Goal: Task Accomplishment & Management: Use online tool/utility

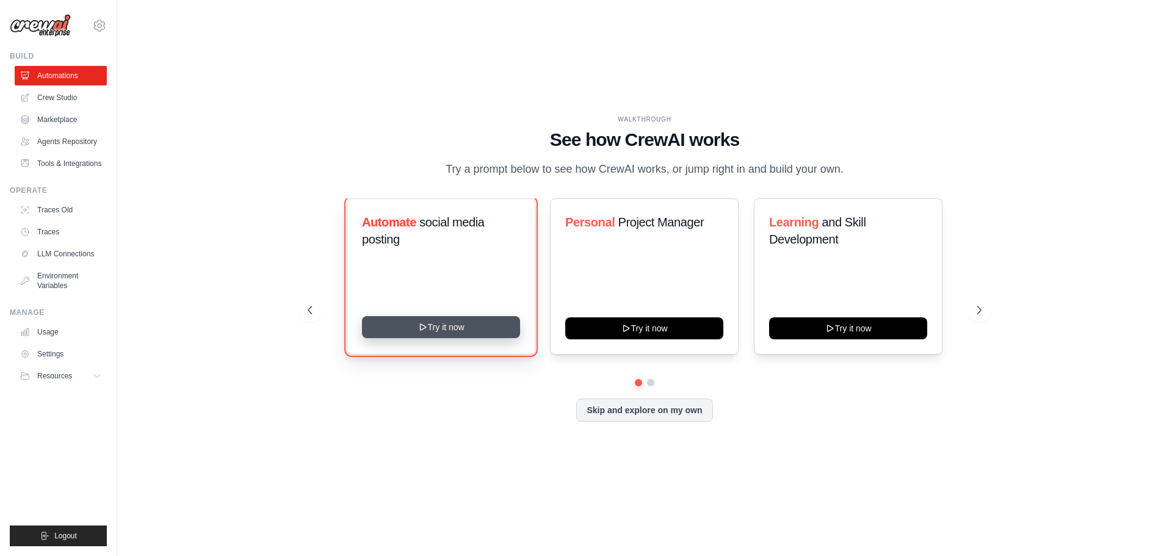
click at [457, 333] on button "Try it now" at bounding box center [441, 327] width 158 height 22
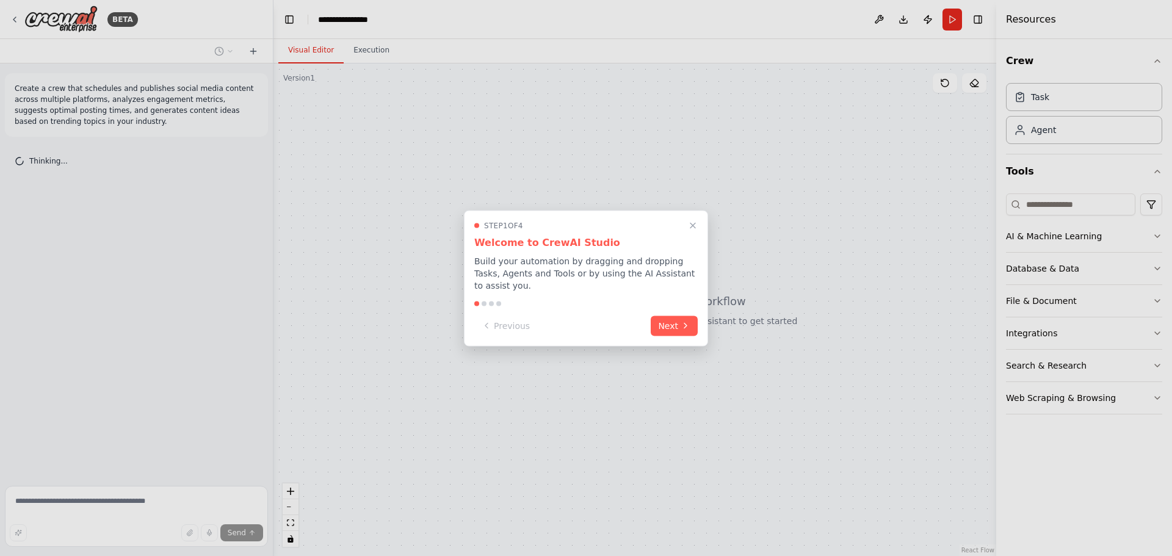
click at [674, 319] on button "Next" at bounding box center [674, 326] width 47 height 20
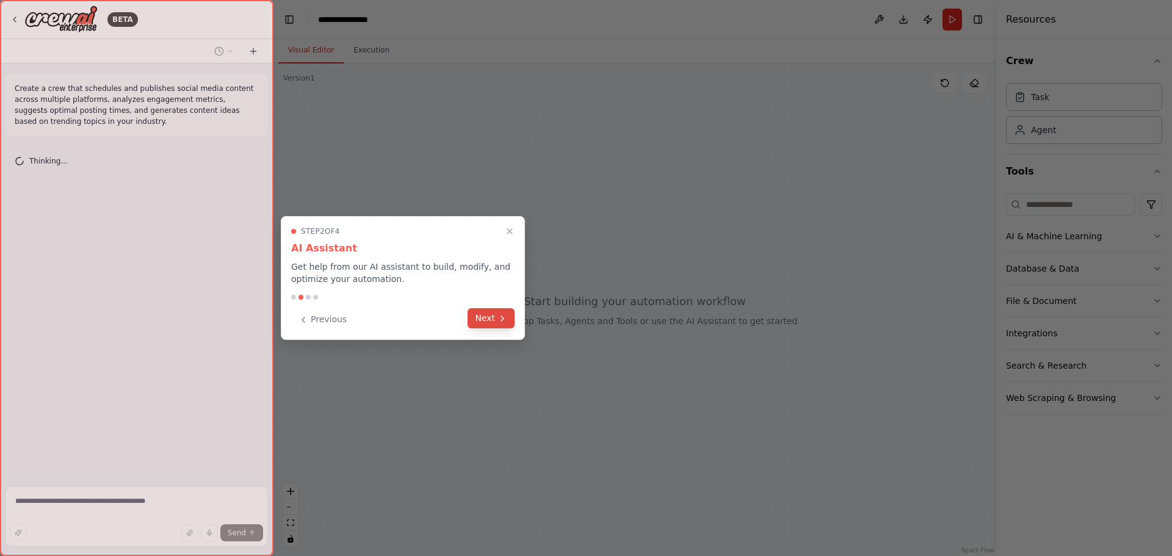
click at [502, 316] on icon at bounding box center [502, 318] width 2 height 5
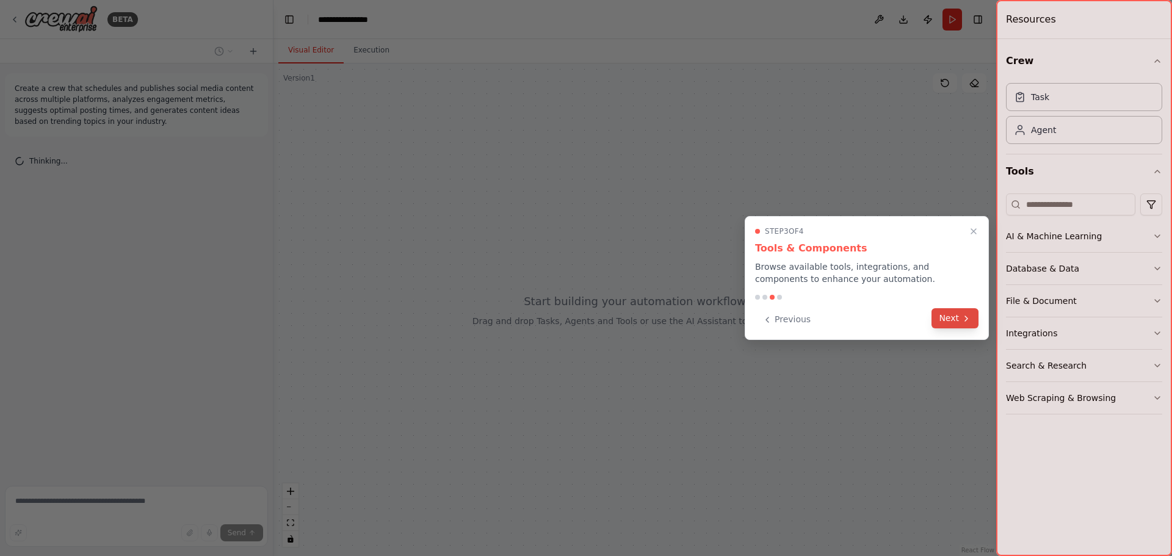
click at [961, 324] on button "Next" at bounding box center [955, 318] width 47 height 20
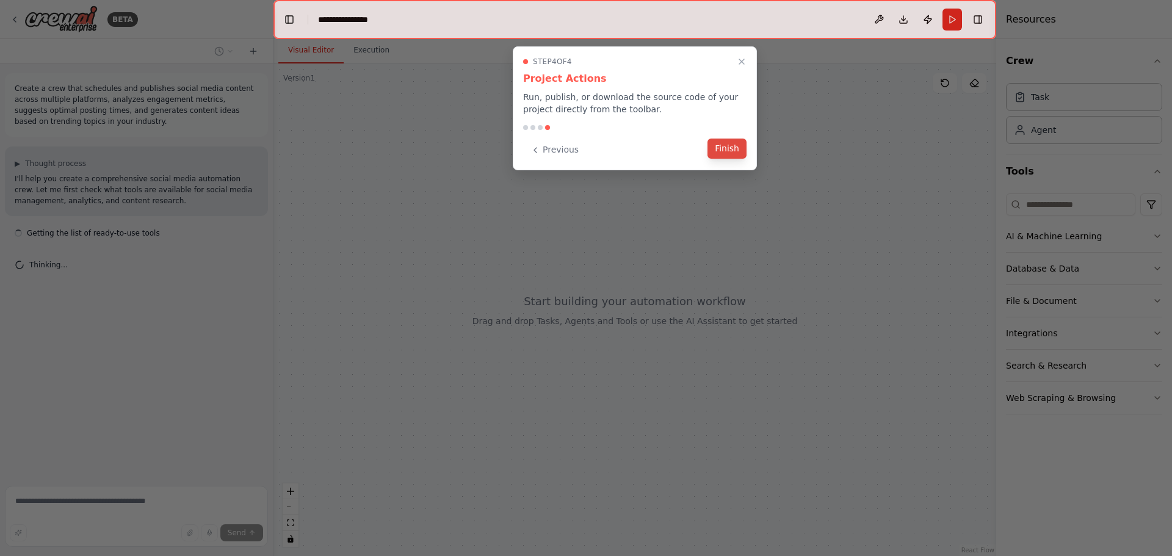
click at [731, 151] on button "Finish" at bounding box center [727, 149] width 39 height 20
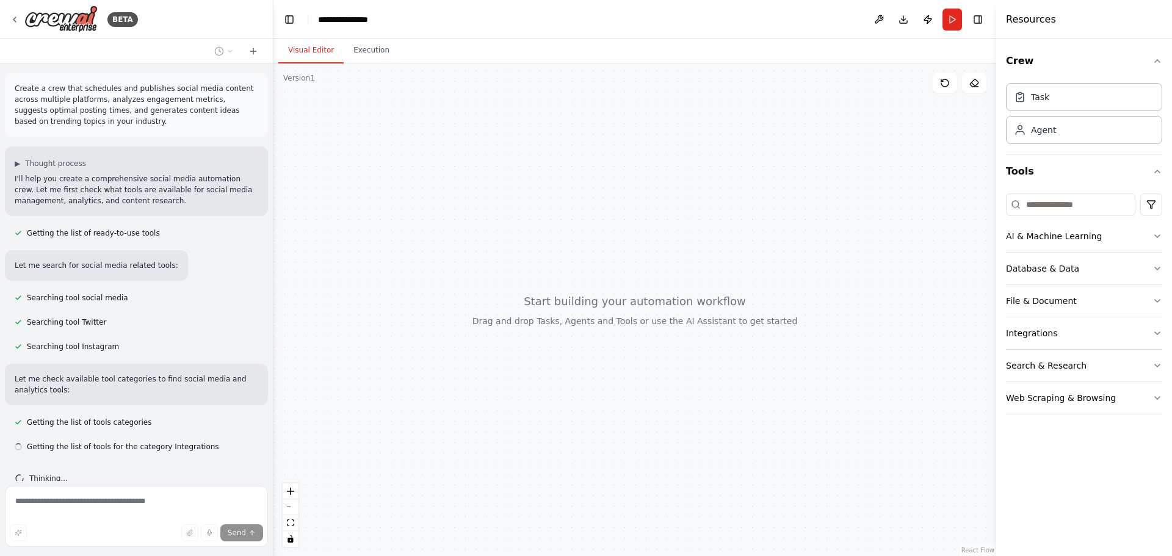
scroll to position [21, 0]
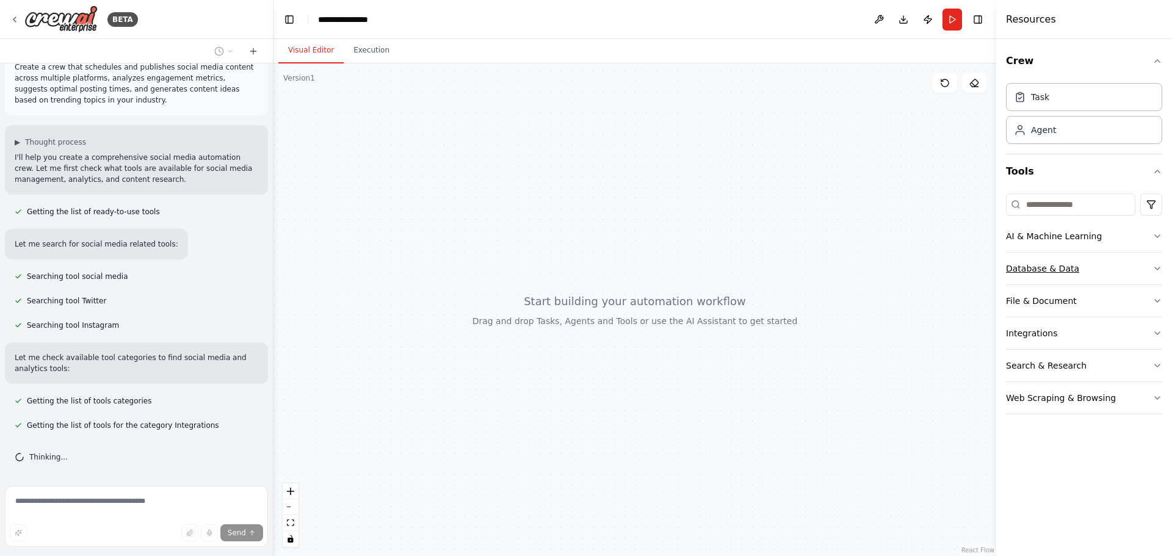
click at [1160, 271] on icon "button" at bounding box center [1158, 269] width 10 height 10
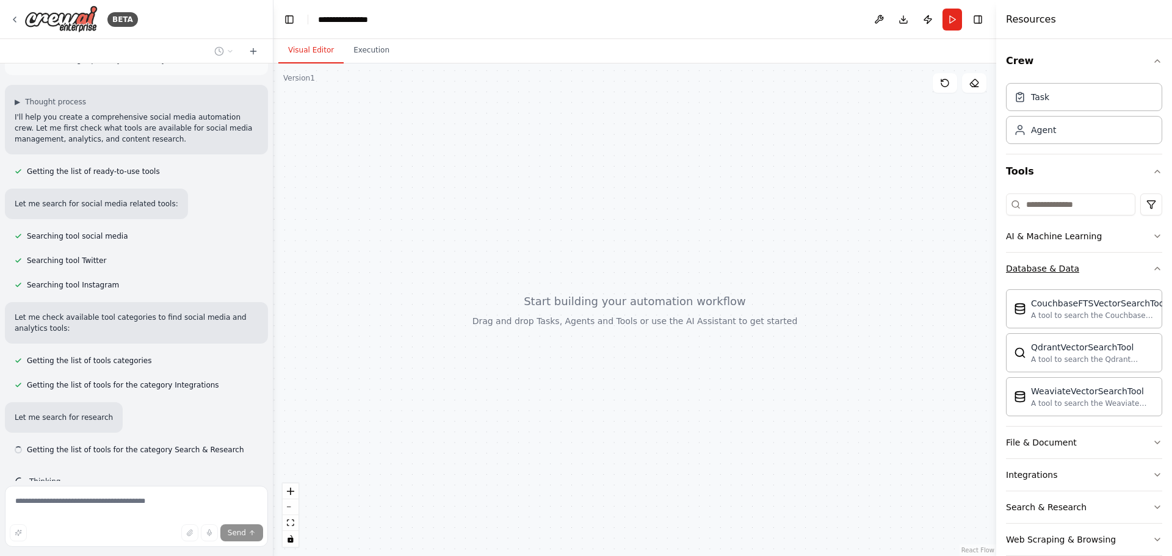
scroll to position [86, 0]
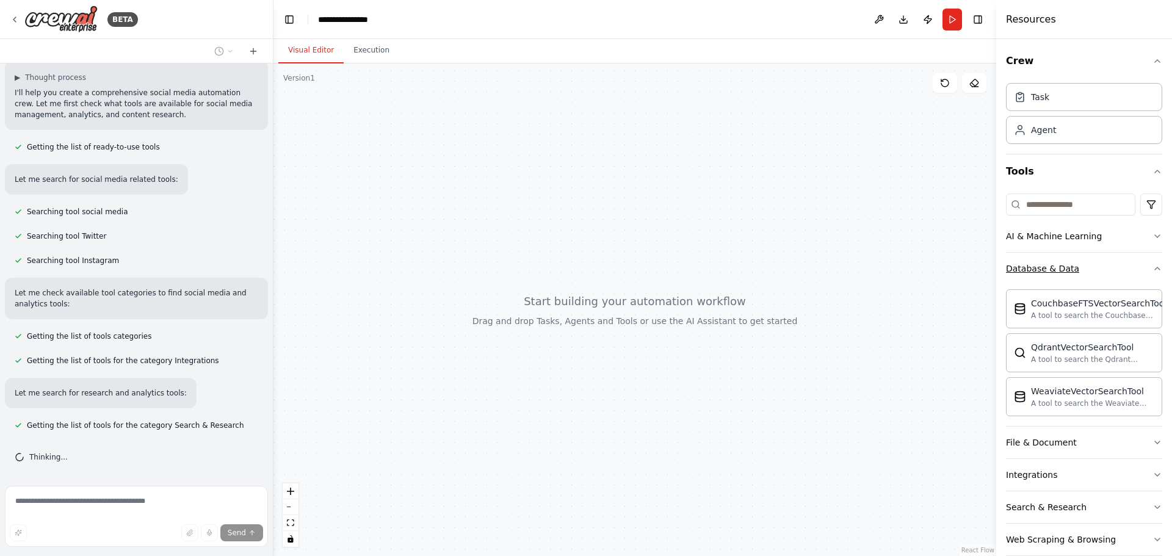
click at [1153, 271] on icon "button" at bounding box center [1158, 269] width 10 height 10
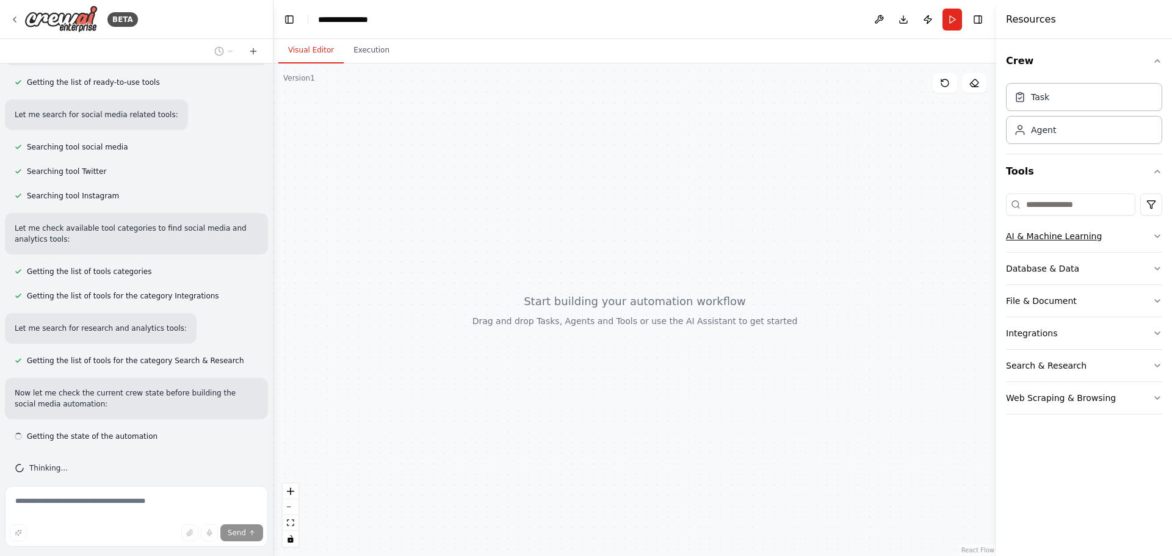
scroll to position [162, 0]
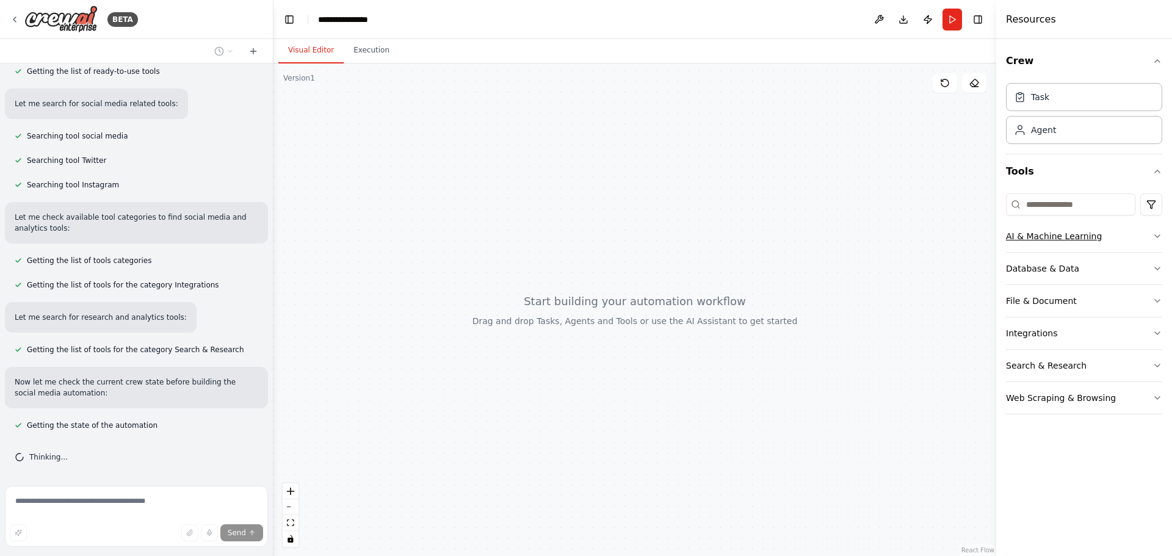
click at [1156, 238] on icon "button" at bounding box center [1158, 236] width 10 height 10
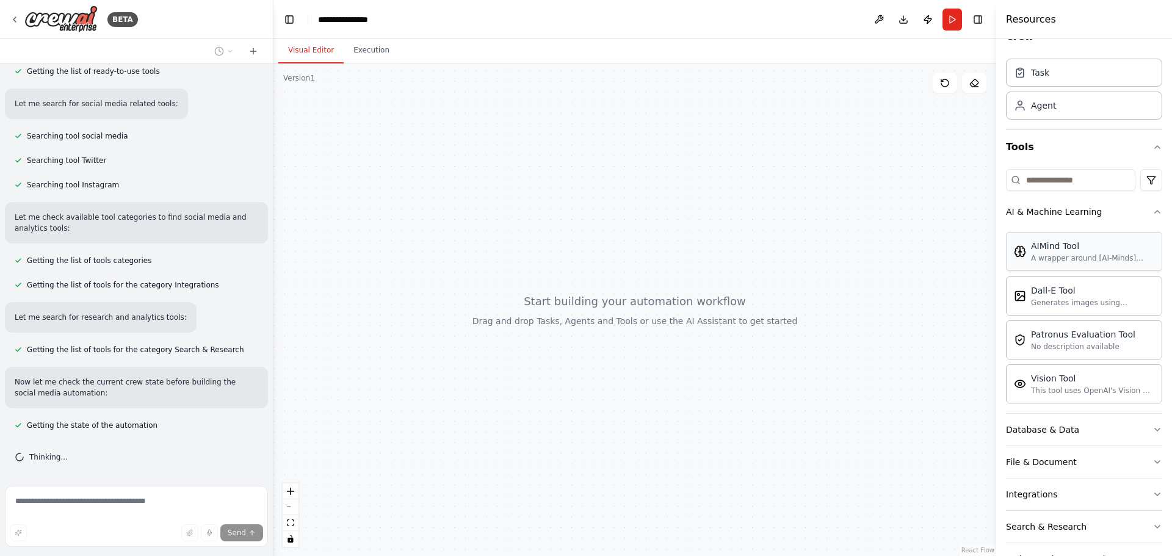
scroll to position [61, 0]
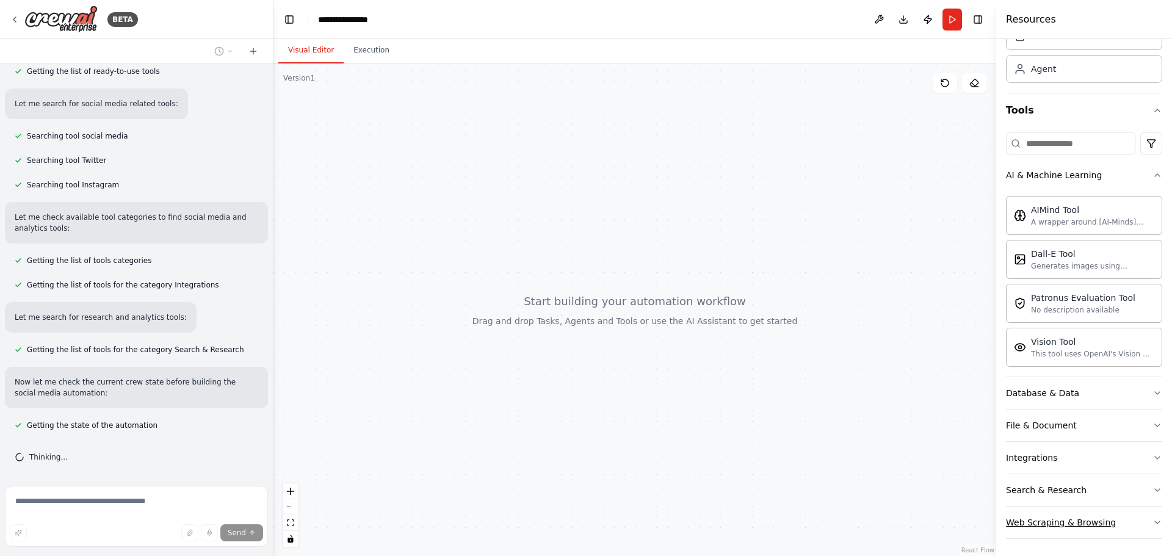
click at [1134, 531] on button "Web Scraping & Browsing" at bounding box center [1084, 523] width 156 height 32
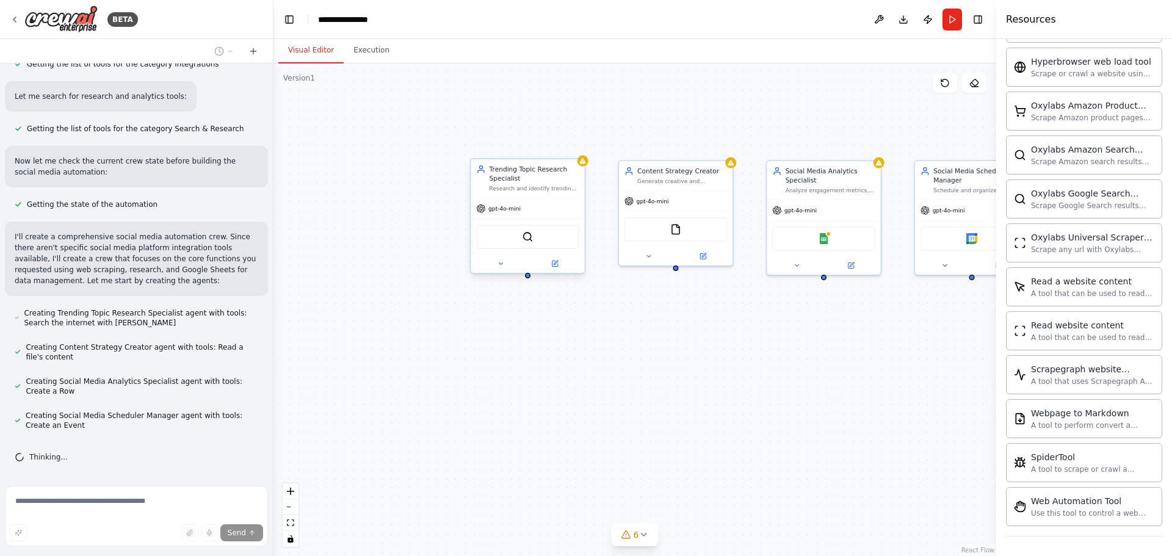
scroll to position [448, 0]
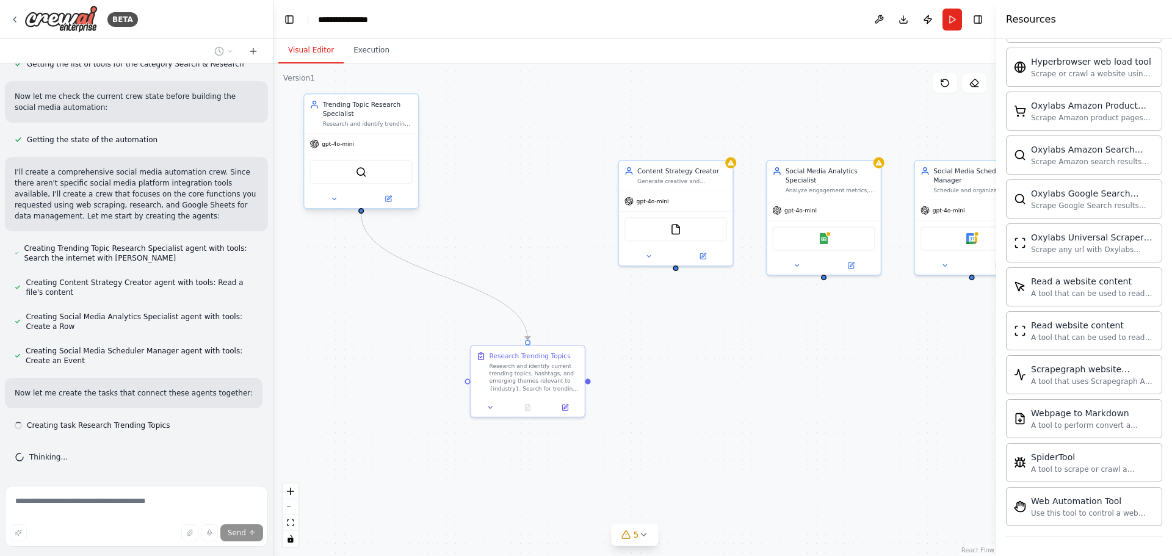
drag, startPoint x: 523, startPoint y: 176, endPoint x: 352, endPoint y: 112, distance: 182.6
click at [352, 112] on div "Trending Topic Research Specialist" at bounding box center [368, 109] width 90 height 18
drag, startPoint x: 597, startPoint y: 157, endPoint x: 489, endPoint y: 106, distance: 119.1
click at [489, 106] on div "Content Strategy Creator Generate creative and engaging content ideas based on …" at bounding box center [507, 109] width 90 height 18
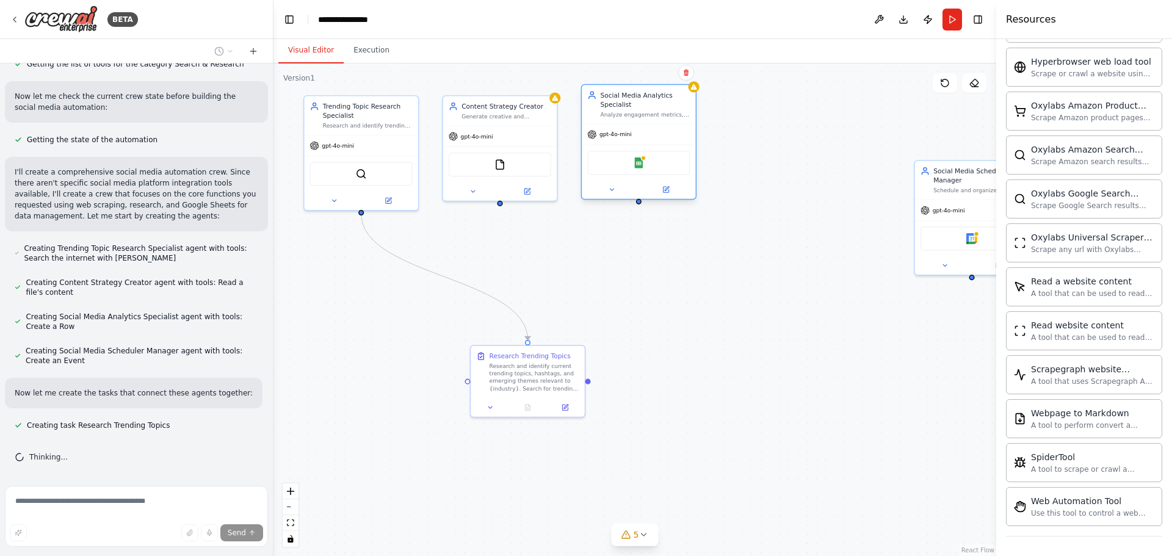
drag, startPoint x: 750, startPoint y: 153, endPoint x: 656, endPoint y: 105, distance: 105.1
click at [656, 105] on div "Social Media Analytics Specialist" at bounding box center [645, 99] width 90 height 18
drag, startPoint x: 967, startPoint y: 175, endPoint x: 766, endPoint y: 99, distance: 215.5
click at [766, 99] on div "Social Media Scheduler Manager" at bounding box center [775, 99] width 90 height 18
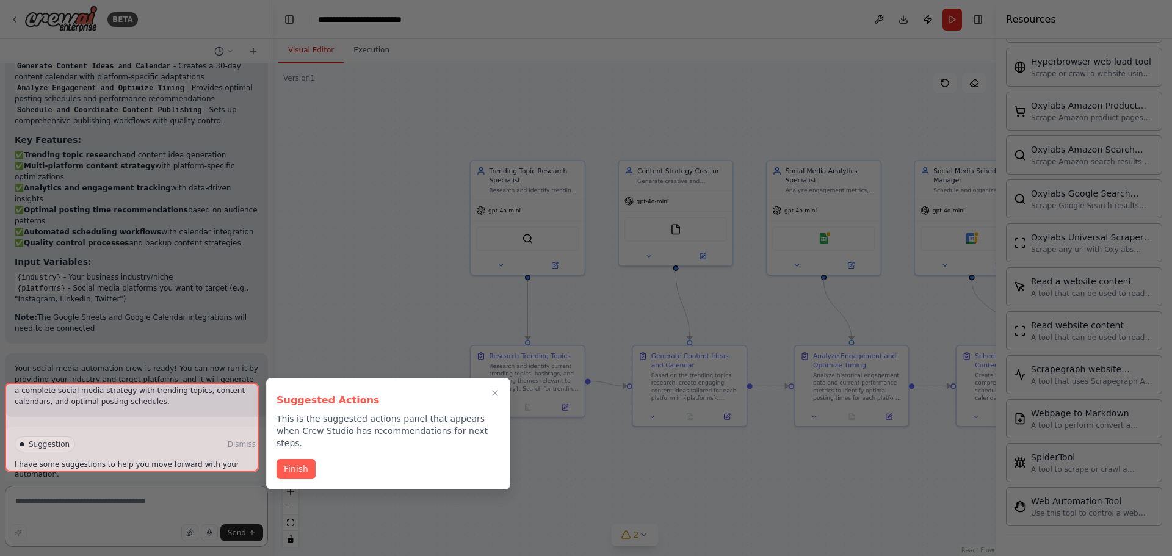
scroll to position [1261, 0]
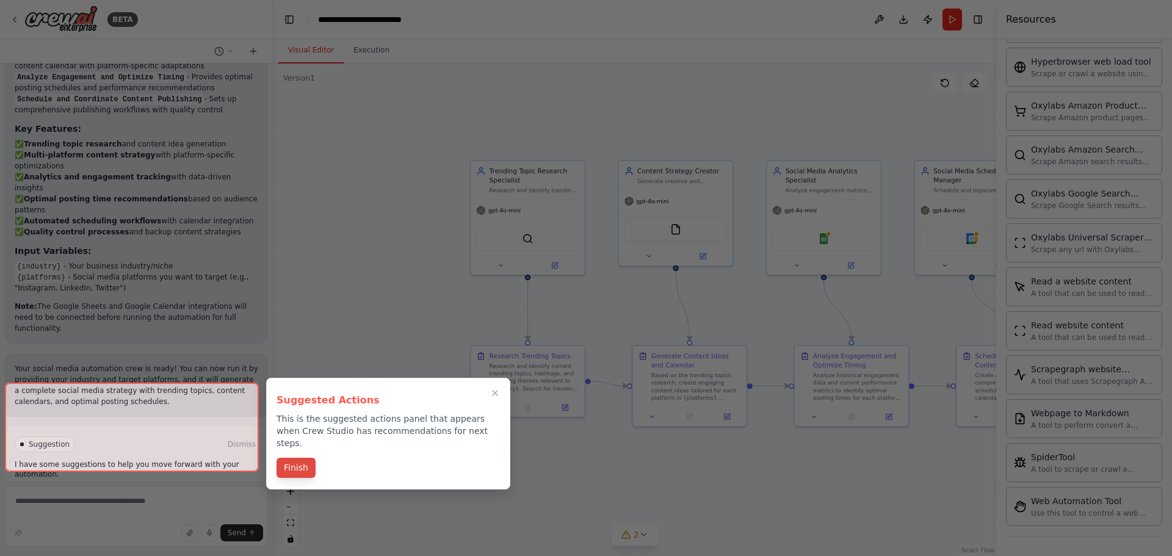
click at [302, 458] on button "Finish" at bounding box center [296, 468] width 39 height 20
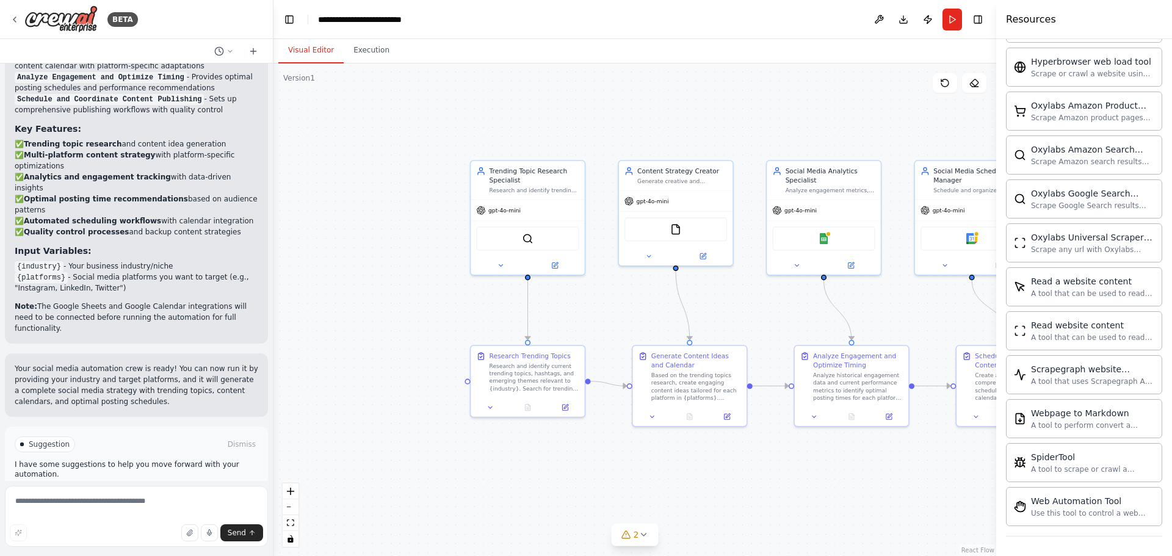
click at [154, 487] on button "Run Automation" at bounding box center [137, 497] width 244 height 20
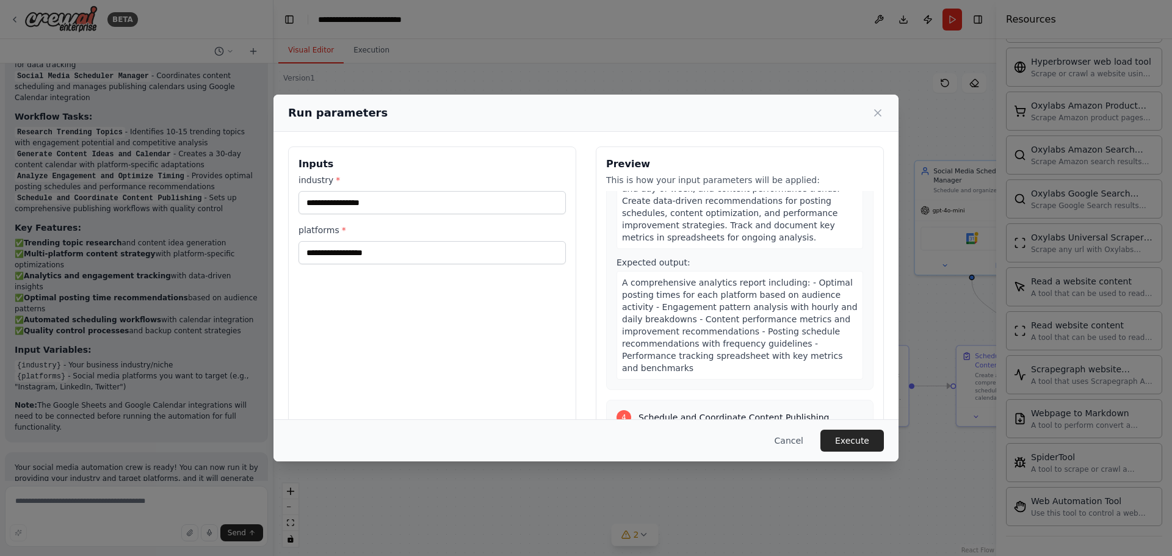
scroll to position [794, 0]
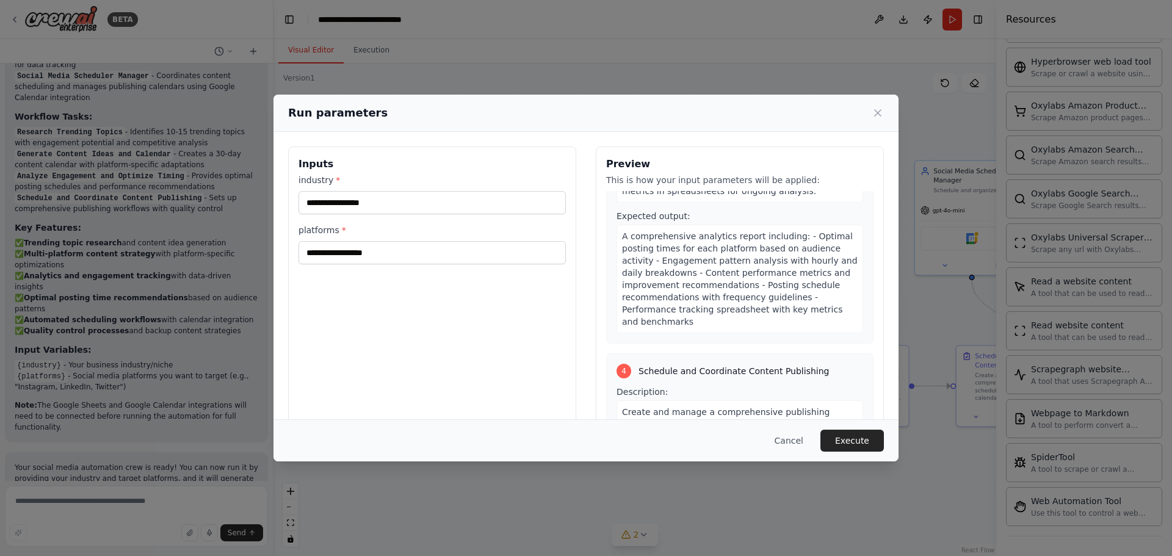
drag, startPoint x: 457, startPoint y: 265, endPoint x: 443, endPoint y: 232, distance: 35.6
click at [449, 244] on div "Inputs industry * platforms *" at bounding box center [432, 291] width 288 height 289
click at [433, 243] on input "platforms *" at bounding box center [432, 252] width 267 height 23
click at [401, 197] on input "industry *" at bounding box center [432, 202] width 267 height 23
click at [415, 201] on input "industry *" at bounding box center [432, 202] width 267 height 23
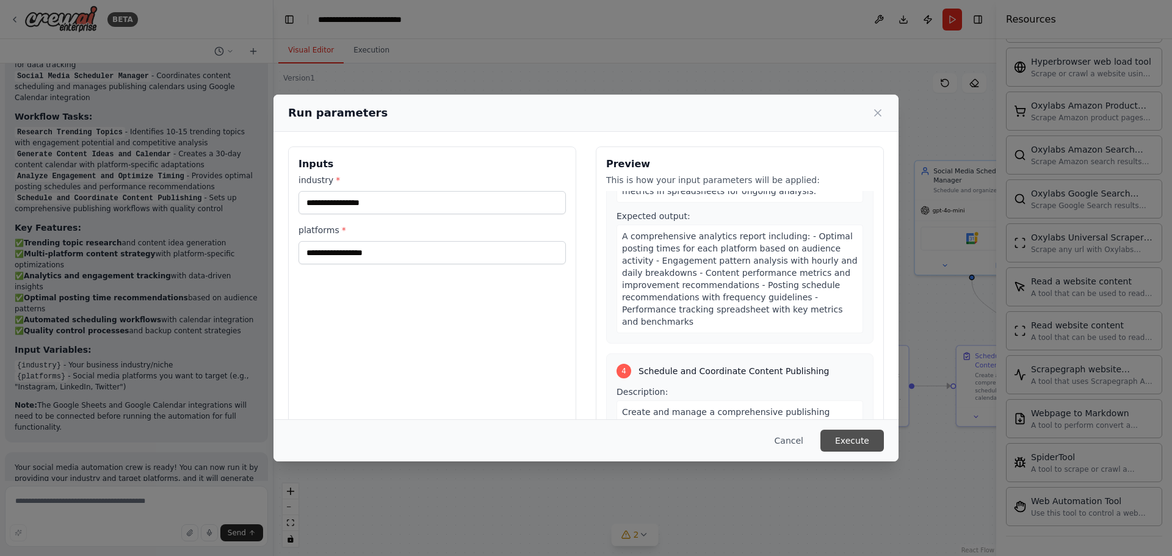
click at [860, 438] on button "Execute" at bounding box center [853, 441] width 64 height 22
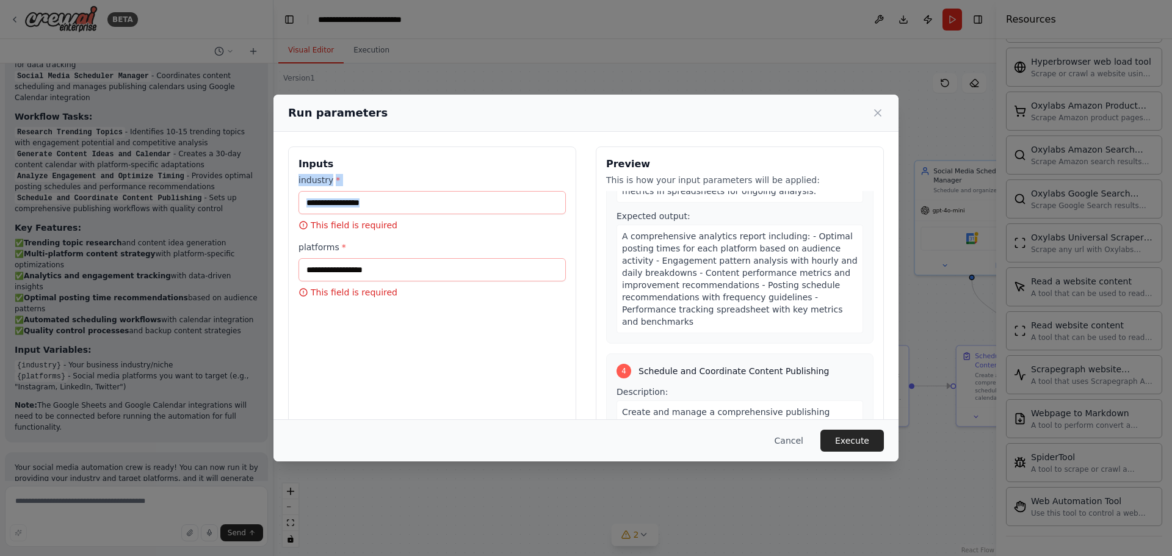
click at [424, 211] on div "industry * This field is required" at bounding box center [432, 202] width 267 height 57
click at [412, 204] on input "industry *" at bounding box center [432, 202] width 267 height 23
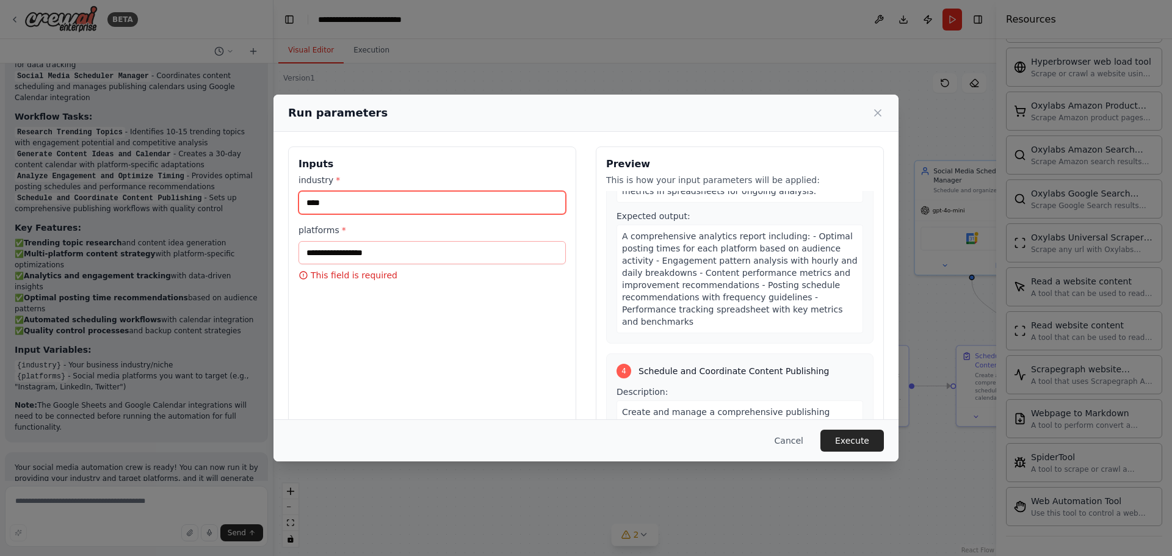
type input "****"
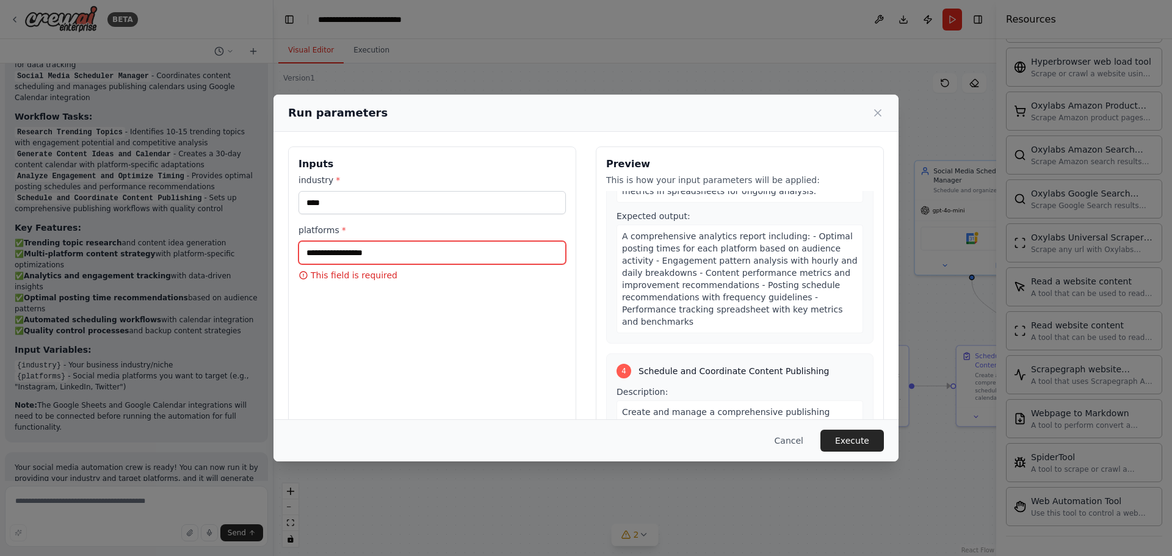
click at [403, 252] on input "platforms *" at bounding box center [432, 252] width 267 height 23
type input "****"
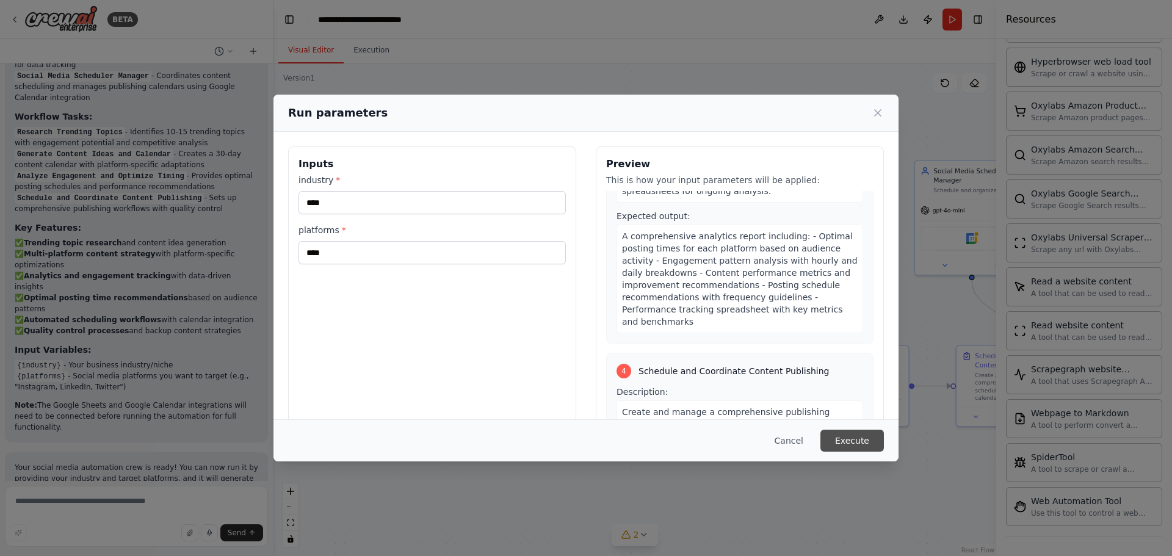
click at [858, 437] on button "Execute" at bounding box center [853, 441] width 64 height 22
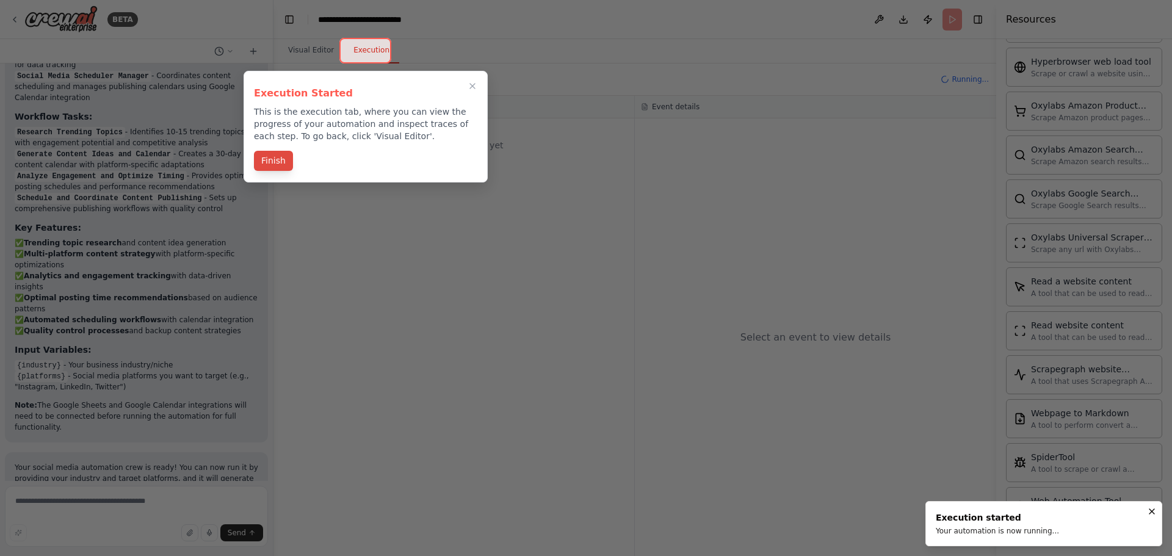
click at [277, 162] on button "Finish" at bounding box center [273, 161] width 39 height 20
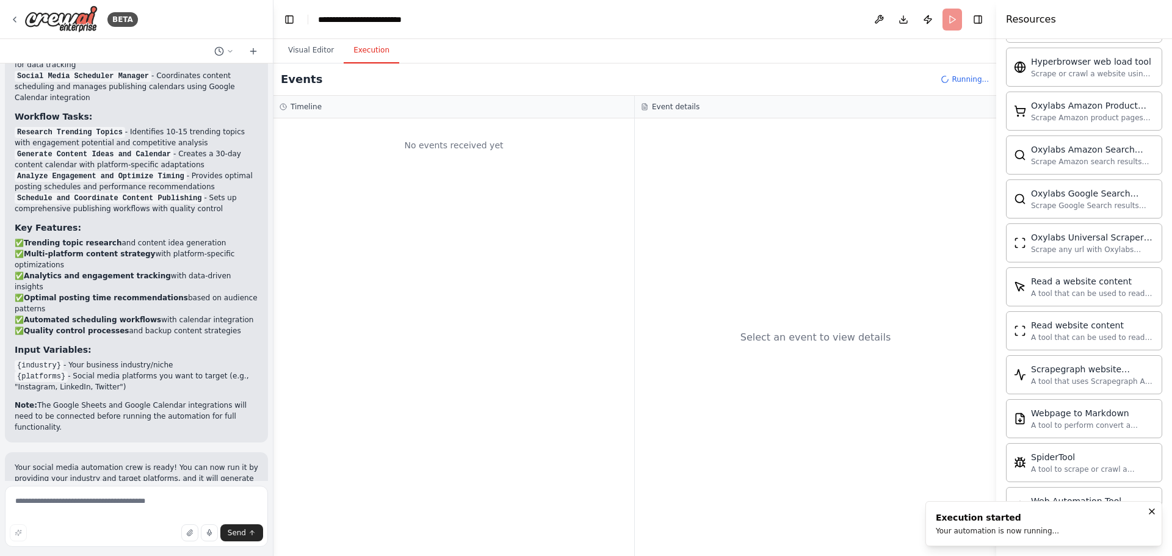
click at [364, 48] on button "Execution" at bounding box center [372, 51] width 56 height 26
click at [951, 15] on header "**********" at bounding box center [635, 19] width 723 height 39
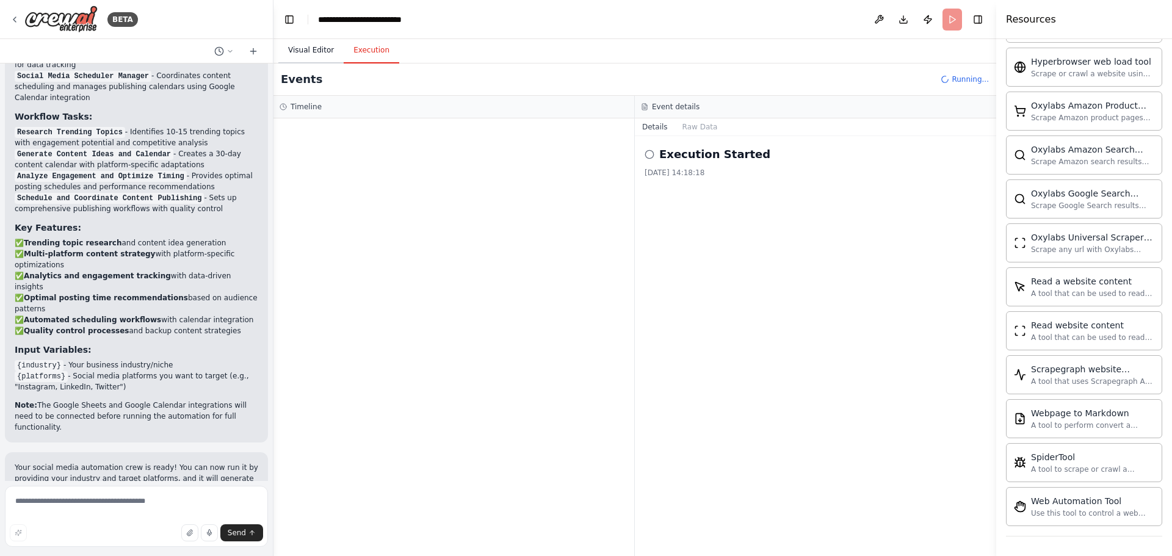
click at [308, 46] on button "Visual Editor" at bounding box center [310, 51] width 65 height 26
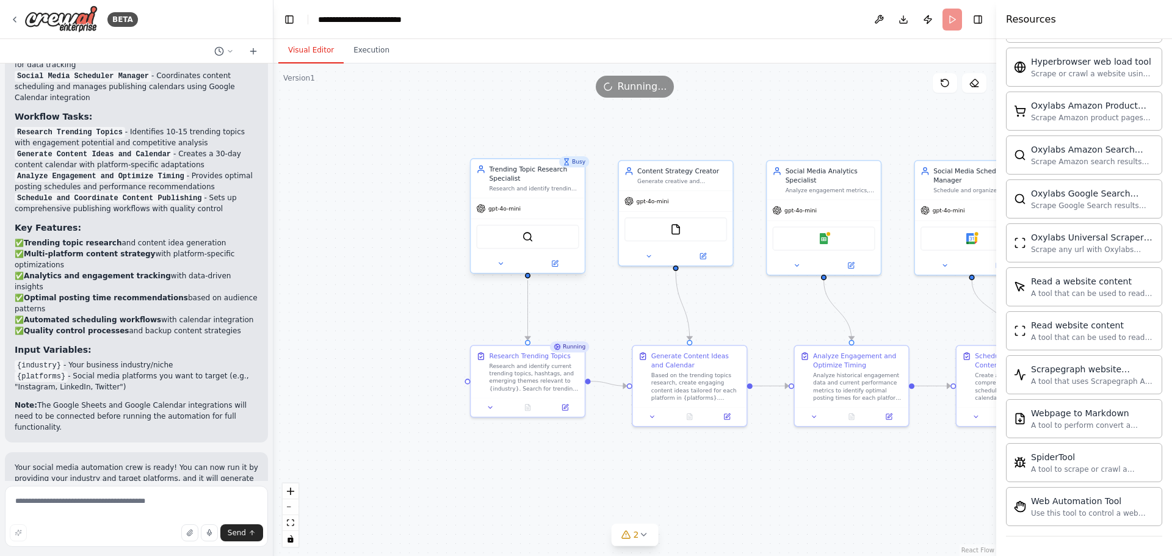
click at [536, 191] on div "Research and identify trending topics, hashtags, and content themes relevant to…" at bounding box center [535, 188] width 90 height 7
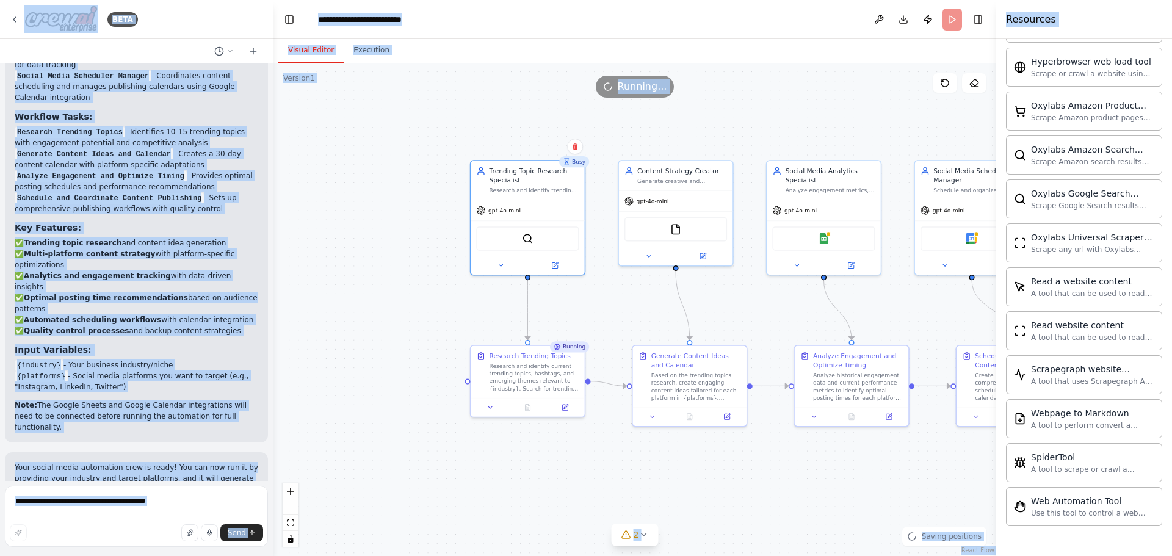
click at [528, 117] on div ".deletable-edge-delete-btn { width: 20px; height: 20px; border: 0px solid #ffff…" at bounding box center [635, 310] width 723 height 493
click at [490, 118] on div ".deletable-edge-delete-btn { width: 20px; height: 20px; border: 0px solid #ffff…" at bounding box center [635, 310] width 723 height 493
click at [366, 177] on div ".deletable-edge-delete-btn { width: 20px; height: 20px; border: 0px solid #ffff…" at bounding box center [635, 310] width 723 height 493
click at [326, 230] on div ".deletable-edge-delete-btn { width: 20px; height: 20px; border: 0px solid #ffff…" at bounding box center [635, 310] width 723 height 493
click at [176, 462] on p "Your social media automation crew is ready! You can now run it by providing you…" at bounding box center [137, 484] width 244 height 44
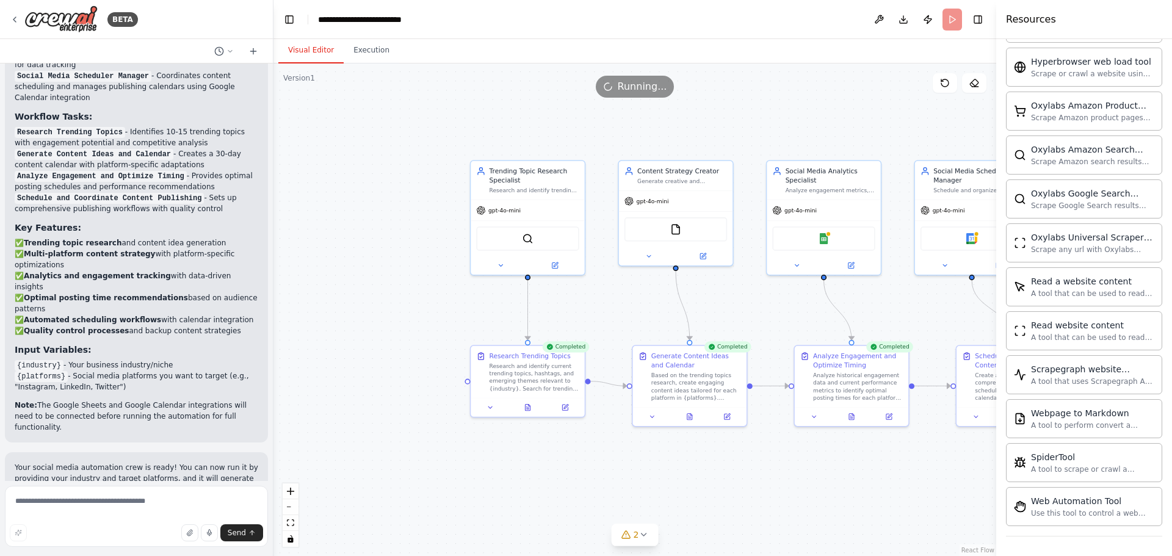
scroll to position [1261, 0]
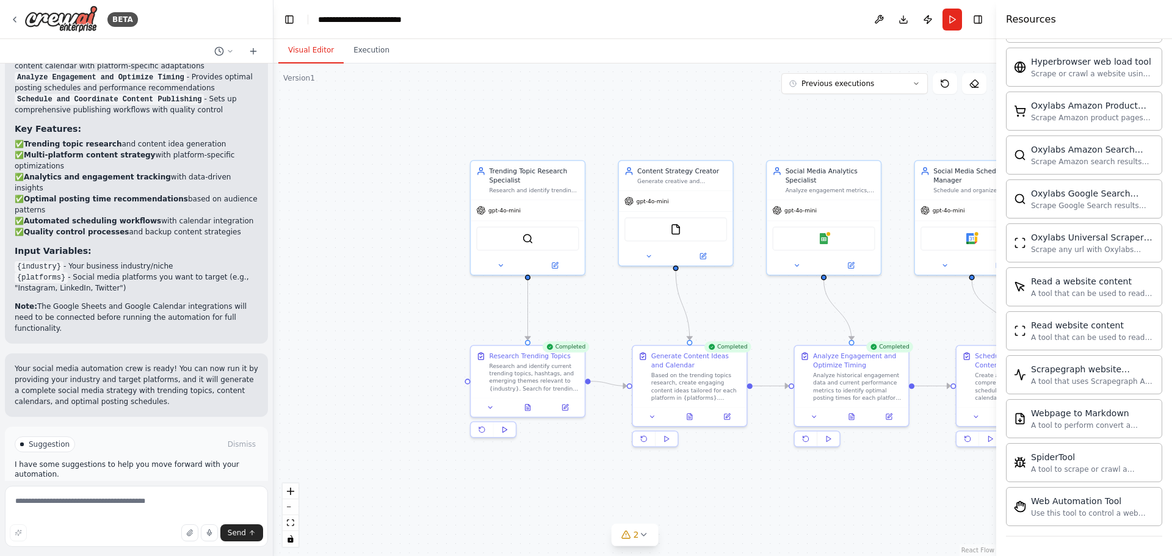
click at [152, 492] on span "Improve automation" at bounding box center [141, 497] width 74 height 10
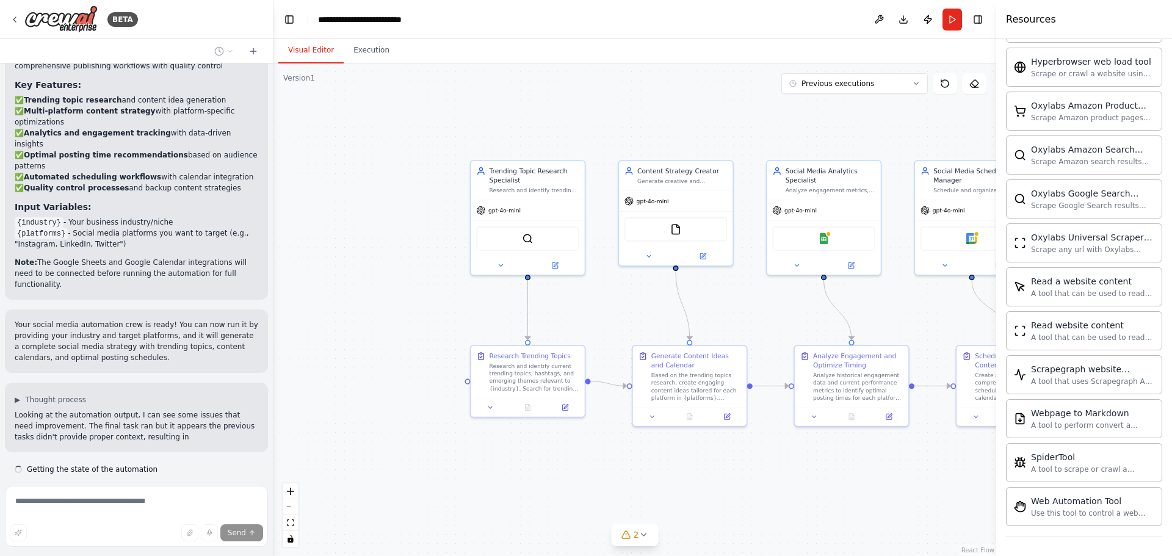
scroll to position [1331, 0]
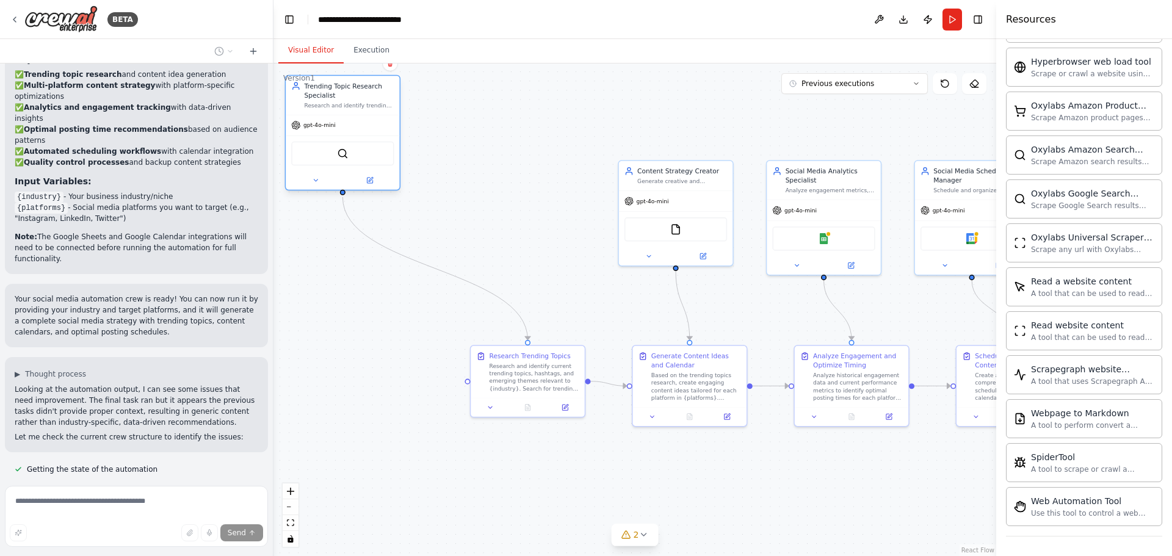
drag, startPoint x: 497, startPoint y: 173, endPoint x: 333, endPoint y: 90, distance: 183.8
click at [333, 90] on div "Trending Topic Research Specialist" at bounding box center [349, 90] width 90 height 18
drag, startPoint x: 540, startPoint y: 357, endPoint x: 536, endPoint y: 220, distance: 136.3
click at [352, 234] on div "Research Trending Topics" at bounding box center [344, 235] width 81 height 9
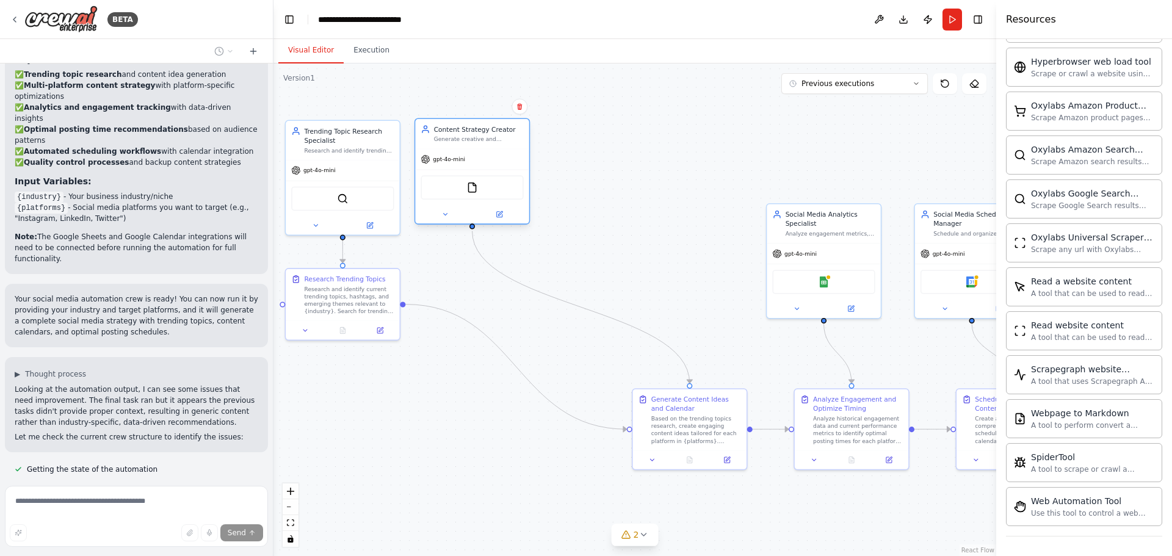
drag, startPoint x: 708, startPoint y: 175, endPoint x: 501, endPoint y: 138, distance: 209.6
click at [501, 138] on div "Content Strategy Creator Generate creative and engaging content ideas based on …" at bounding box center [479, 134] width 90 height 18
drag, startPoint x: 824, startPoint y: 216, endPoint x: 641, endPoint y: 124, distance: 205.6
click at [641, 124] on div "Social Media Analytics Specialist" at bounding box center [645, 124] width 90 height 18
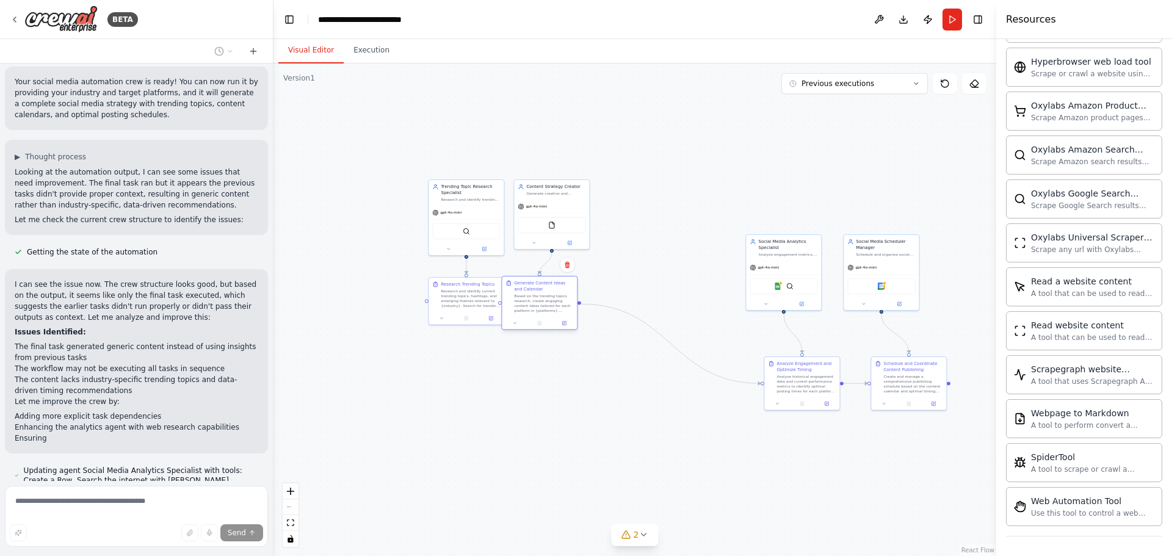
scroll to position [1559, 0]
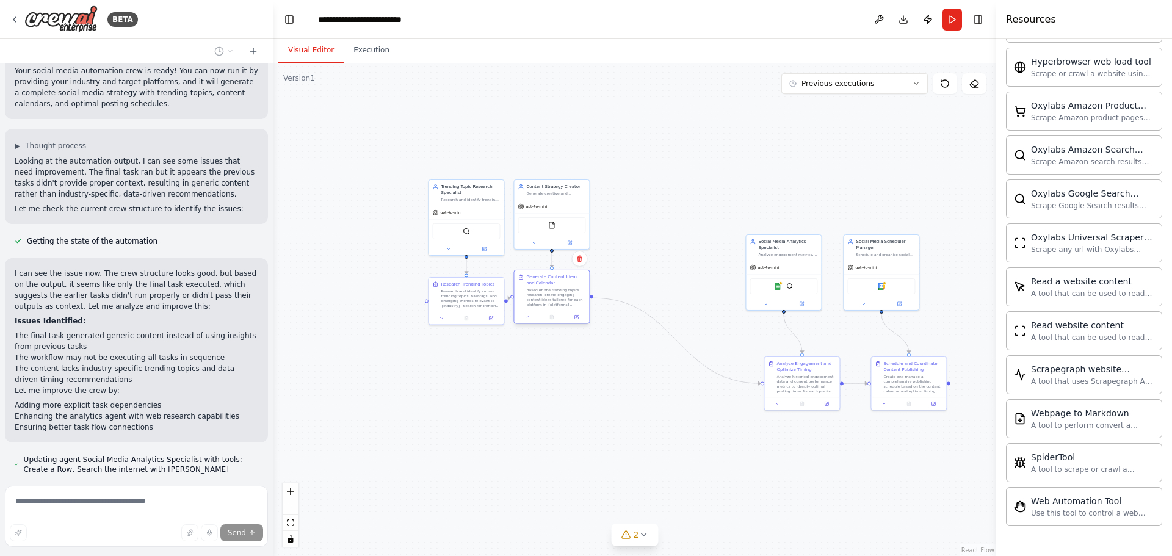
drag, startPoint x: 688, startPoint y: 374, endPoint x: 543, endPoint y: 291, distance: 166.3
click at [543, 291] on div "Based on the trending topics research, create engaging content ideas tailored f…" at bounding box center [555, 298] width 59 height 20
drag, startPoint x: 659, startPoint y: 190, endPoint x: 645, endPoint y: 192, distance: 14.2
click at [645, 192] on div "Social Media Analytics Specialist" at bounding box center [641, 189] width 59 height 12
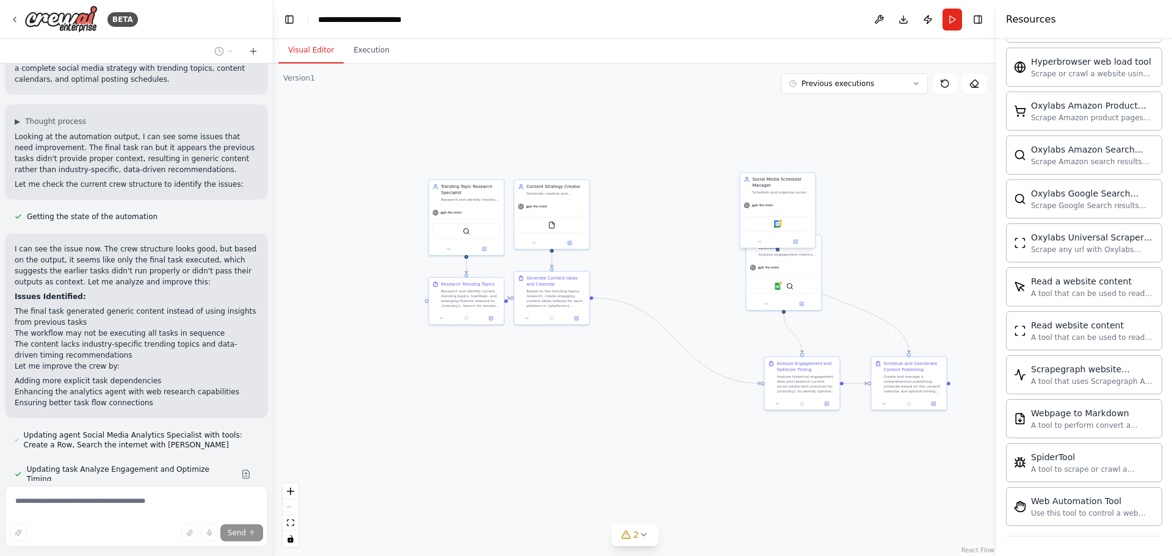
drag, startPoint x: 896, startPoint y: 247, endPoint x: 790, endPoint y: 185, distance: 122.3
click at [790, 185] on div "Social Media Scheduler Manager" at bounding box center [781, 182] width 59 height 12
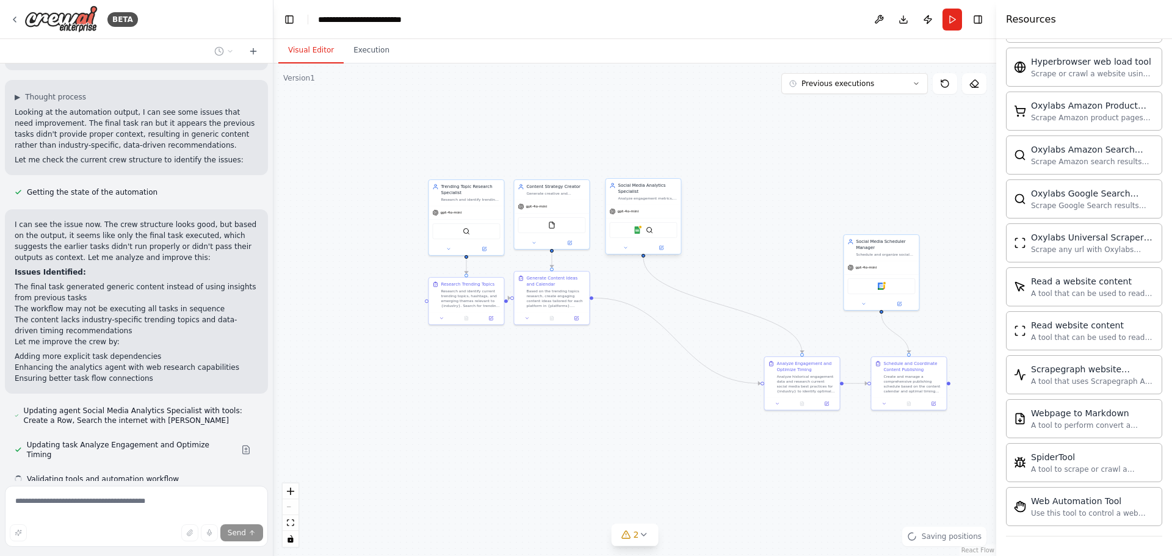
drag, startPoint x: 799, startPoint y: 258, endPoint x: 703, endPoint y: 194, distance: 115.3
click at [681, 190] on div "Social Media Analytics Specialist Analyze engagement metrics, track post perfor…" at bounding box center [643, 192] width 75 height 26
click at [887, 288] on div "Google Calendar" at bounding box center [882, 285] width 68 height 16
drag, startPoint x: 810, startPoint y: 364, endPoint x: 675, endPoint y: 269, distance: 165.7
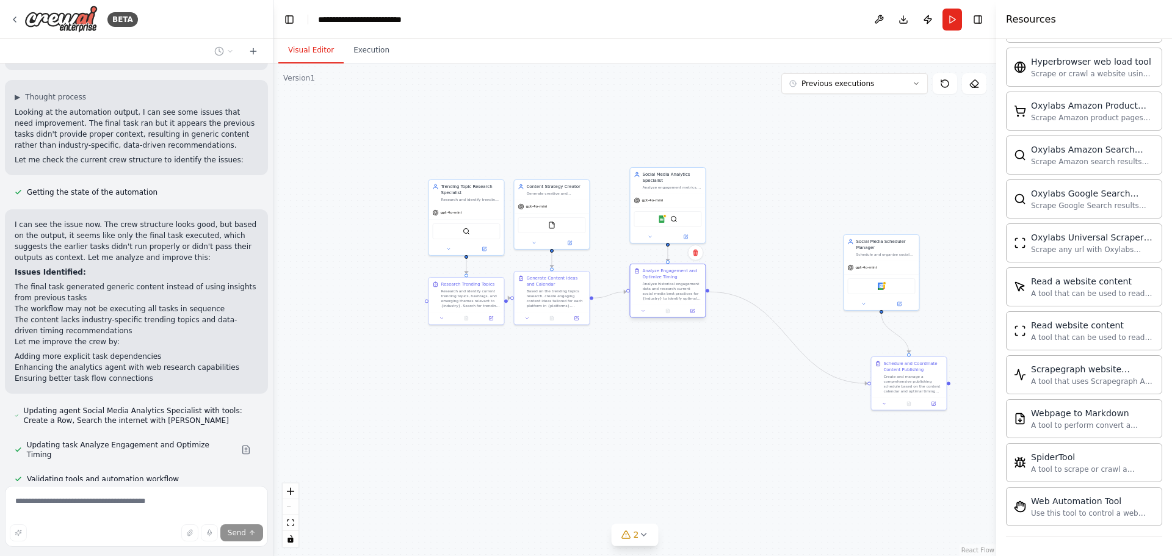
click at [675, 269] on div "Analyze Engagement and Optimize Timing" at bounding box center [671, 274] width 59 height 12
drag, startPoint x: 909, startPoint y: 368, endPoint x: 769, endPoint y: 269, distance: 171.3
click at [779, 303] on div "Schedule and Coordinate Content Publishing" at bounding box center [775, 300] width 59 height 12
click at [357, 48] on button "Execution" at bounding box center [372, 51] width 56 height 26
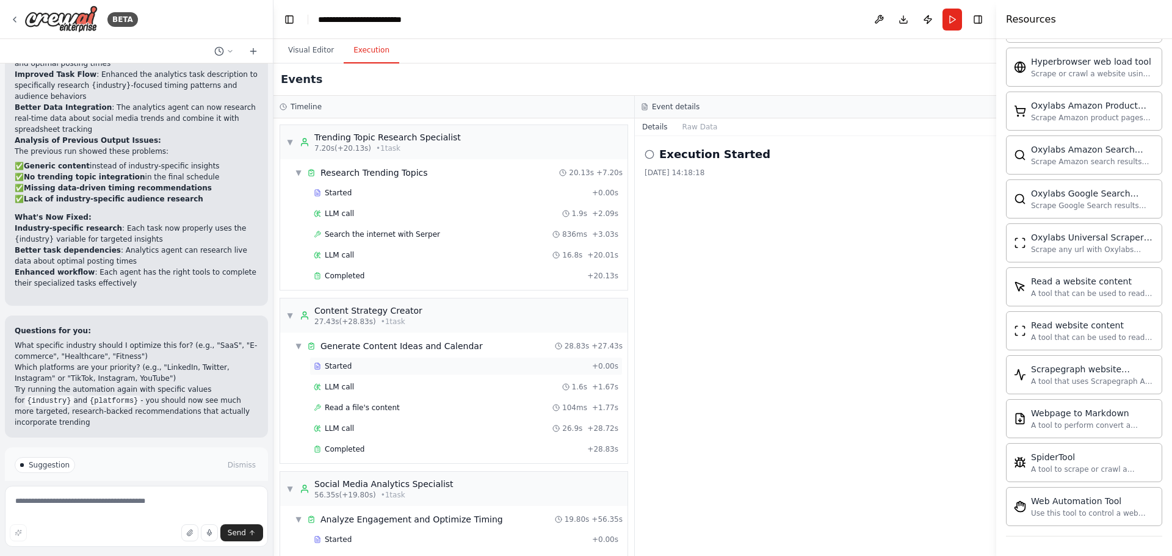
click at [386, 361] on div "Started + 0.00s" at bounding box center [466, 366] width 313 height 18
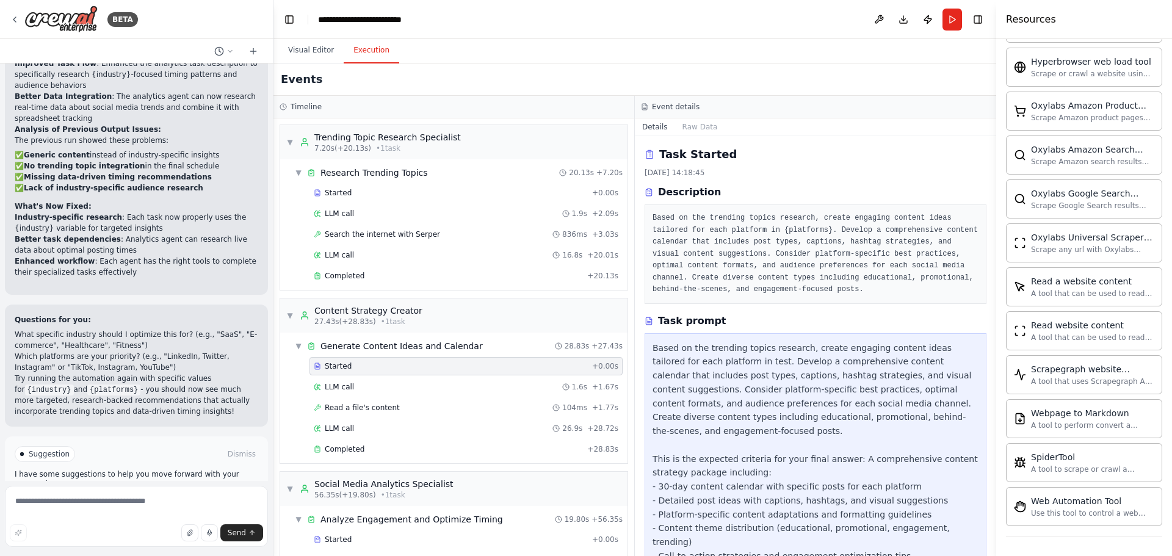
click at [742, 234] on pre "Based on the trending topics research, create engaging content ideas tailored f…" at bounding box center [816, 255] width 326 height 84
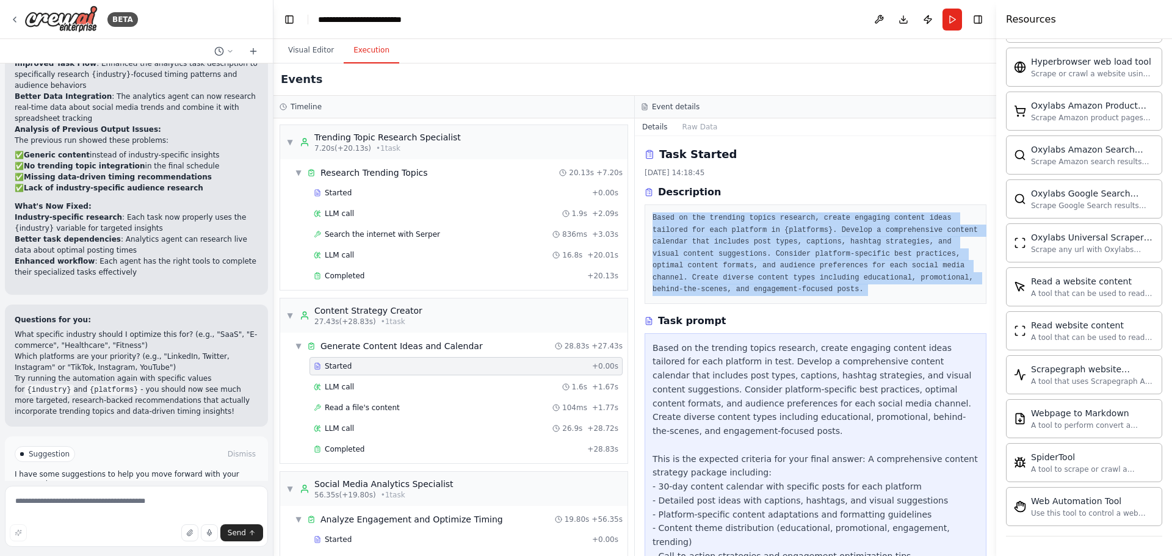
click at [742, 234] on pre "Based on the trending topics research, create engaging content ideas tailored f…" at bounding box center [816, 255] width 326 height 84
copy div "Based on the trending topics research, create engaging content ideas tailored f…"
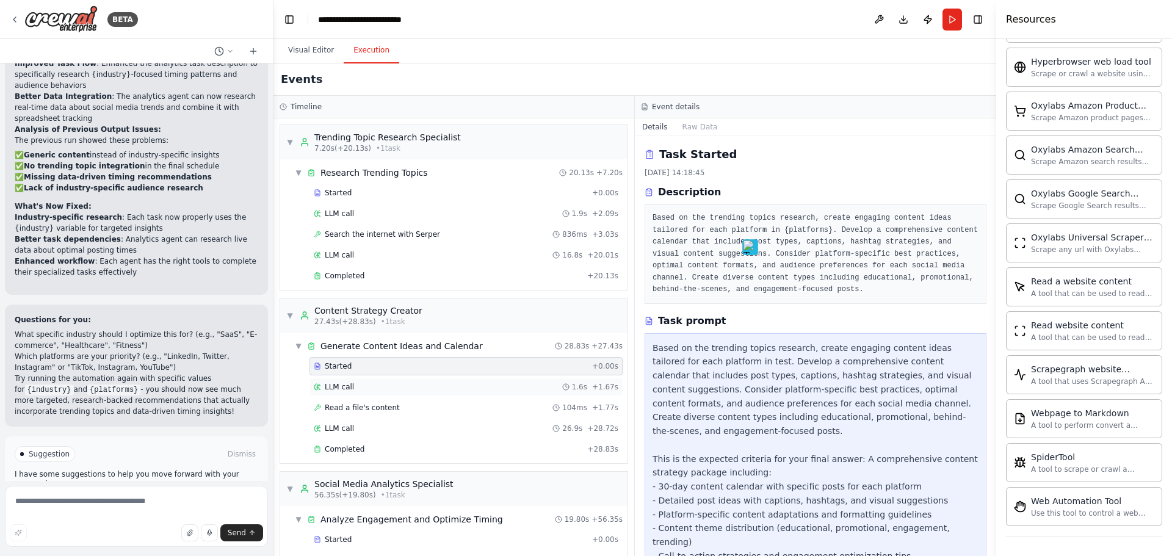
click at [387, 385] on div "LLM call 1.6s + 1.67s" at bounding box center [466, 387] width 305 height 10
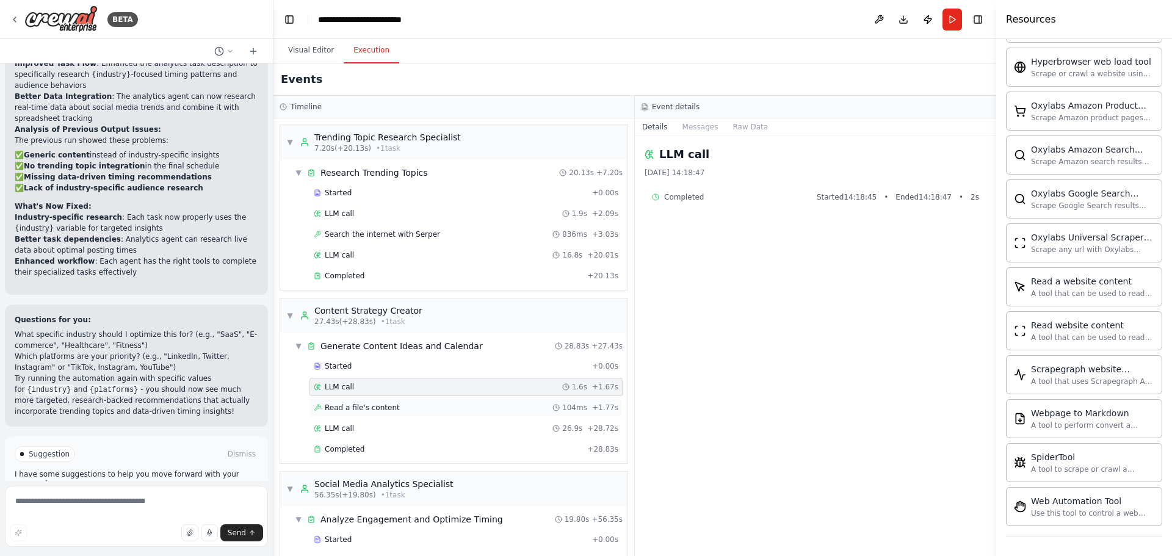
click at [420, 407] on div "Read a file's content 104ms + 1.77s" at bounding box center [466, 408] width 305 height 10
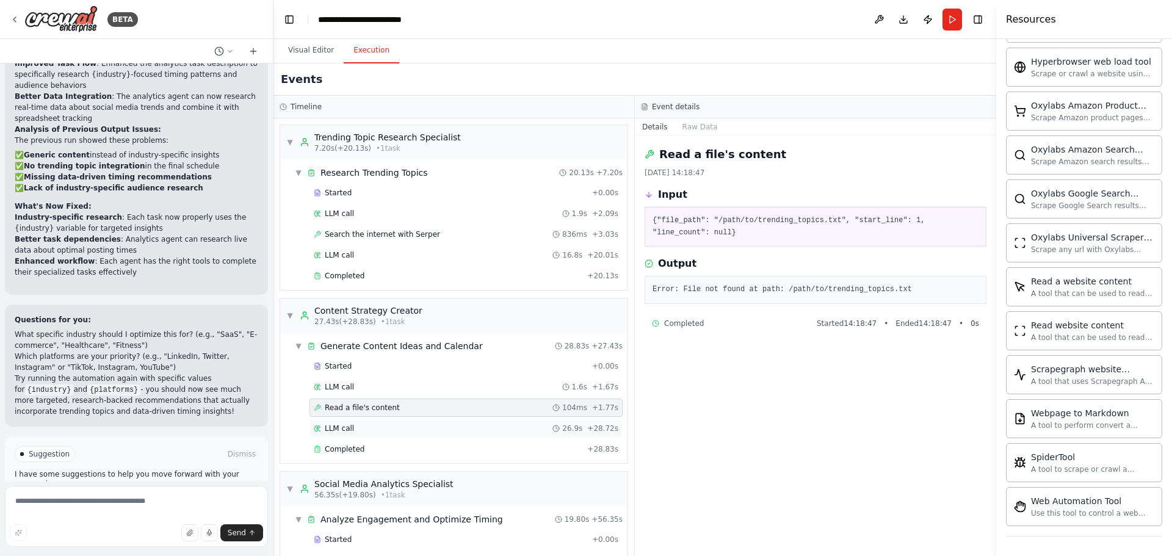
click at [408, 435] on div "LLM call 26.9s + 28.72s" at bounding box center [466, 429] width 313 height 18
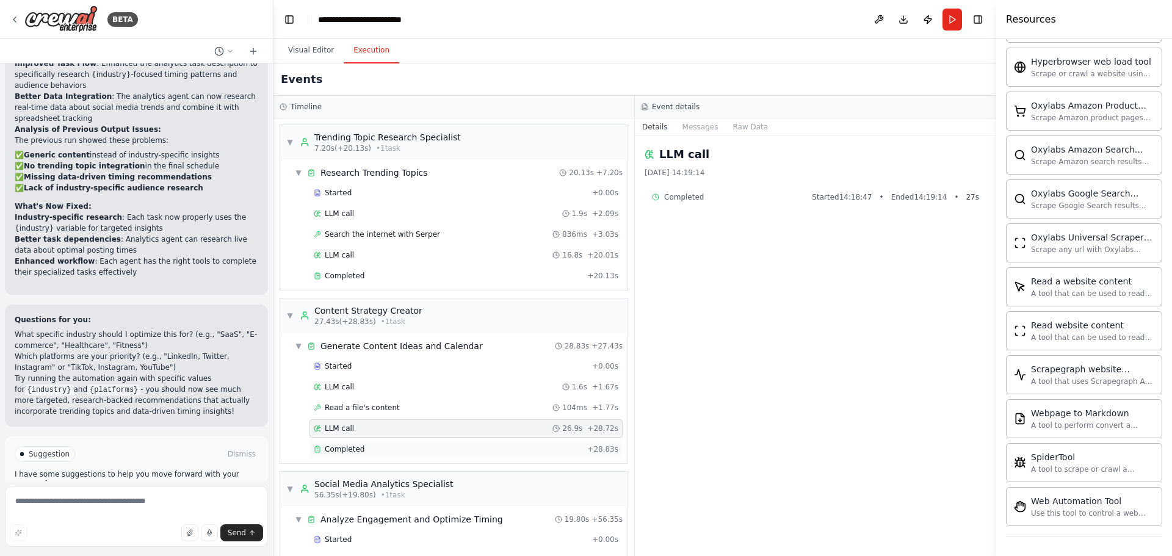
click at [396, 446] on div "Completed" at bounding box center [448, 450] width 269 height 10
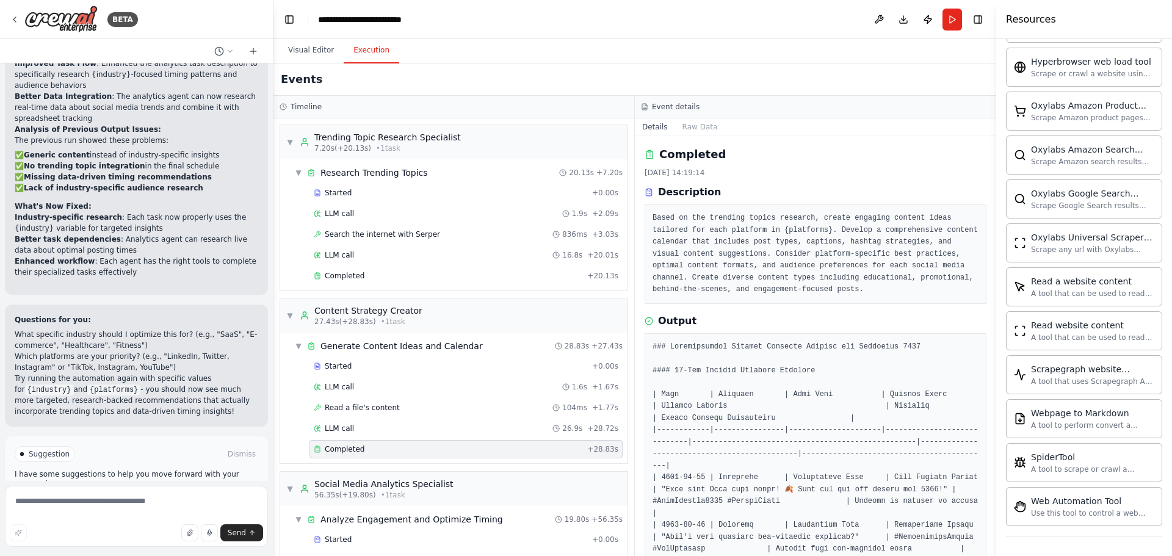
click at [668, 219] on pre "Based on the trending topics research, create engaging content ideas tailored f…" at bounding box center [816, 255] width 326 height 84
click at [669, 219] on pre "Based on the trending topics research, create engaging content ideas tailored f…" at bounding box center [816, 255] width 326 height 84
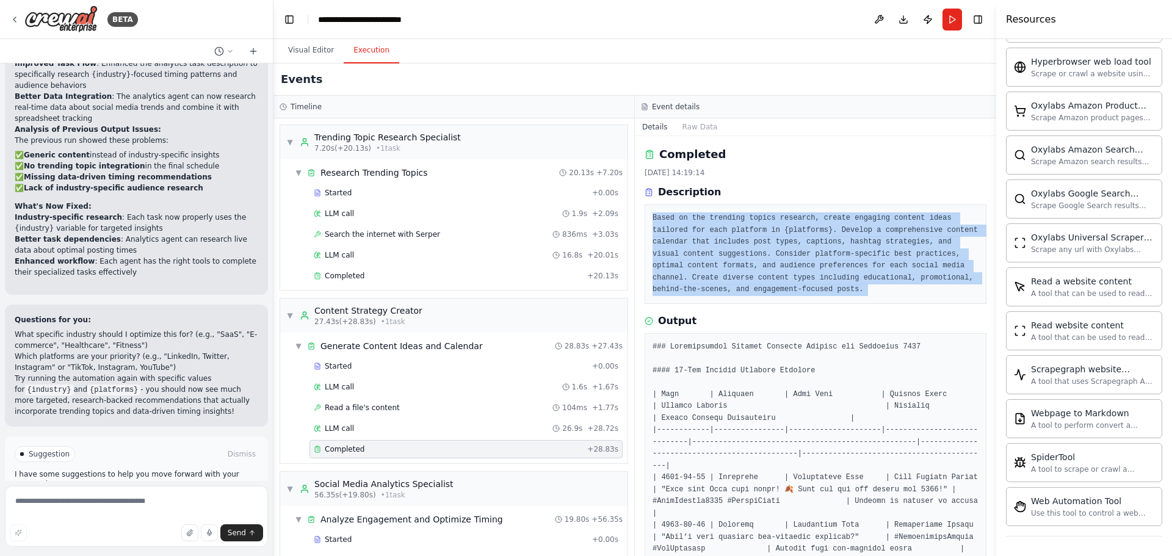
click at [669, 219] on pre "Based on the trending topics research, create engaging content ideas tailored f…" at bounding box center [816, 255] width 326 height 84
click at [845, 252] on pre "Based on the trending topics research, create engaging content ideas tailored f…" at bounding box center [816, 255] width 326 height 84
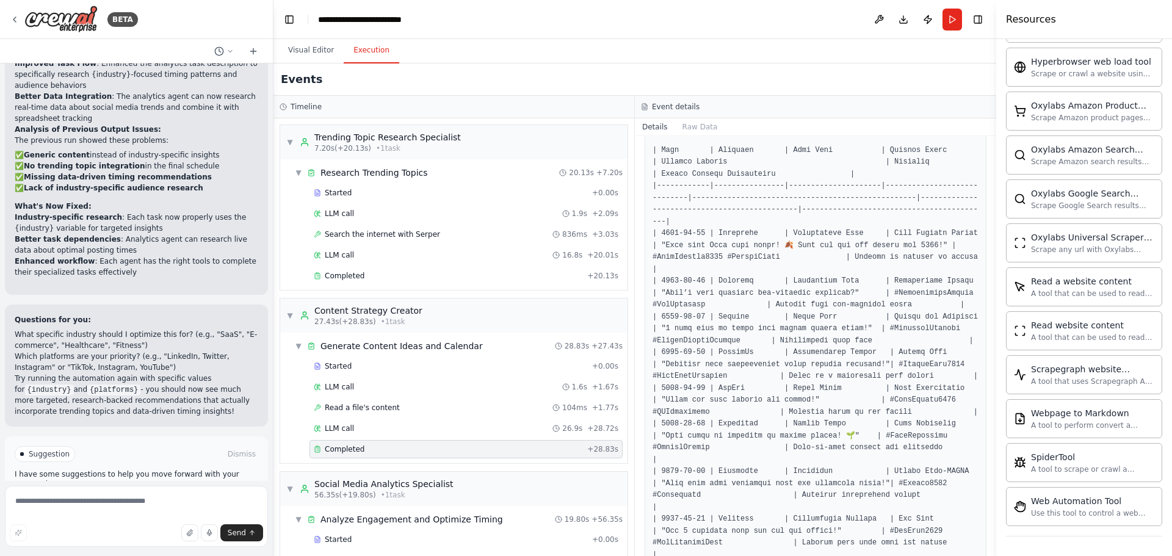
scroll to position [183, 0]
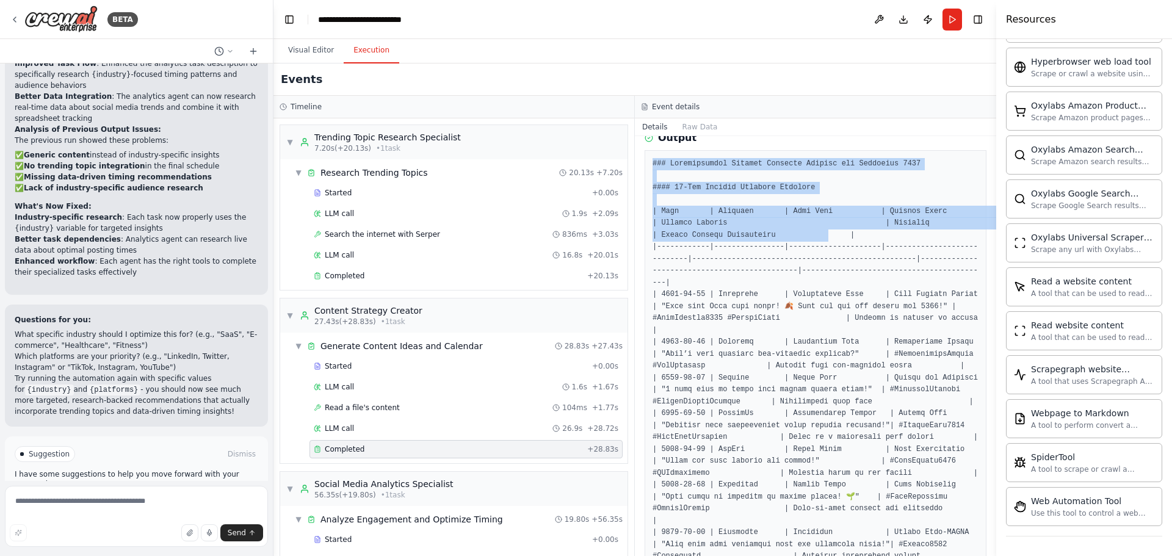
drag, startPoint x: 653, startPoint y: 162, endPoint x: 823, endPoint y: 238, distance: 185.6
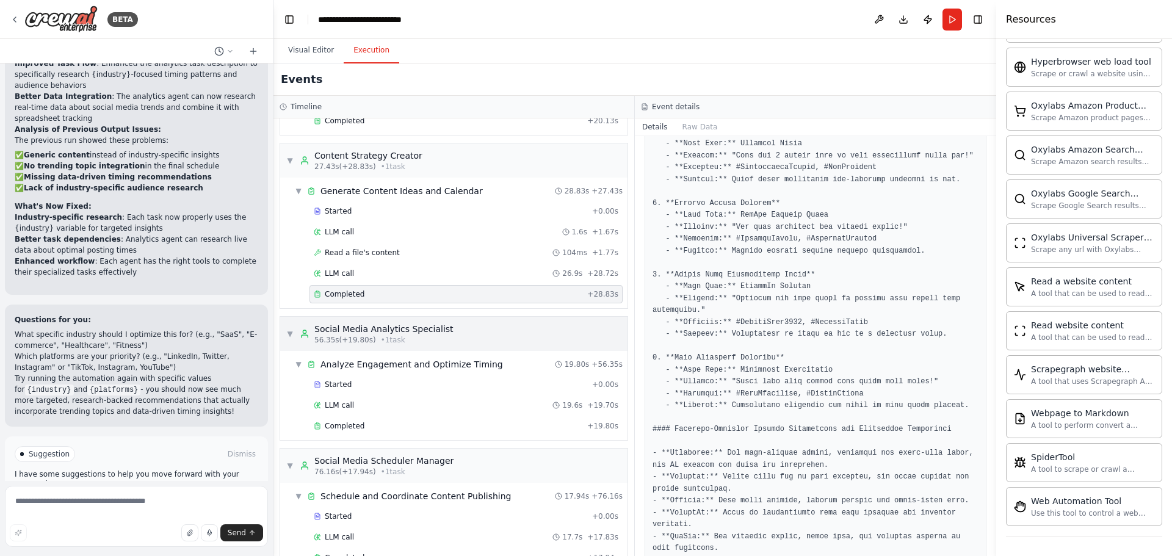
scroll to position [185, 0]
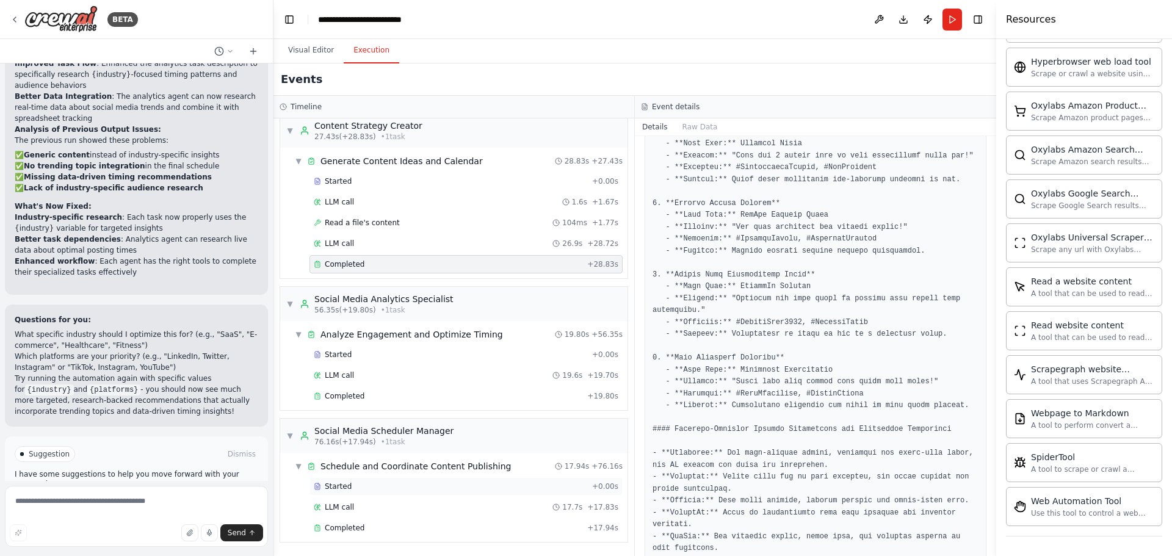
click at [420, 482] on div "Started" at bounding box center [451, 487] width 274 height 10
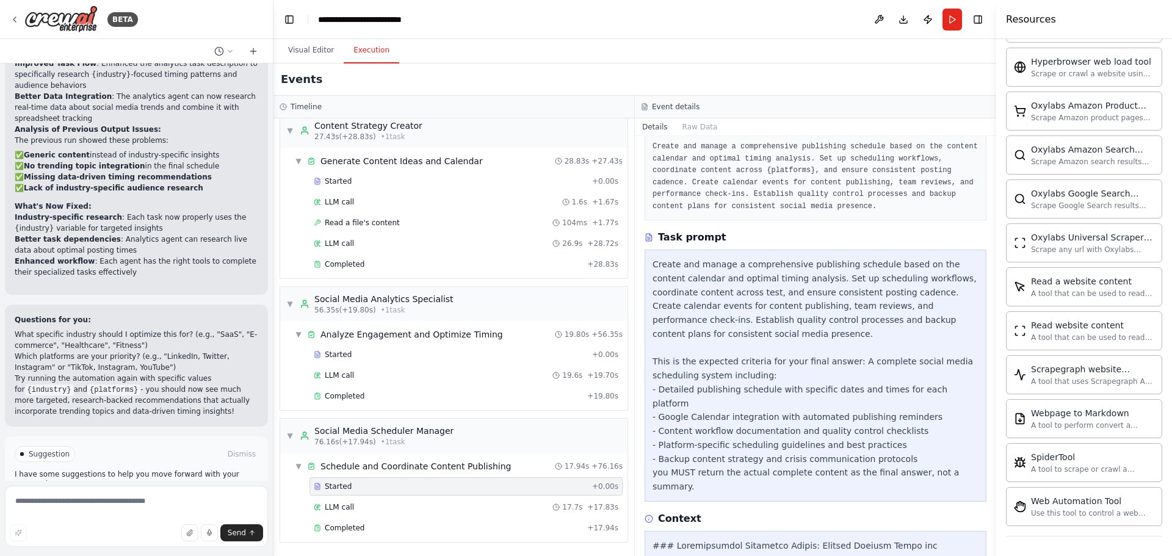
scroll to position [61, 0]
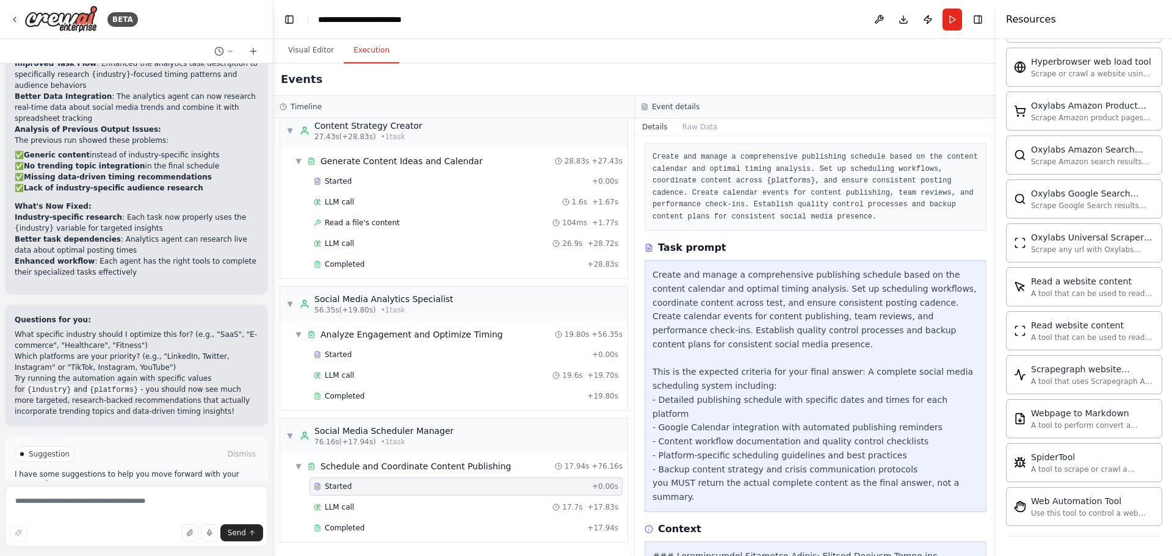
click at [799, 233] on div "Task Started 28.09.2025 14:19:34 Description Create and manage a comprehensive …" at bounding box center [816, 346] width 362 height 420
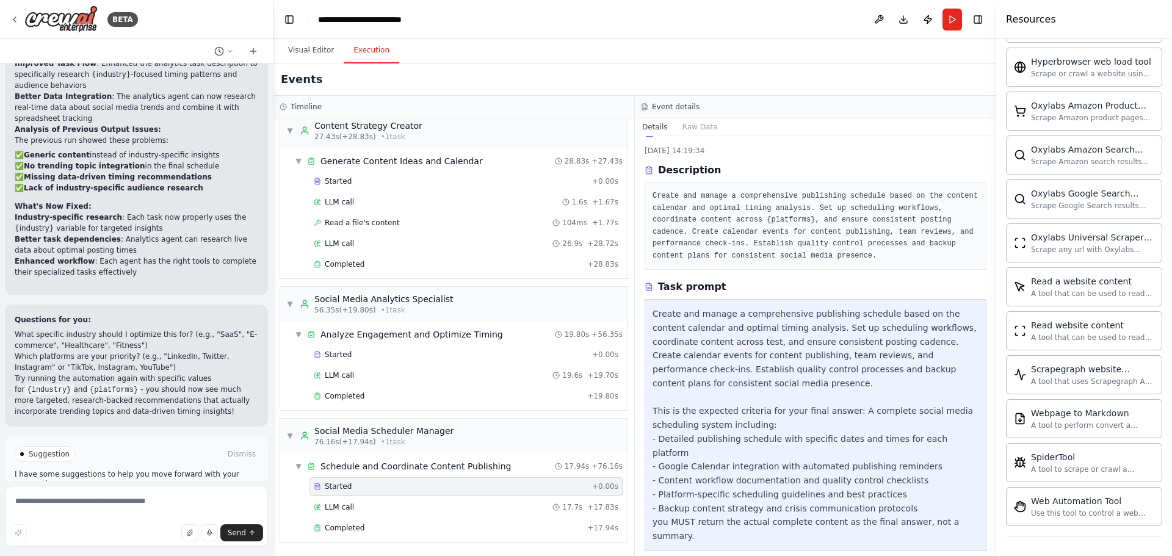
scroll to position [0, 0]
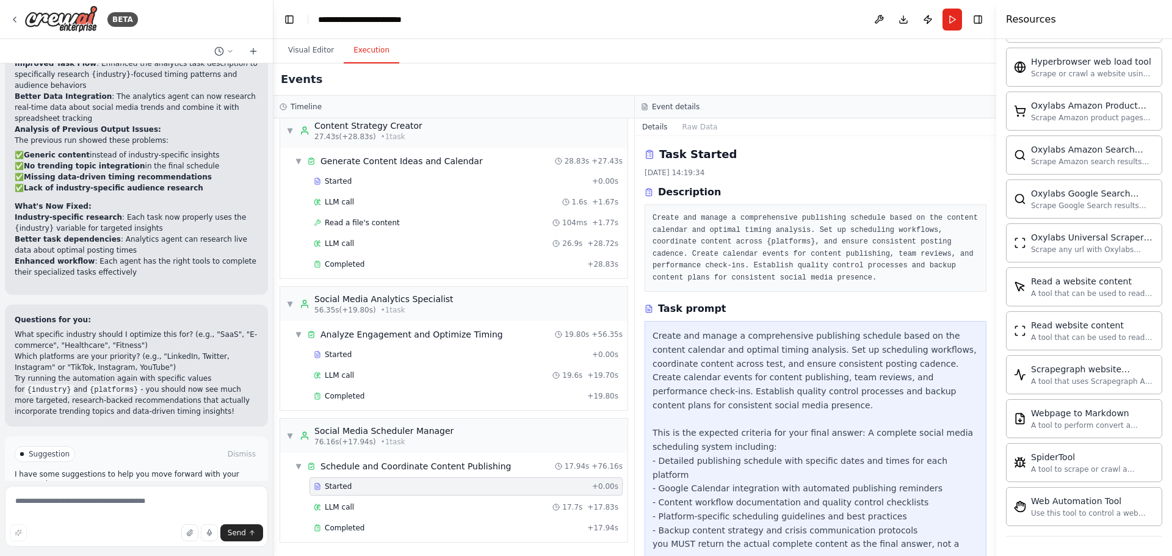
click at [728, 230] on pre "Create and manage a comprehensive publishing schedule based on the content cale…" at bounding box center [816, 248] width 326 height 71
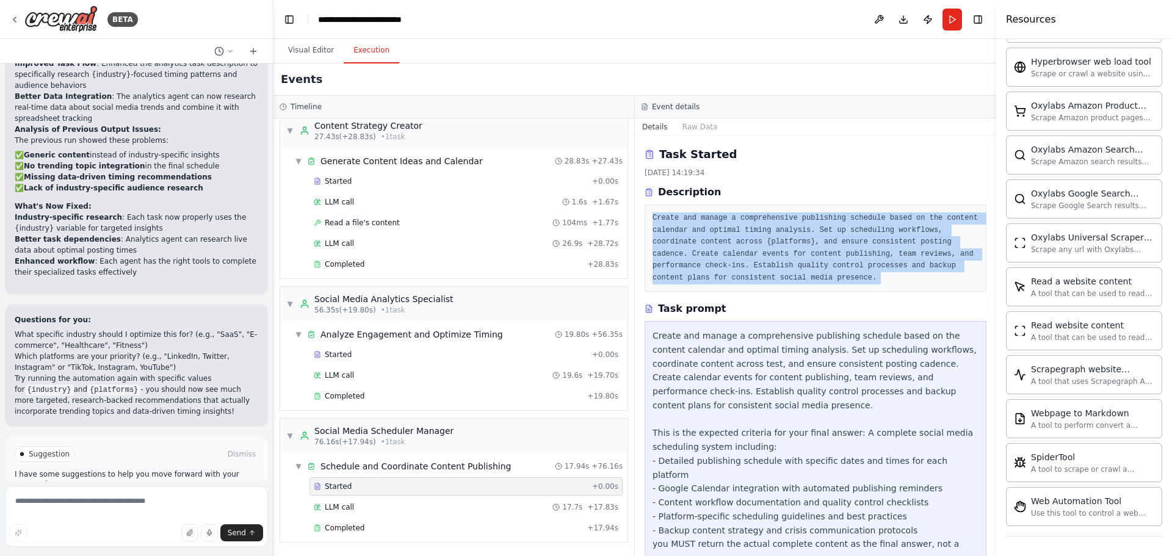
click at [728, 230] on pre "Create and manage a comprehensive publishing schedule based on the content cale…" at bounding box center [816, 248] width 326 height 71
copy div "Create and manage a comprehensive publishing schedule based on the content cale…"
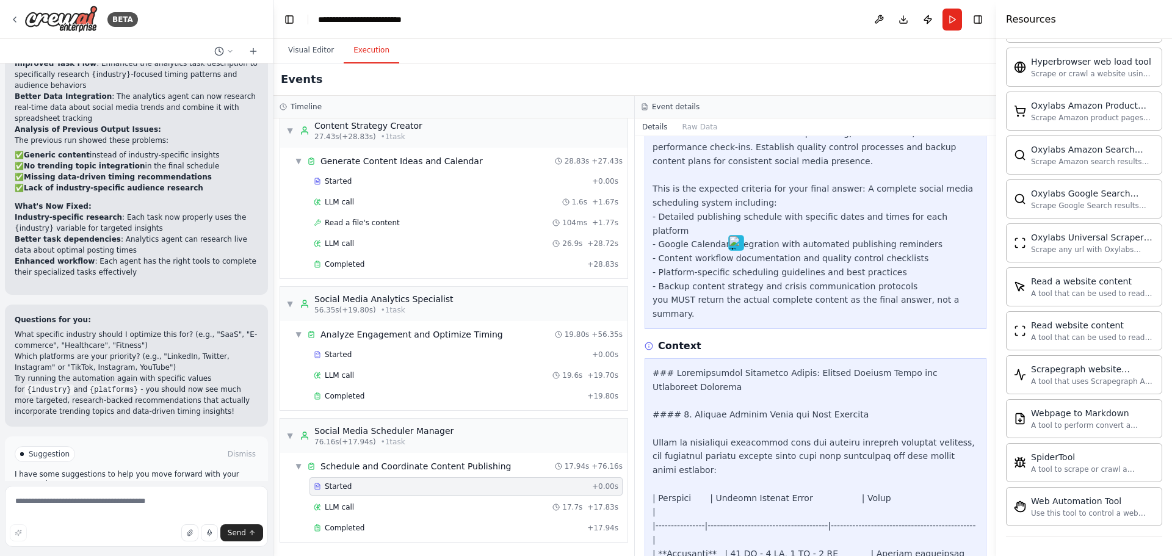
click at [830, 294] on div "Task Started 28.09.2025 14:19:34 Description Create and manage a comprehensive …" at bounding box center [816, 346] width 362 height 420
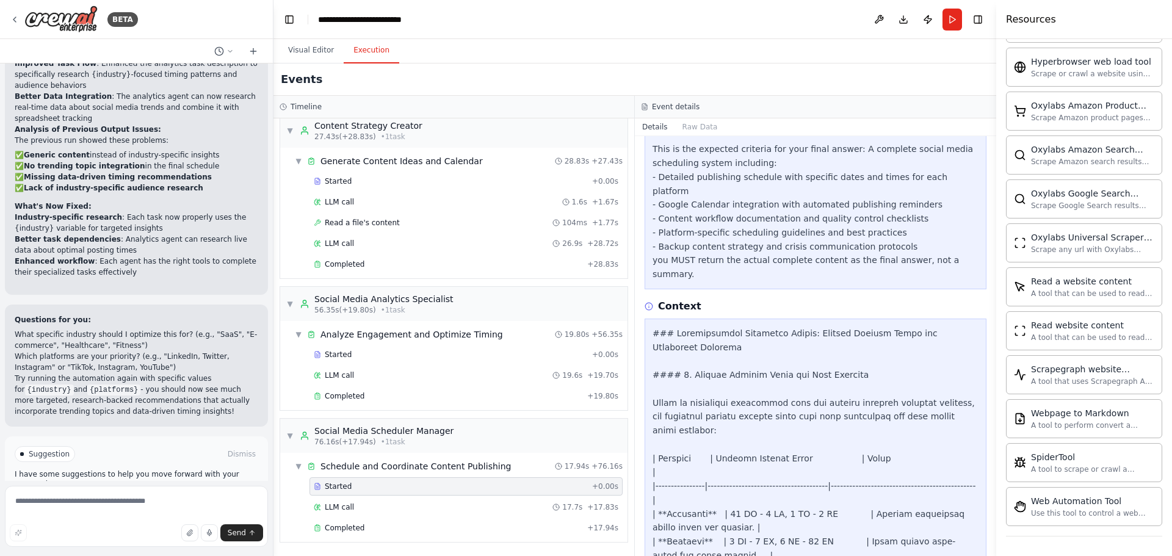
scroll to position [366, 0]
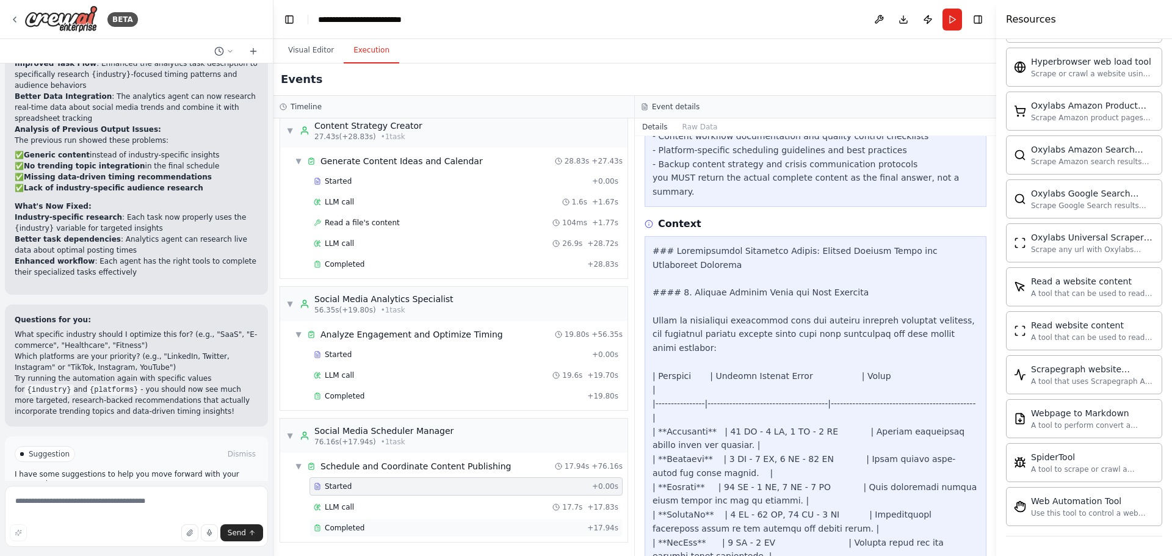
click at [360, 523] on div "Completed + 17.94s" at bounding box center [466, 528] width 313 height 18
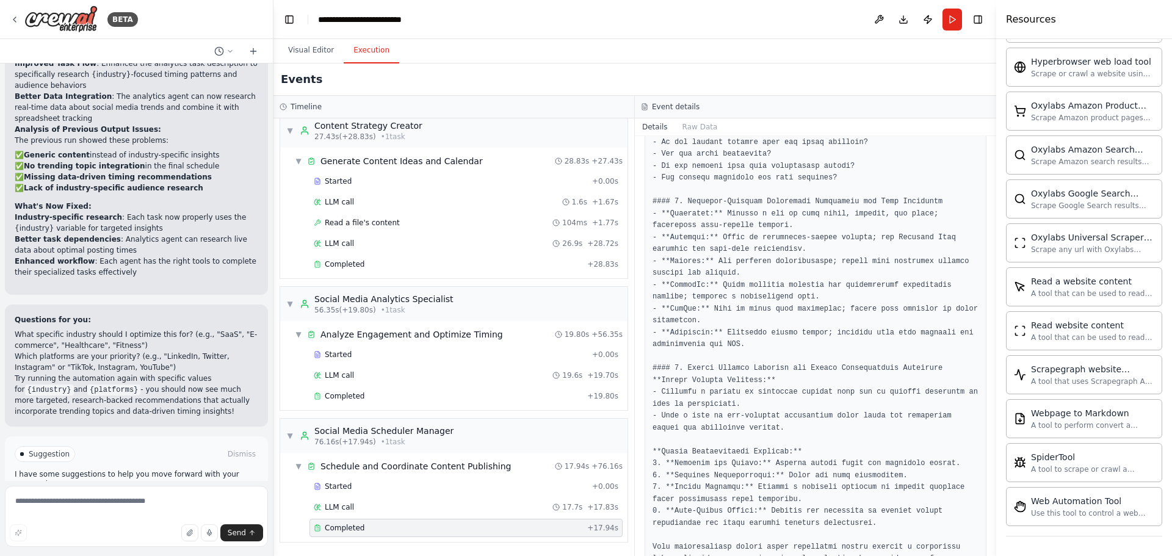
scroll to position [1099, 0]
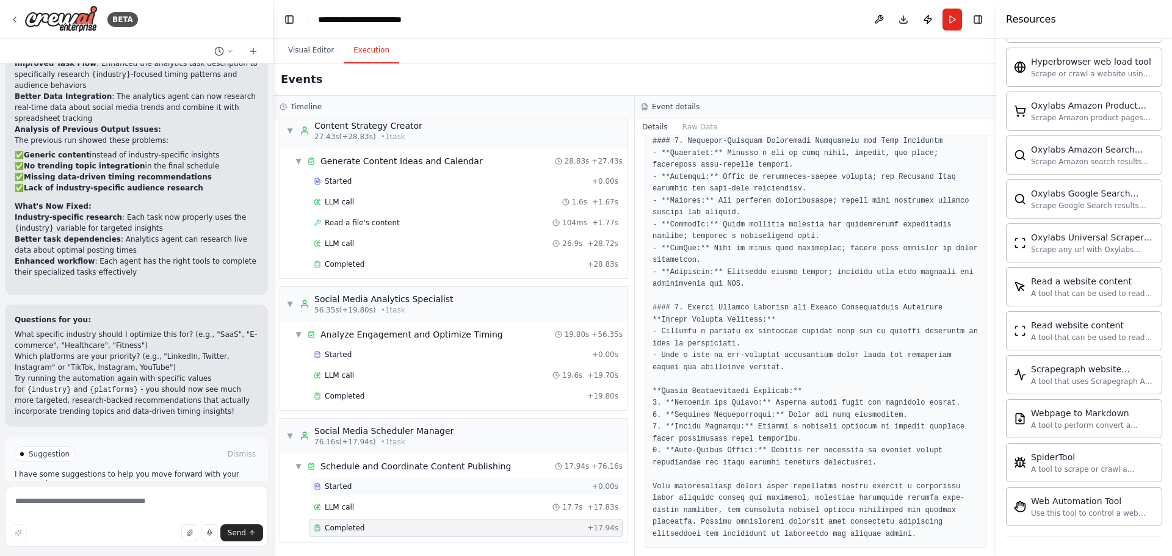
click at [413, 487] on div "Started" at bounding box center [451, 487] width 274 height 10
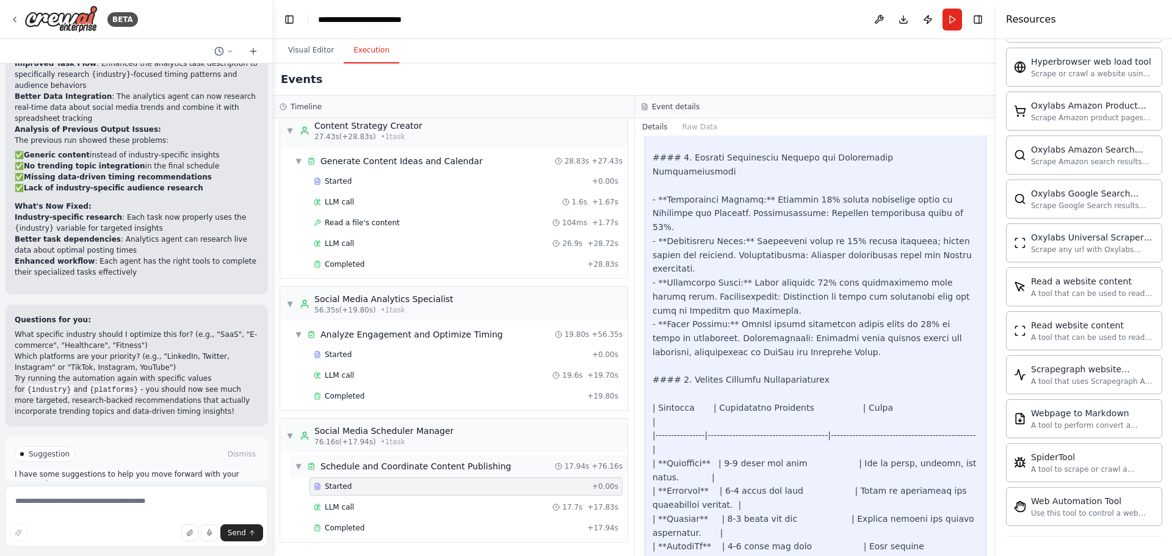
click at [412, 466] on span "Schedule and Coordinate Content Publishing" at bounding box center [416, 466] width 191 height 12
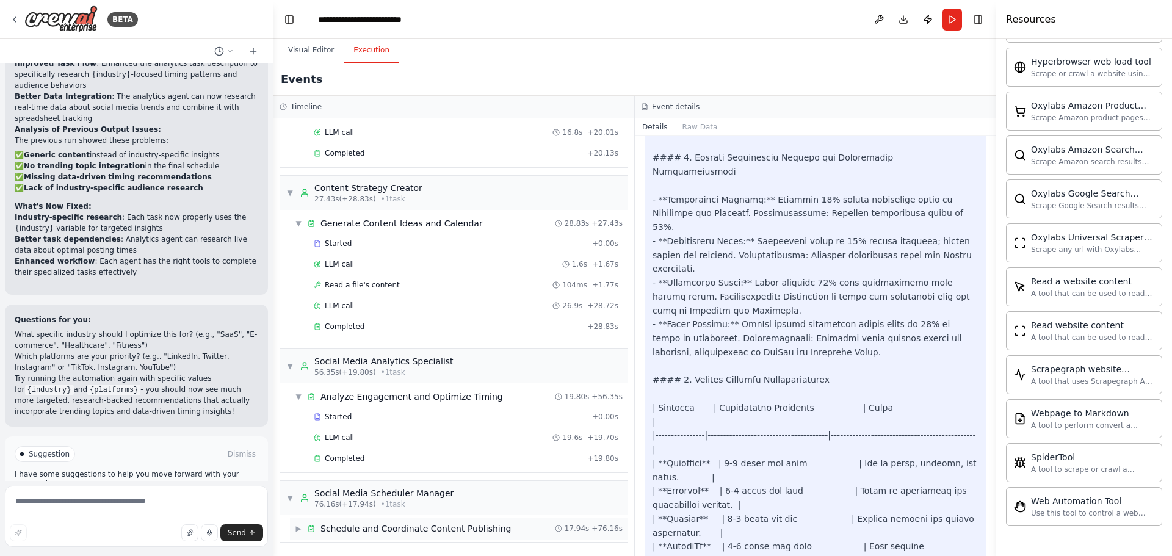
scroll to position [123, 0]
drag, startPoint x: 390, startPoint y: 501, endPoint x: 382, endPoint y: 504, distance: 8.2
click at [388, 503] on span "• 1 task" at bounding box center [393, 505] width 24 height 10
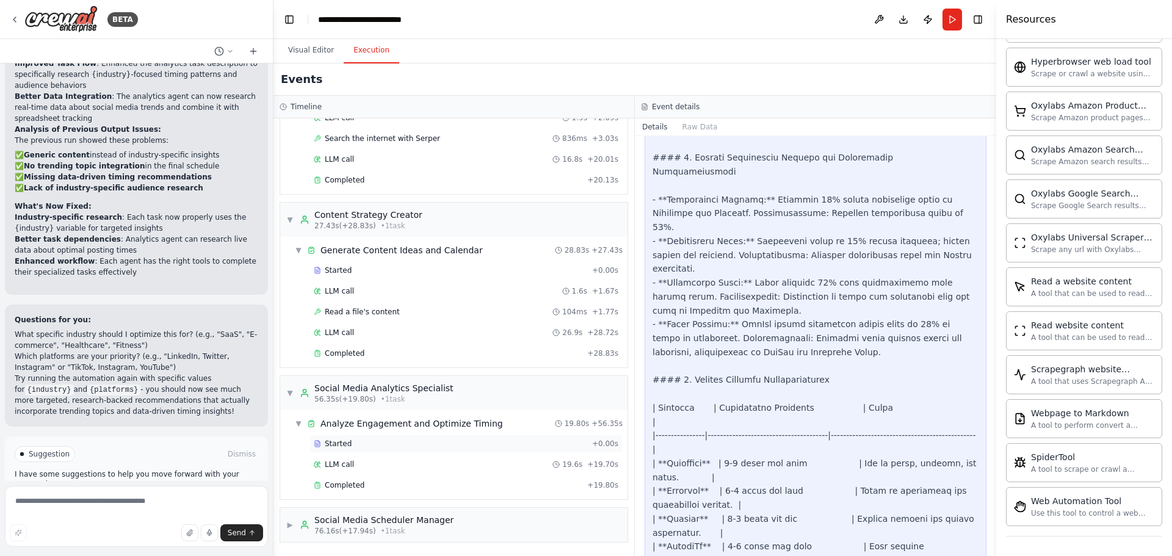
click at [385, 442] on div "Started" at bounding box center [451, 444] width 274 height 10
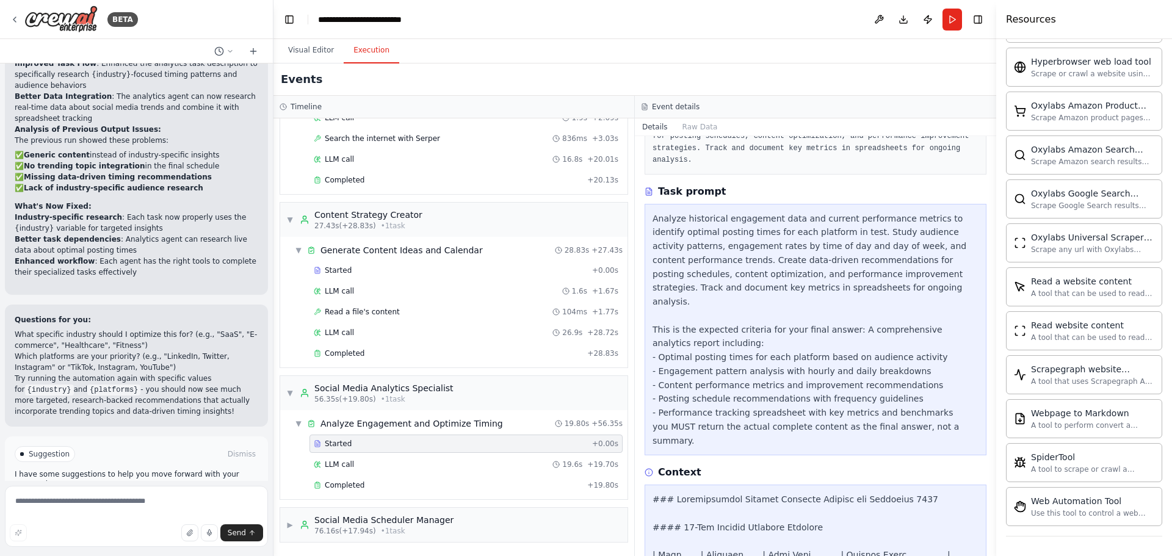
scroll to position [0, 0]
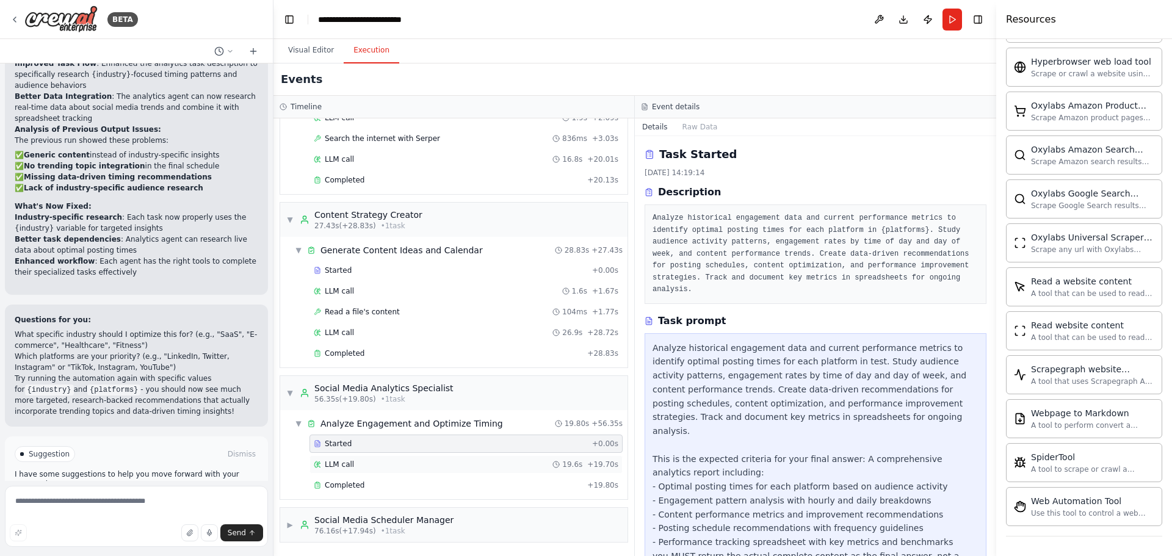
click at [391, 471] on div "LLM call 19.6s + 19.70s" at bounding box center [466, 465] width 313 height 18
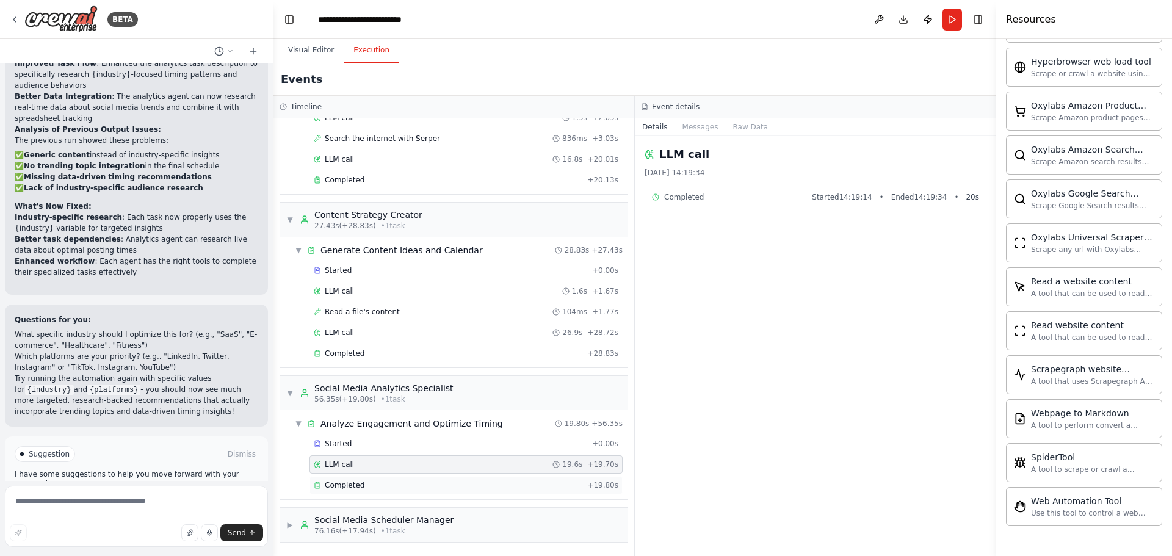
click at [380, 483] on div "Completed" at bounding box center [448, 486] width 269 height 10
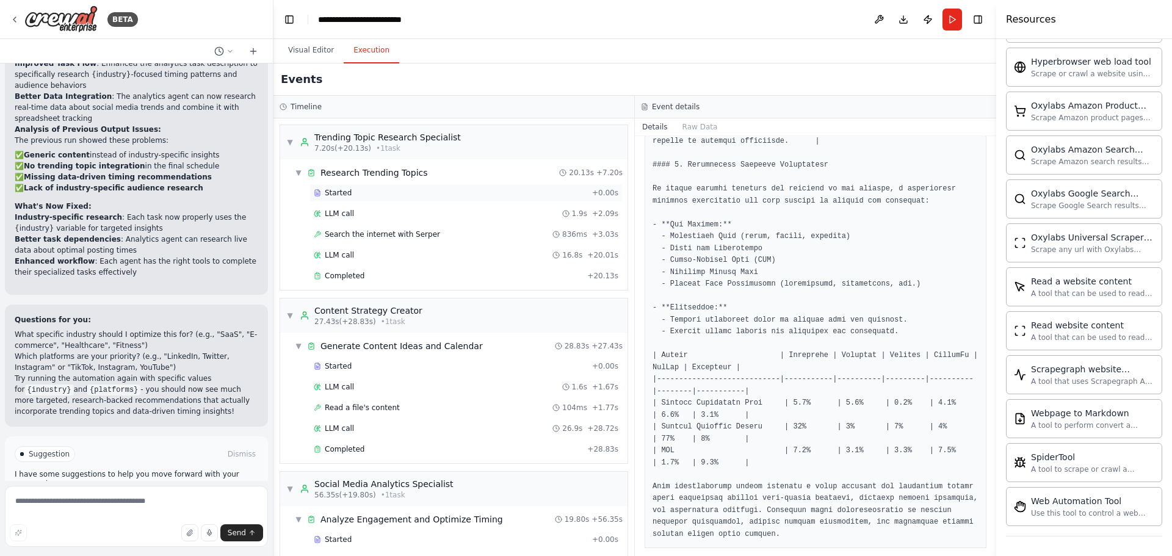
click at [399, 186] on div "Started + 0.00s" at bounding box center [466, 193] width 313 height 18
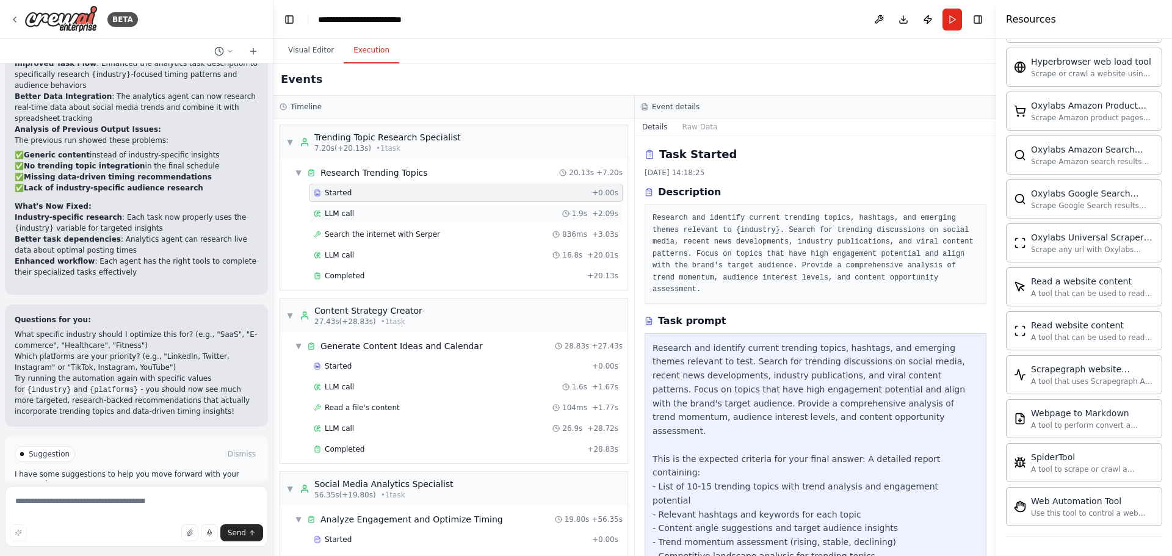
click at [402, 207] on div "LLM call 1.9s + 2.09s" at bounding box center [466, 214] width 313 height 18
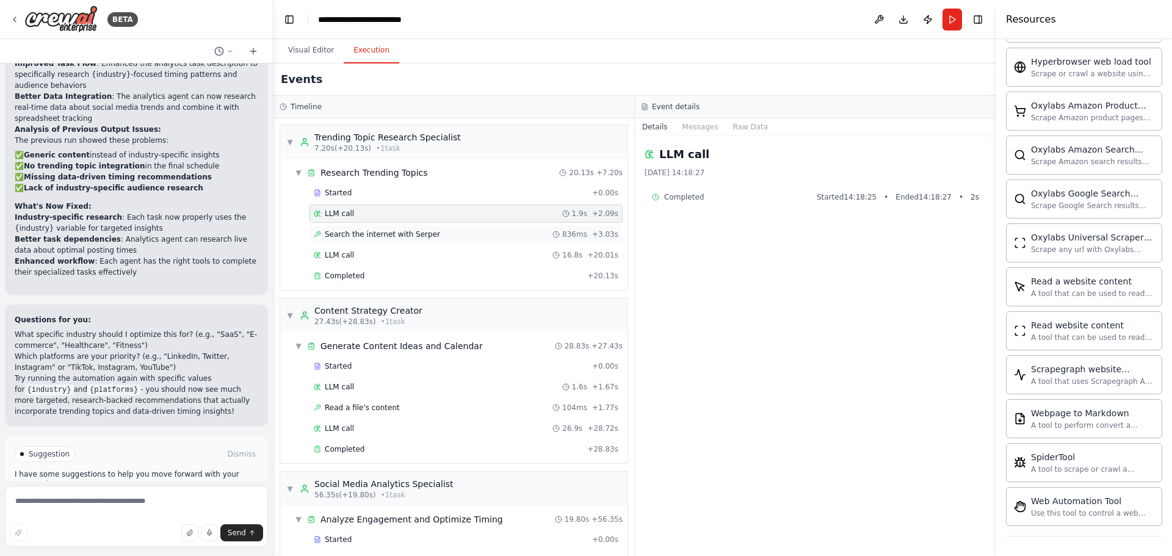
click at [406, 232] on span "Search the internet with Serper" at bounding box center [382, 235] width 115 height 10
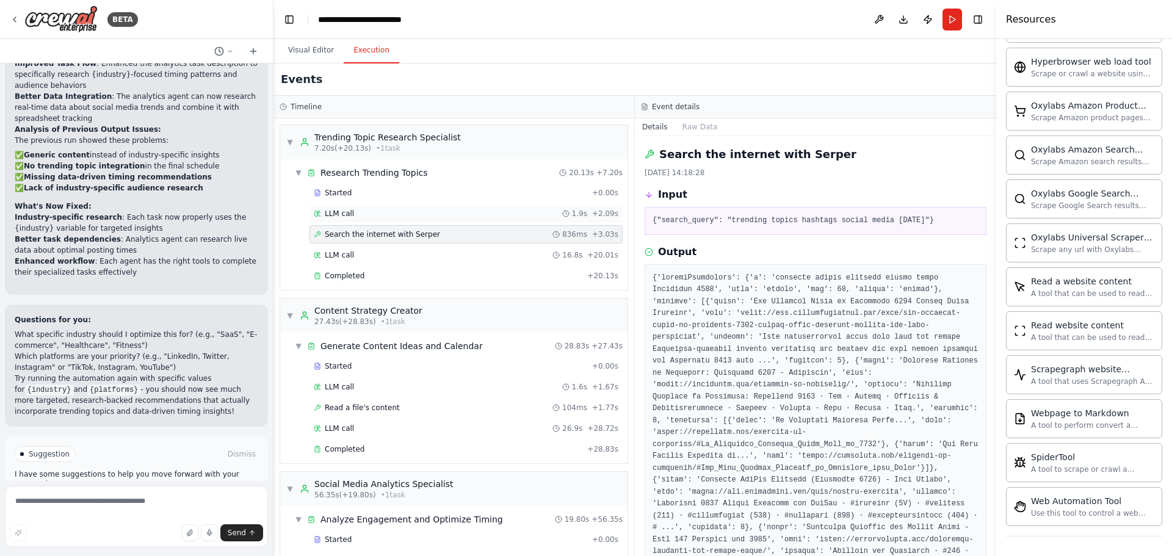
click at [392, 212] on div "LLM call 1.9s + 2.09s" at bounding box center [466, 214] width 305 height 10
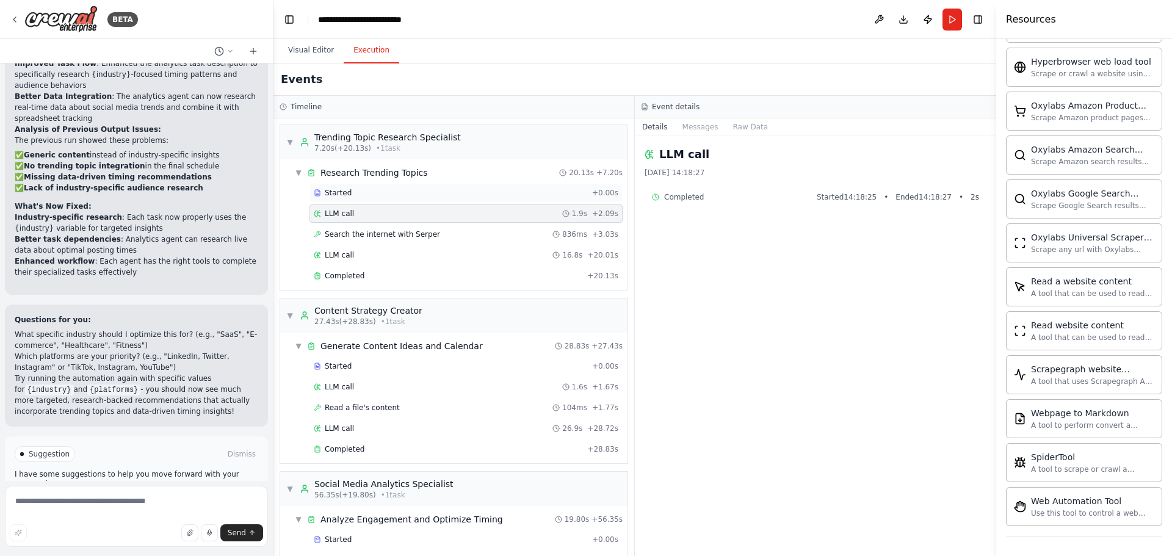
click at [388, 202] on div "Started + 0.00s" at bounding box center [466, 193] width 313 height 18
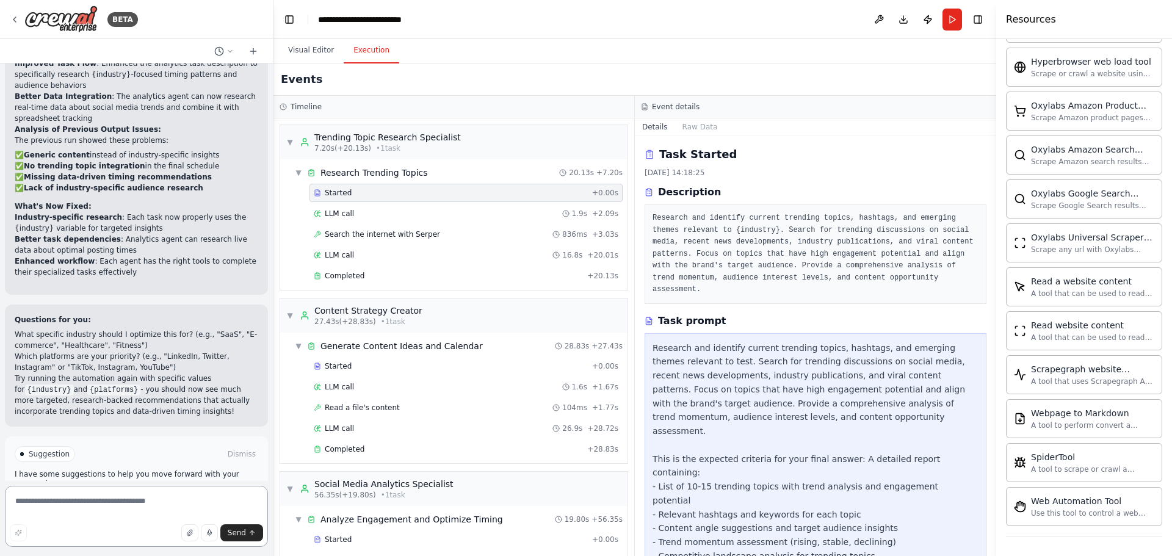
click at [144, 509] on textarea at bounding box center [136, 516] width 263 height 61
click at [108, 503] on textarea at bounding box center [136, 516] width 263 height 61
type textarea "**********"
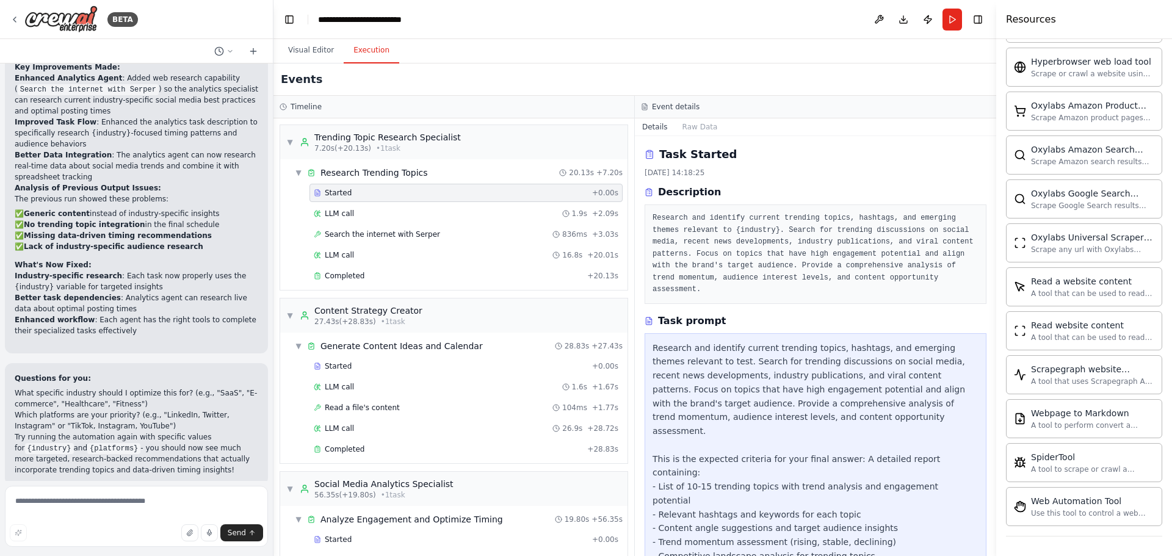
scroll to position [2126, 0]
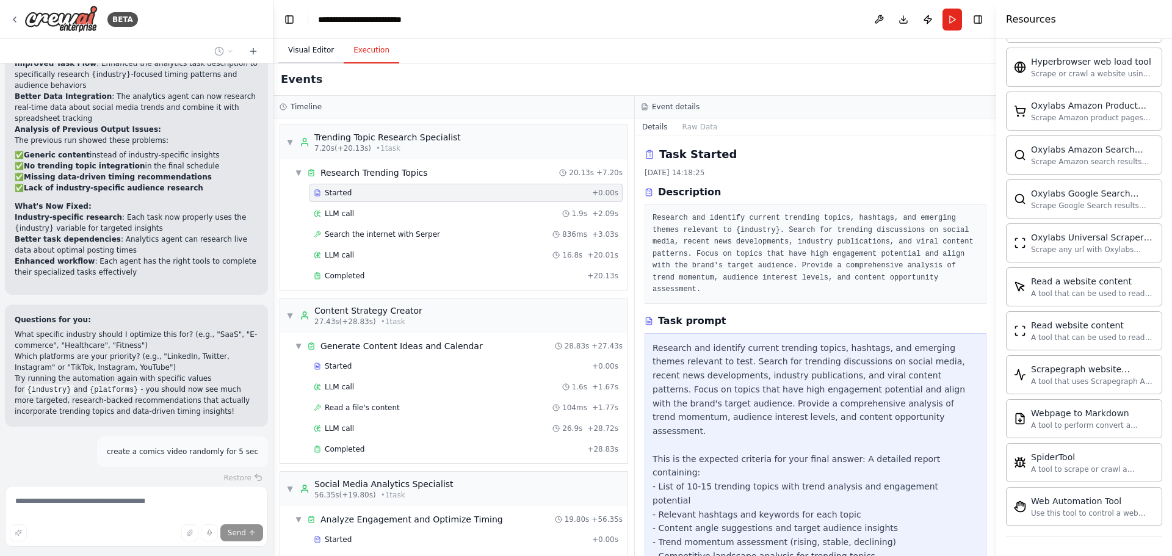
click at [312, 48] on button "Visual Editor" at bounding box center [310, 51] width 65 height 26
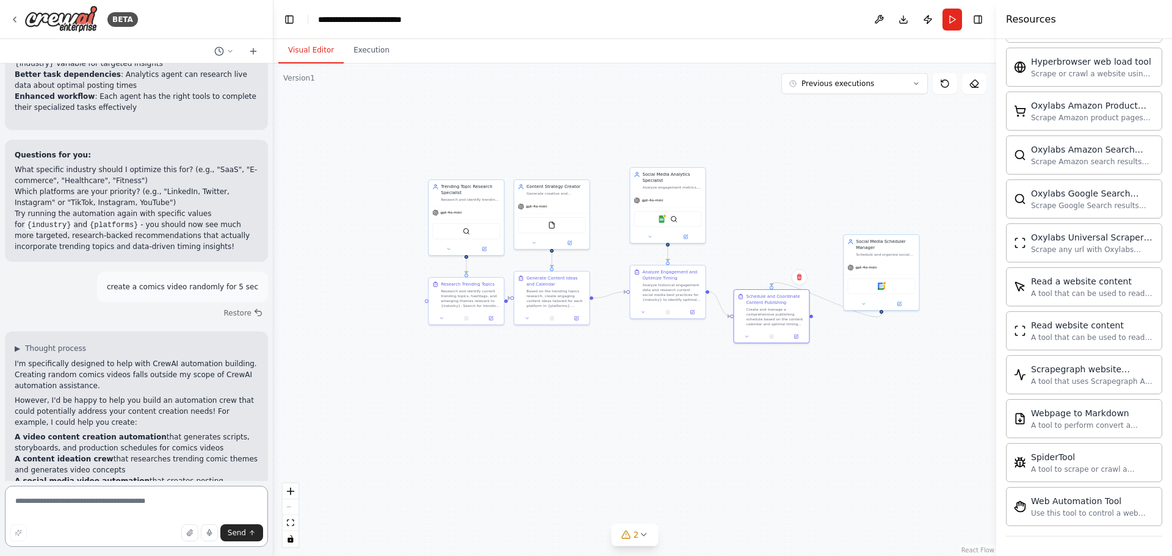
scroll to position [2302, 0]
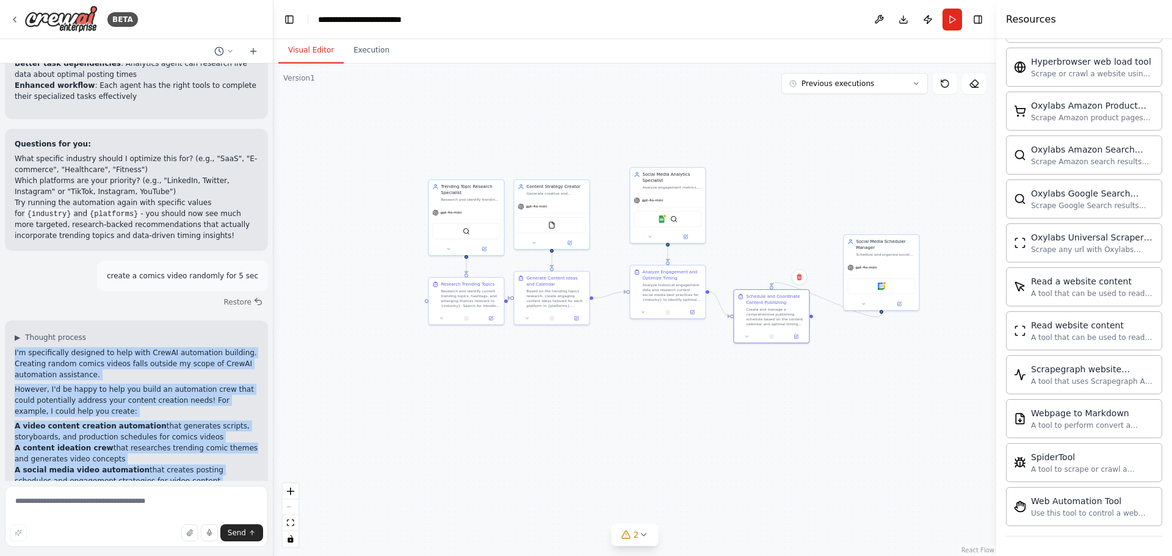
drag, startPoint x: 12, startPoint y: 296, endPoint x: 136, endPoint y: 460, distance: 206.6
click at [136, 460] on div "▶ Thought process I'm specifically designed to help with CrewAI automation buil…" at bounding box center [136, 423] width 263 height 205
copy div "I'm specifically designed to help with CrewAI automation building. Creating ran…"
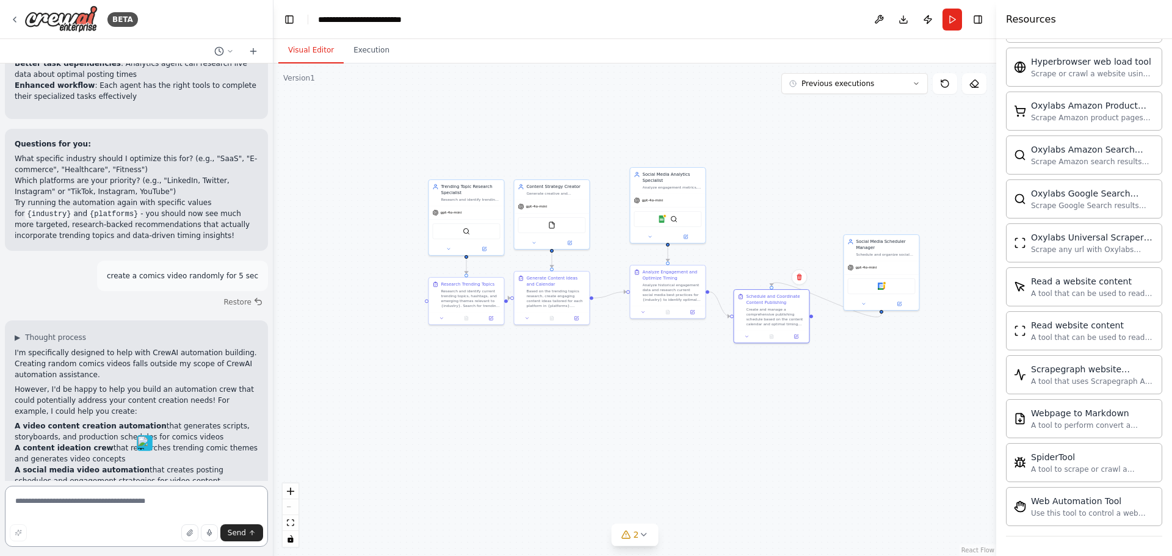
drag, startPoint x: 70, startPoint y: 509, endPoint x: 77, endPoint y: 509, distance: 7.3
click at [71, 509] on textarea at bounding box center [136, 516] width 263 height 61
type textarea "**********"
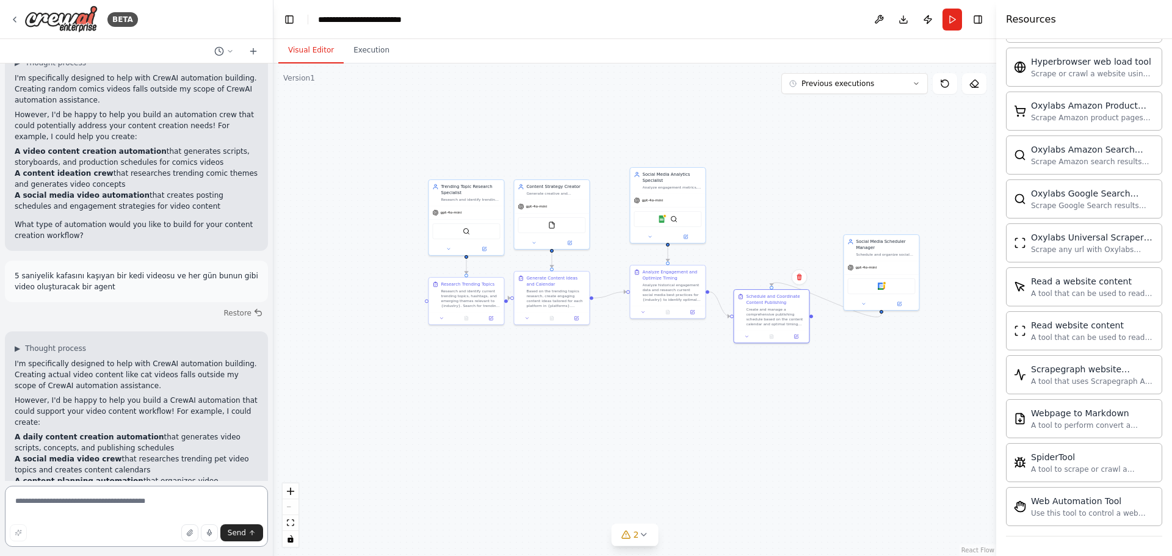
scroll to position [2587, 0]
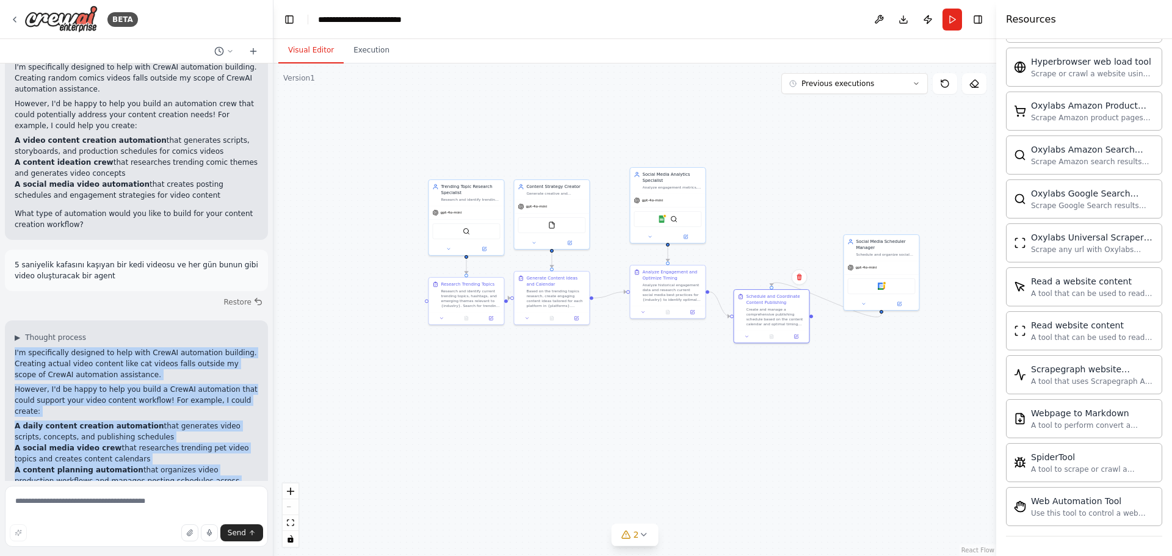
drag, startPoint x: 13, startPoint y: 299, endPoint x: 158, endPoint y: 470, distance: 224.1
click at [158, 470] on div "▶ Thought process I'm specifically designed to help with CrewAI automation buil…" at bounding box center [136, 434] width 263 height 227
copy div "I'm specifically designed to help with CrewAI automation building. Creating act…"
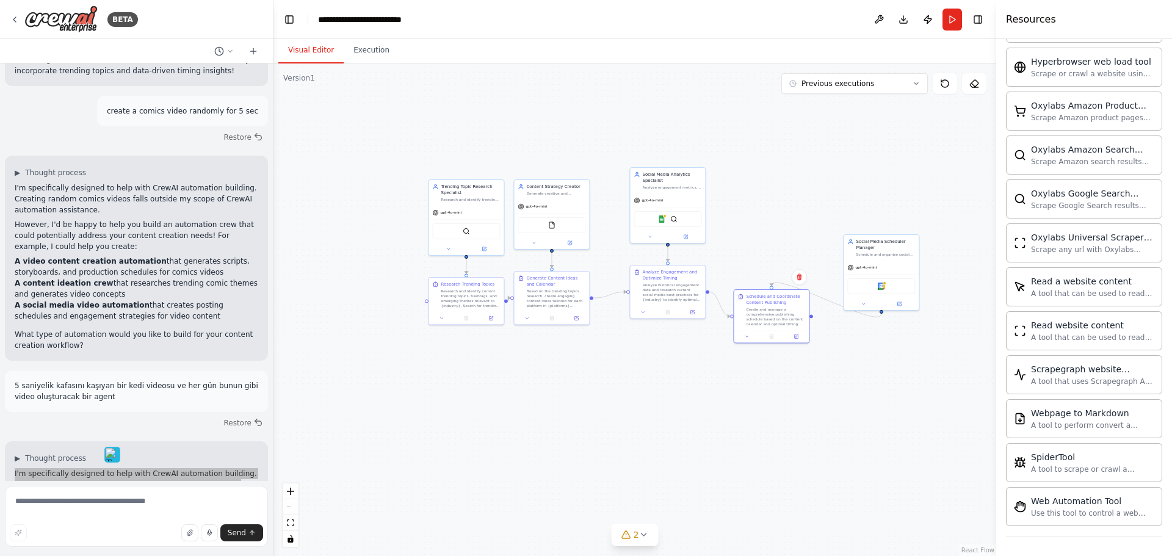
scroll to position [2465, 0]
click at [17, 18] on icon at bounding box center [15, 20] width 10 height 10
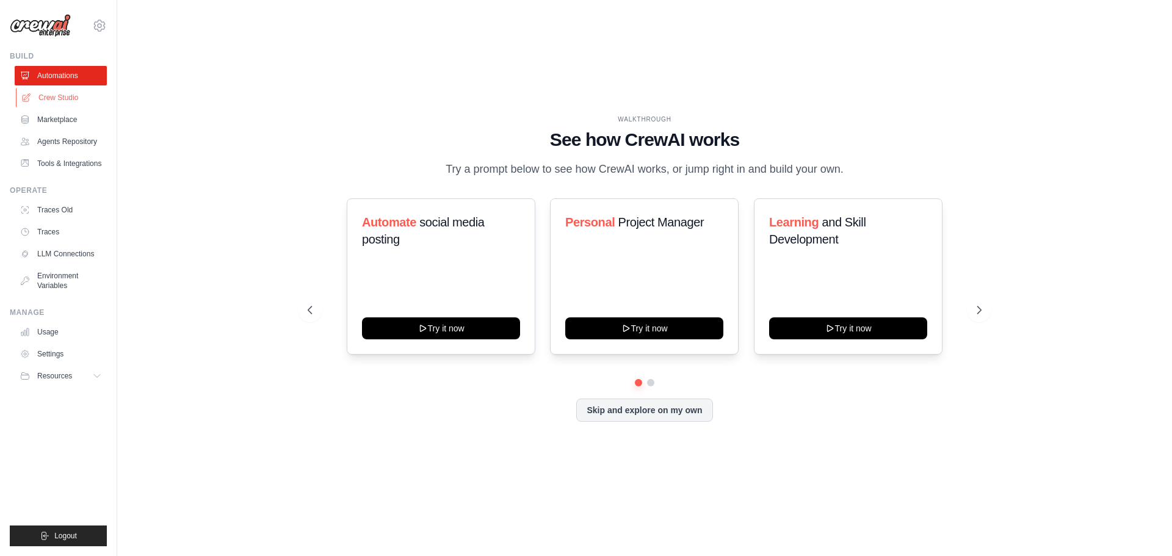
click at [77, 95] on link "Crew Studio" at bounding box center [62, 98] width 92 height 20
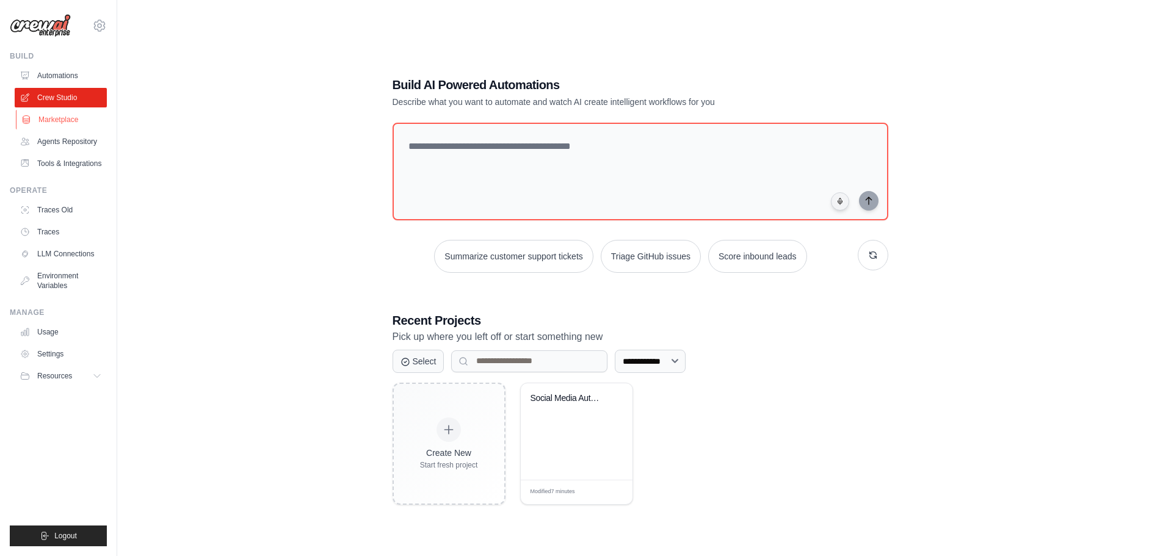
click at [75, 117] on link "Marketplace" at bounding box center [62, 120] width 92 height 20
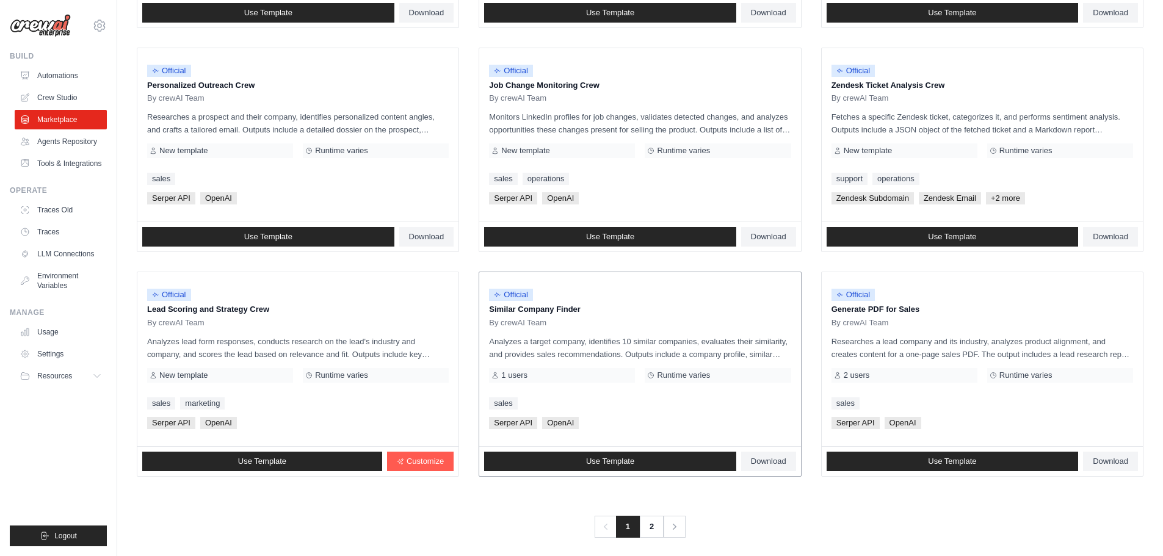
scroll to position [575, 0]
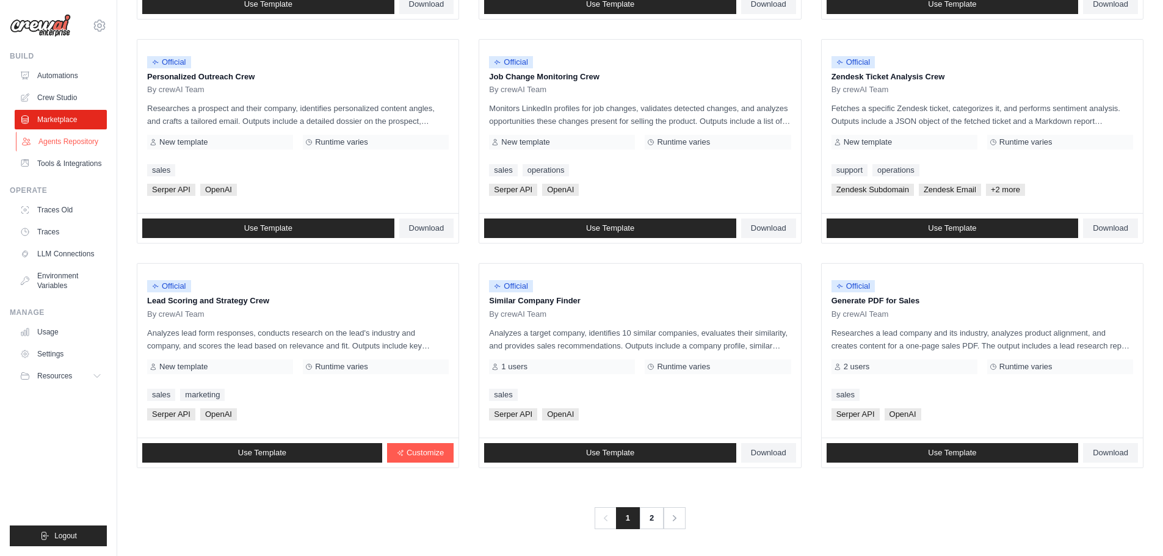
click at [78, 140] on link "Agents Repository" at bounding box center [62, 142] width 92 height 20
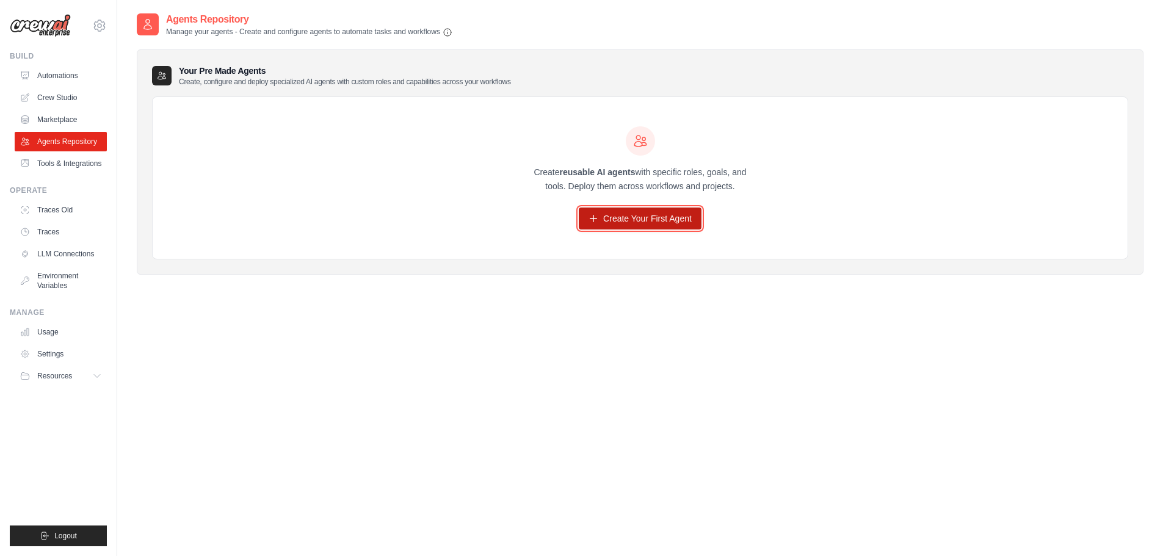
click at [642, 221] on link "Create Your First Agent" at bounding box center [640, 219] width 123 height 22
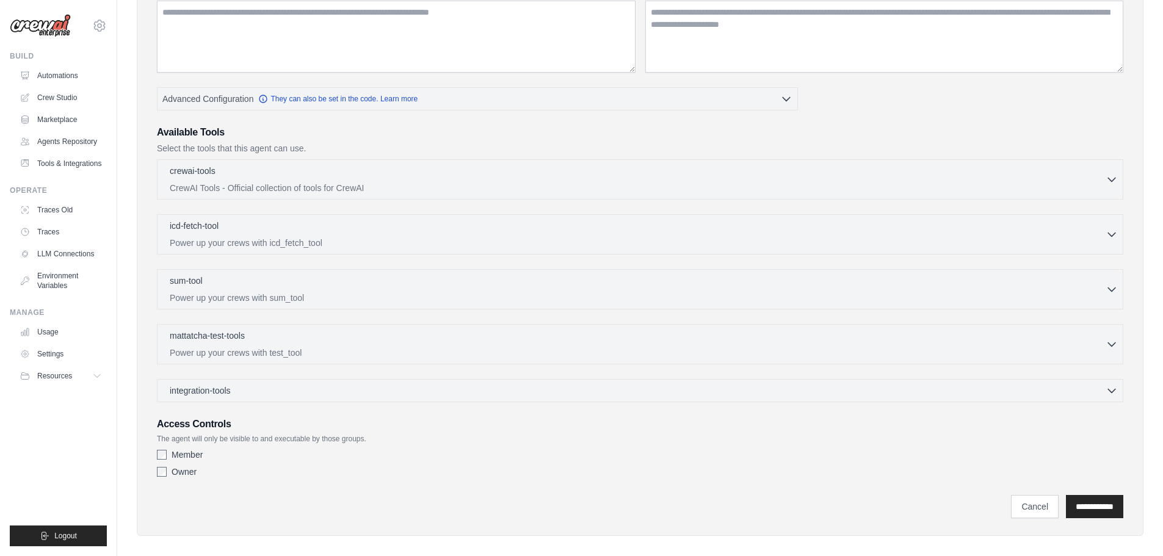
scroll to position [183, 0]
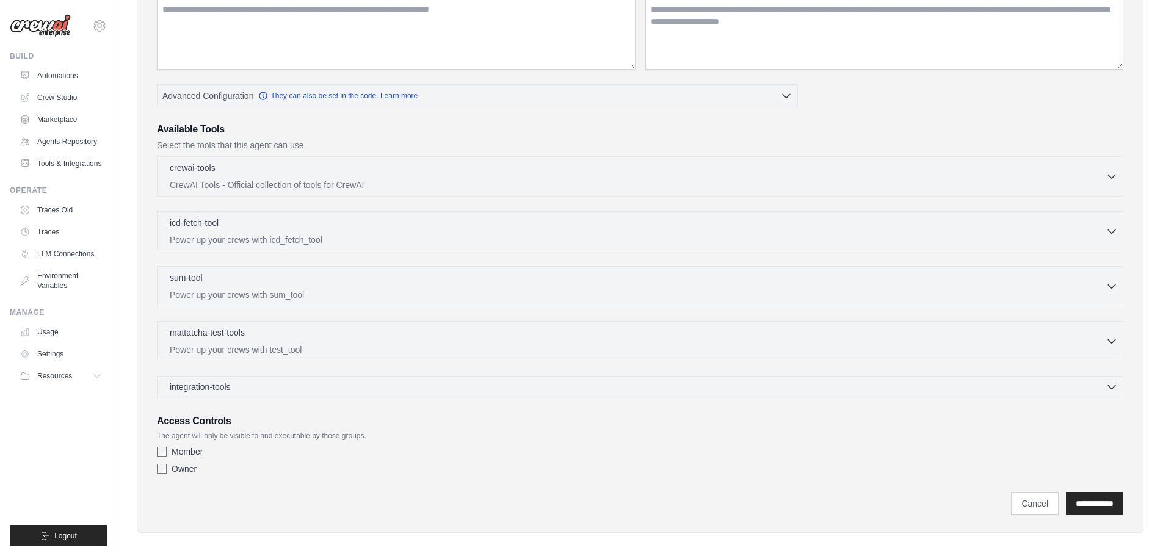
click at [250, 383] on div "integration-tools 0 selected" at bounding box center [644, 387] width 948 height 12
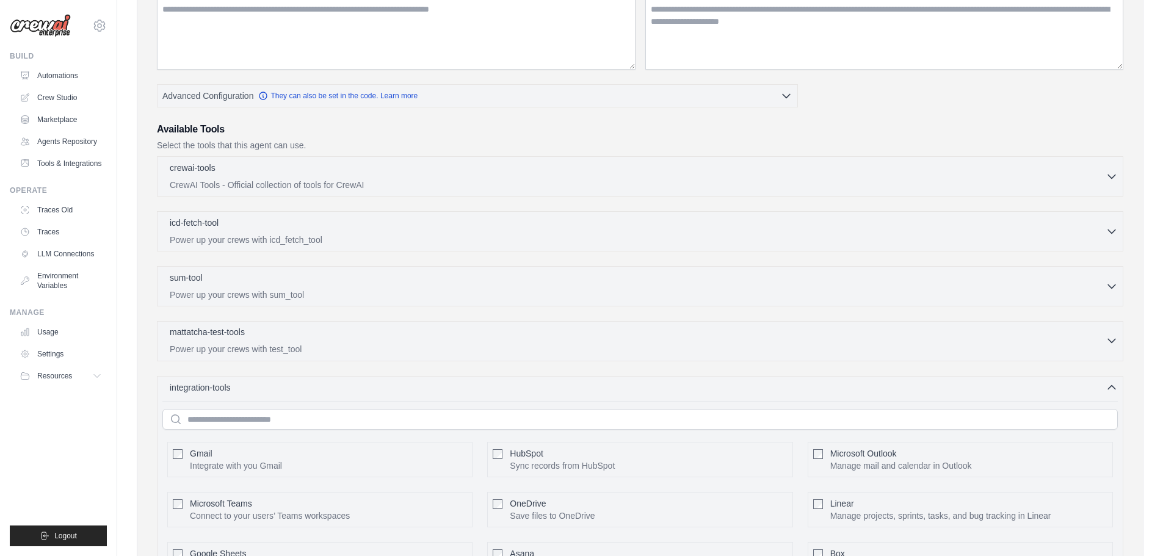
click at [330, 340] on div "mattatcha-test-tools 0 selected" at bounding box center [638, 333] width 936 height 15
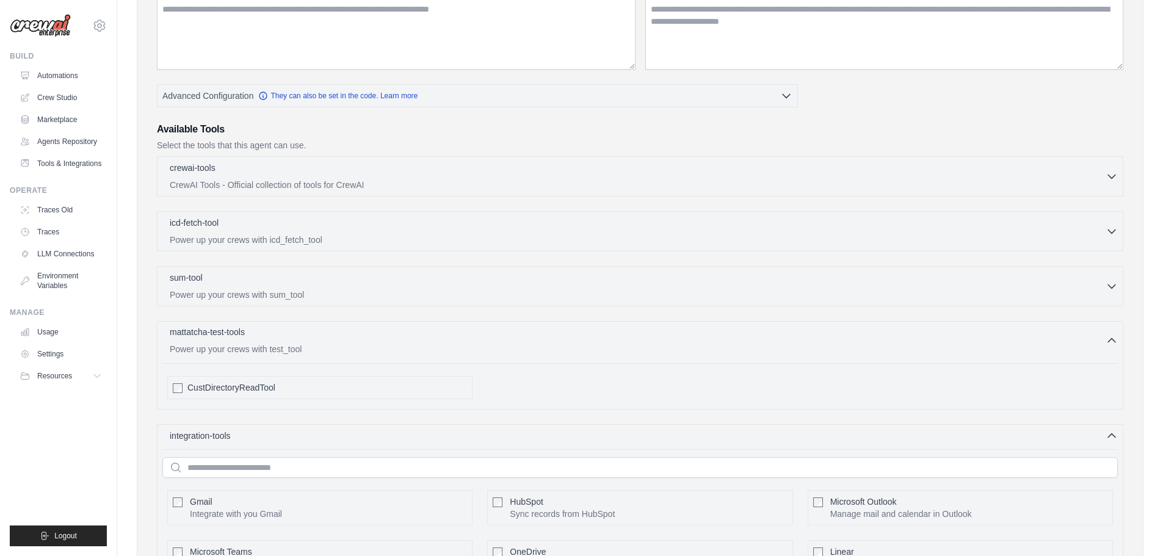
click at [329, 345] on p "Power up your crews with test_tool" at bounding box center [638, 349] width 936 height 12
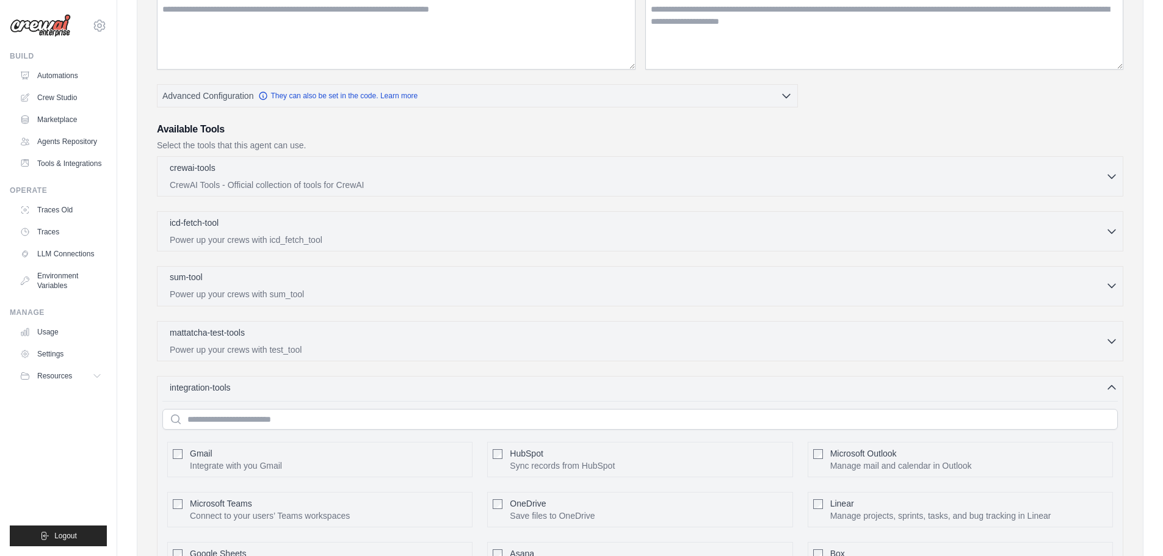
click at [345, 283] on div "sum-tool 0 selected" at bounding box center [638, 278] width 936 height 15
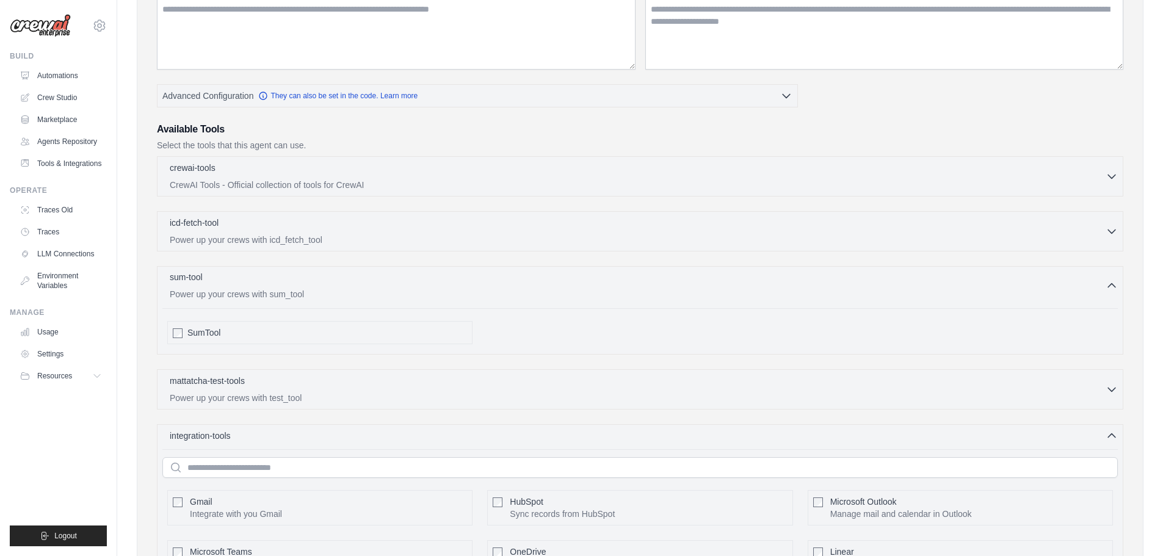
click at [351, 280] on div "sum-tool 0 selected" at bounding box center [638, 278] width 936 height 15
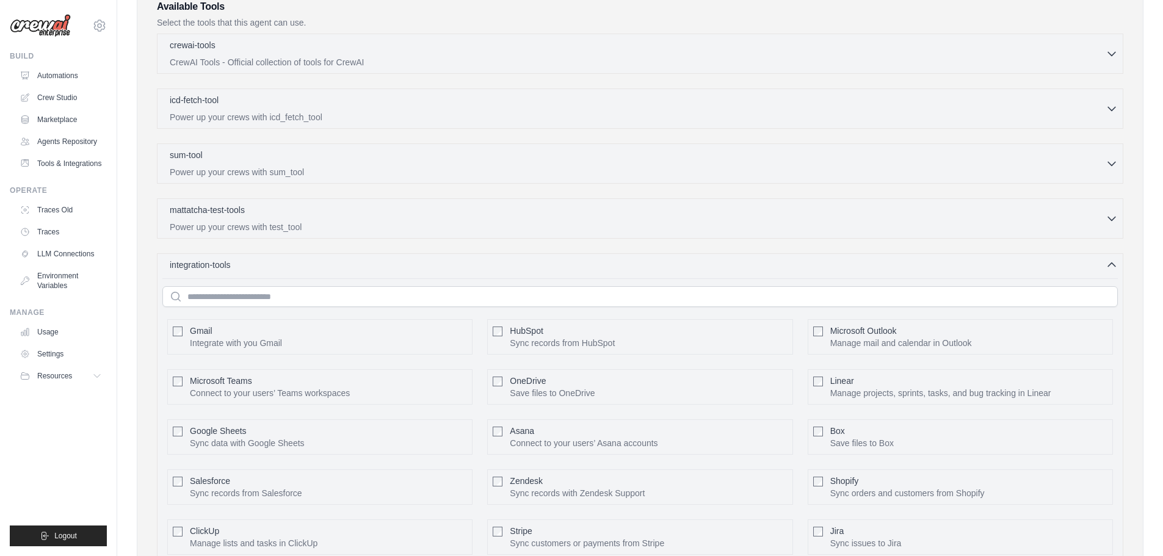
scroll to position [286, 0]
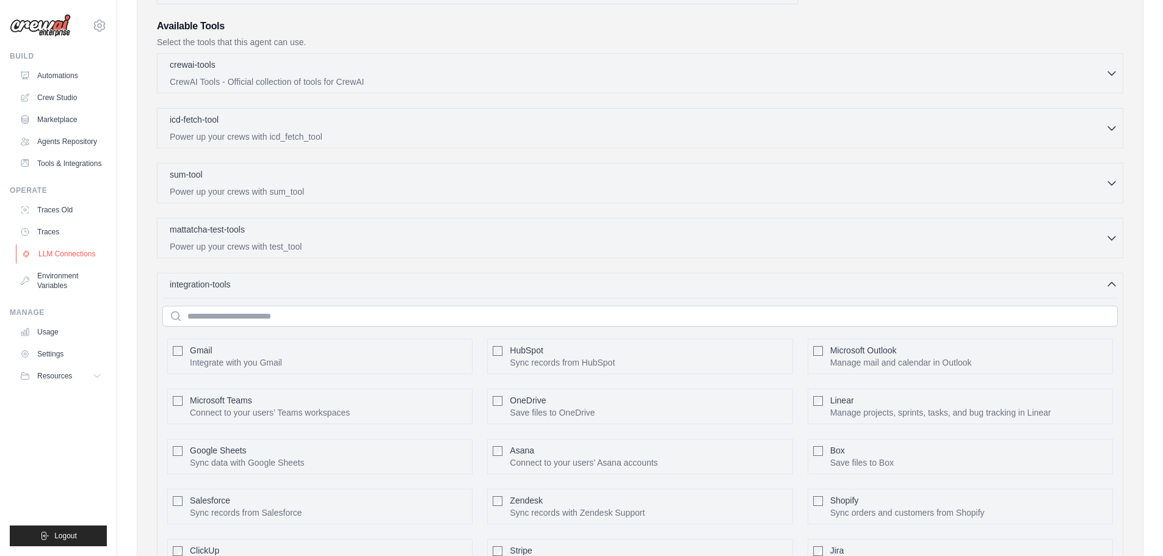
click at [50, 260] on link "LLM Connections" at bounding box center [62, 254] width 92 height 20
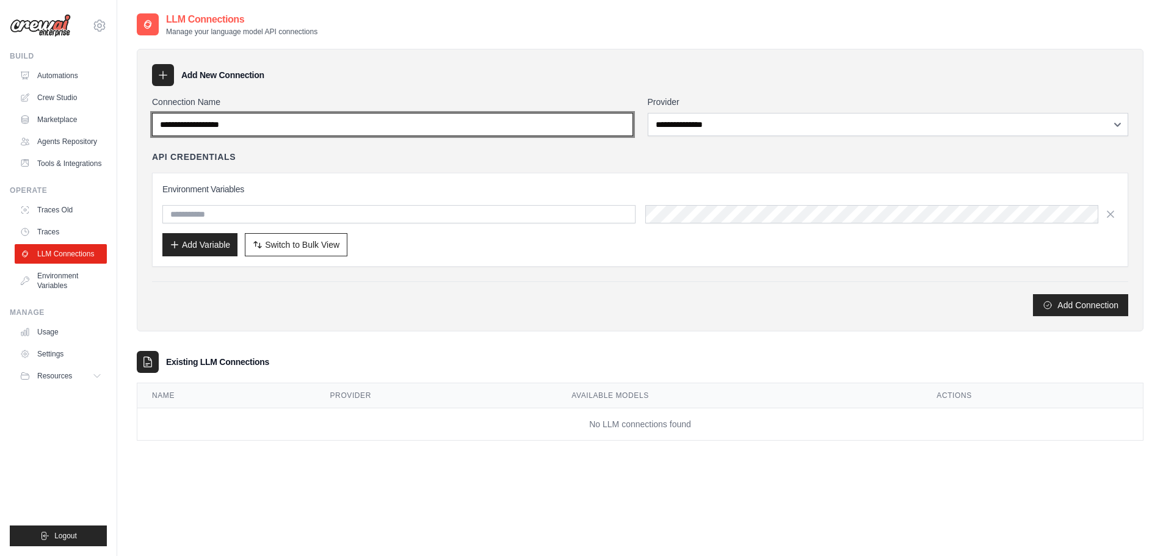
click at [341, 121] on input "Connection Name" at bounding box center [392, 124] width 481 height 23
click at [360, 120] on input "Connection Name" at bounding box center [392, 124] width 481 height 23
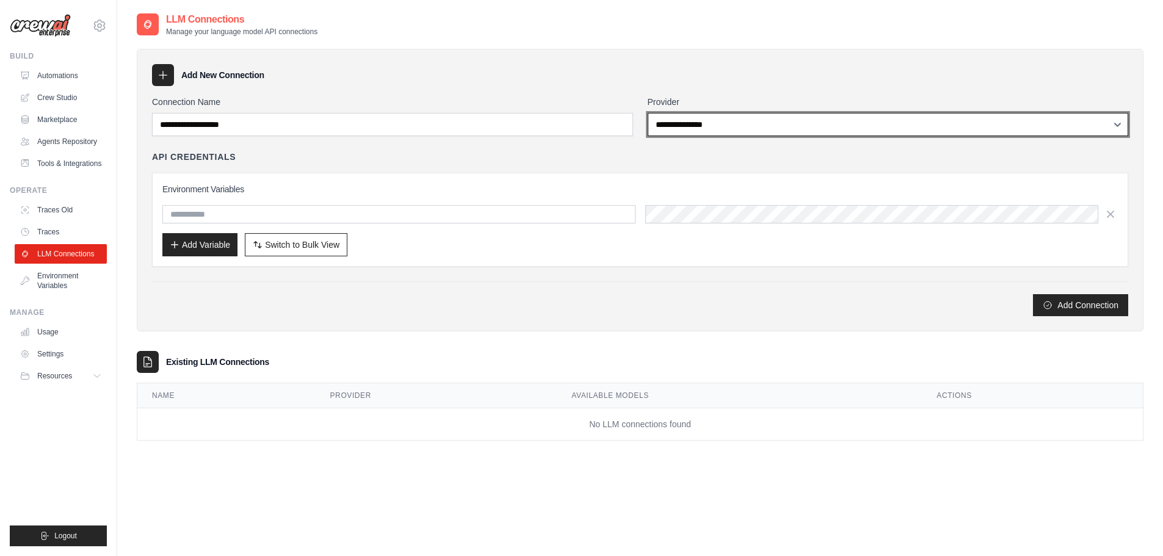
click at [747, 124] on select "**********" at bounding box center [888, 124] width 481 height 23
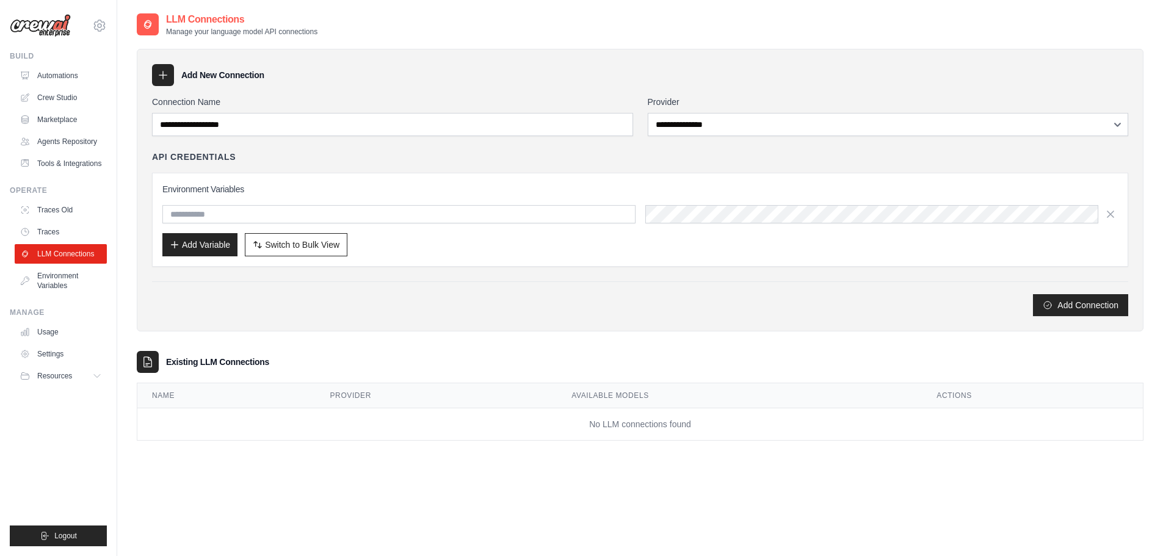
click at [548, 145] on div "**********" at bounding box center [640, 206] width 976 height 220
click at [64, 222] on link "Traces" at bounding box center [62, 232] width 92 height 20
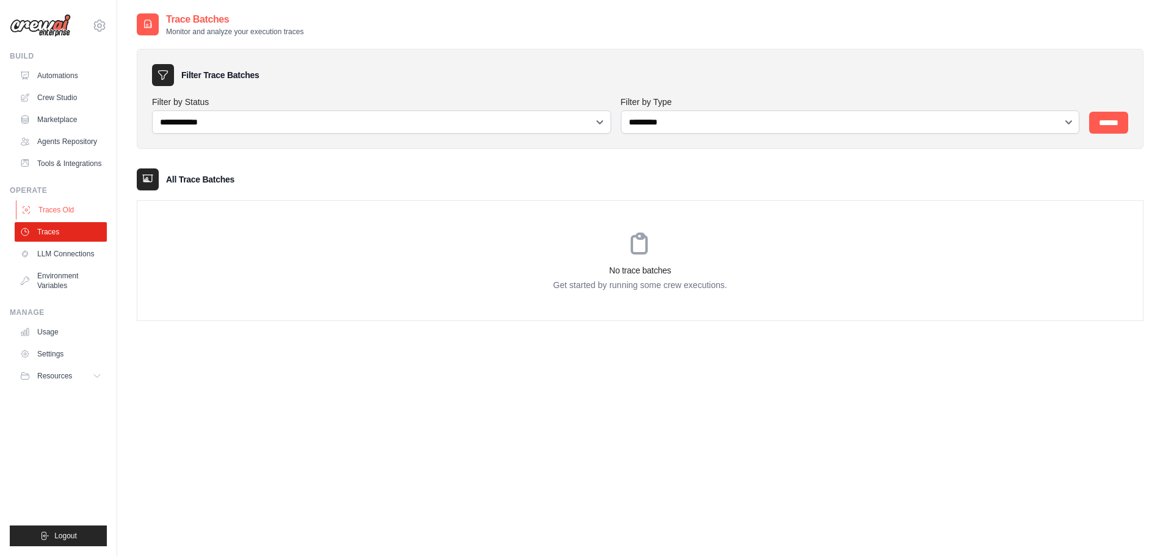
click at [61, 213] on link "Traces Old" at bounding box center [62, 210] width 92 height 20
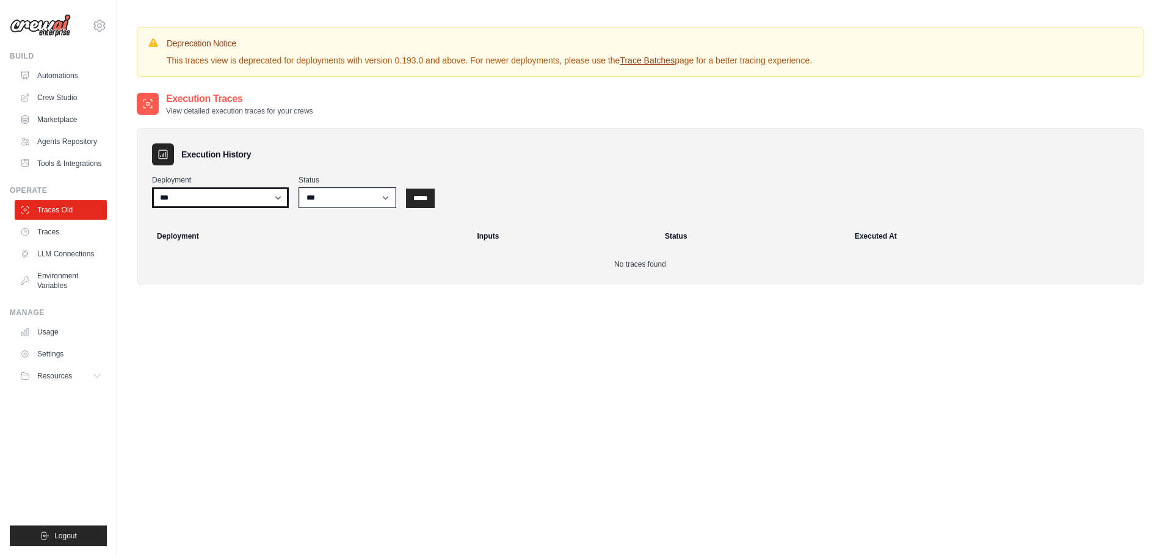
click at [180, 198] on select "***" at bounding box center [220, 197] width 137 height 21
drag, startPoint x: 213, startPoint y: 196, endPoint x: 225, endPoint y: 197, distance: 12.8
click at [219, 196] on select "***" at bounding box center [220, 197] width 137 height 21
click at [322, 197] on select "*** ********* ******* *****" at bounding box center [348, 197] width 98 height 21
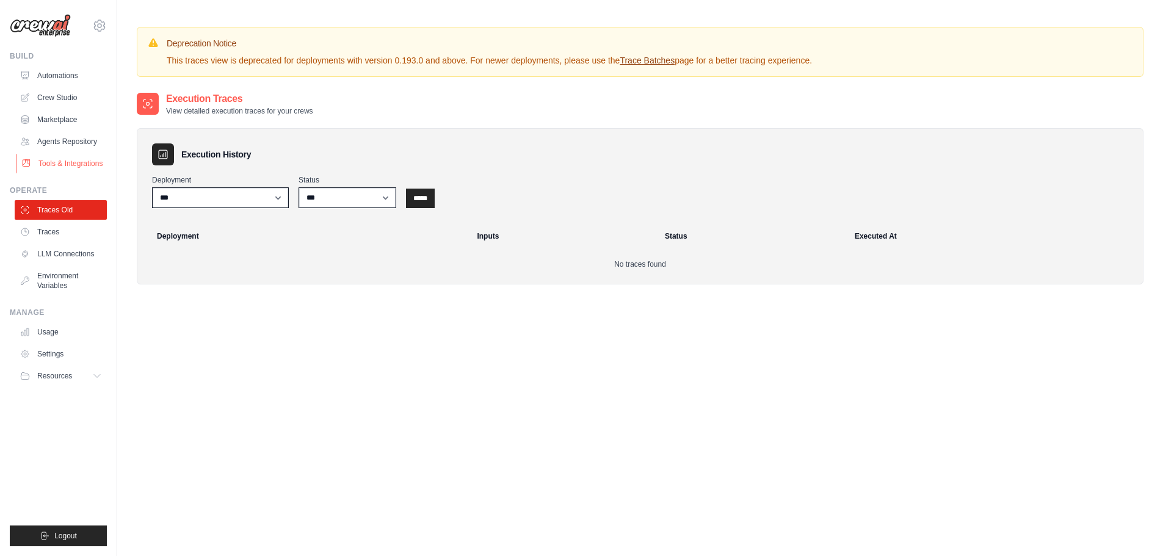
click at [85, 167] on link "Tools & Integrations" at bounding box center [62, 164] width 92 height 20
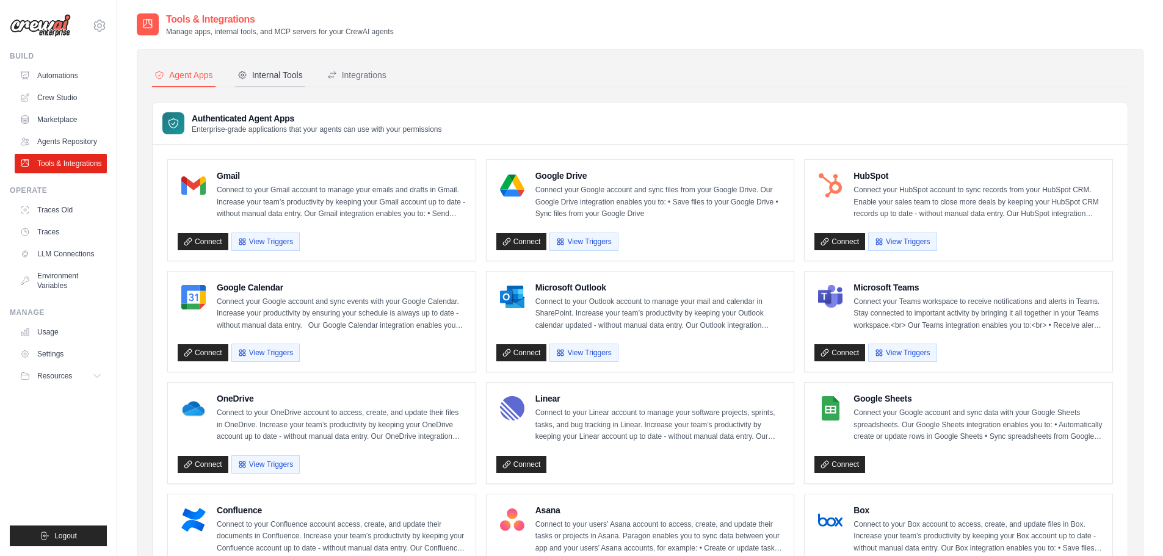
click at [275, 73] on div "Internal Tools" at bounding box center [270, 75] width 65 height 12
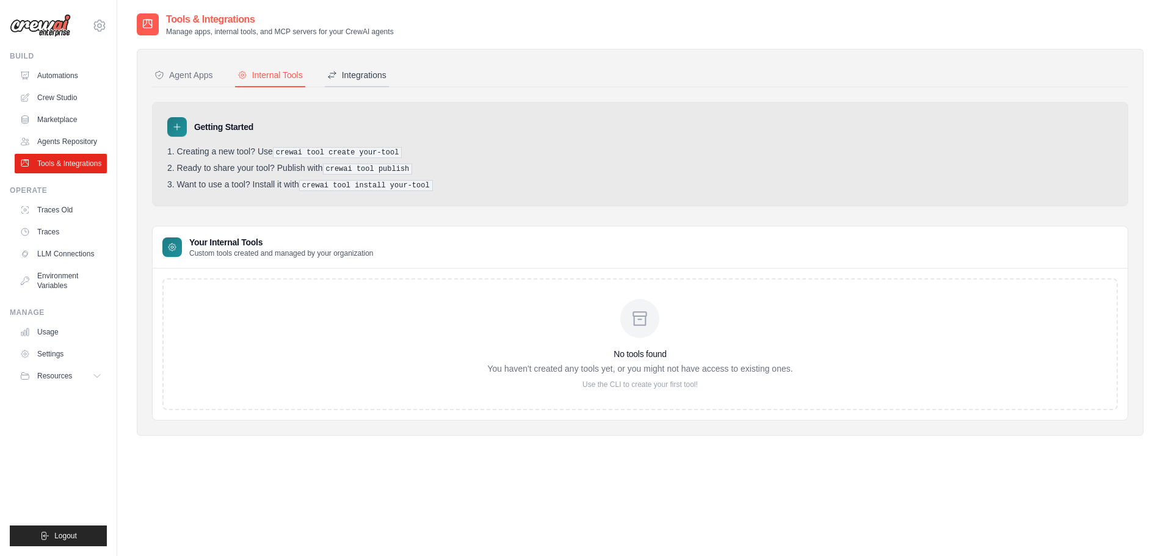
click at [369, 75] on div "Integrations" at bounding box center [356, 75] width 59 height 12
